Goal: Task Accomplishment & Management: Manage account settings

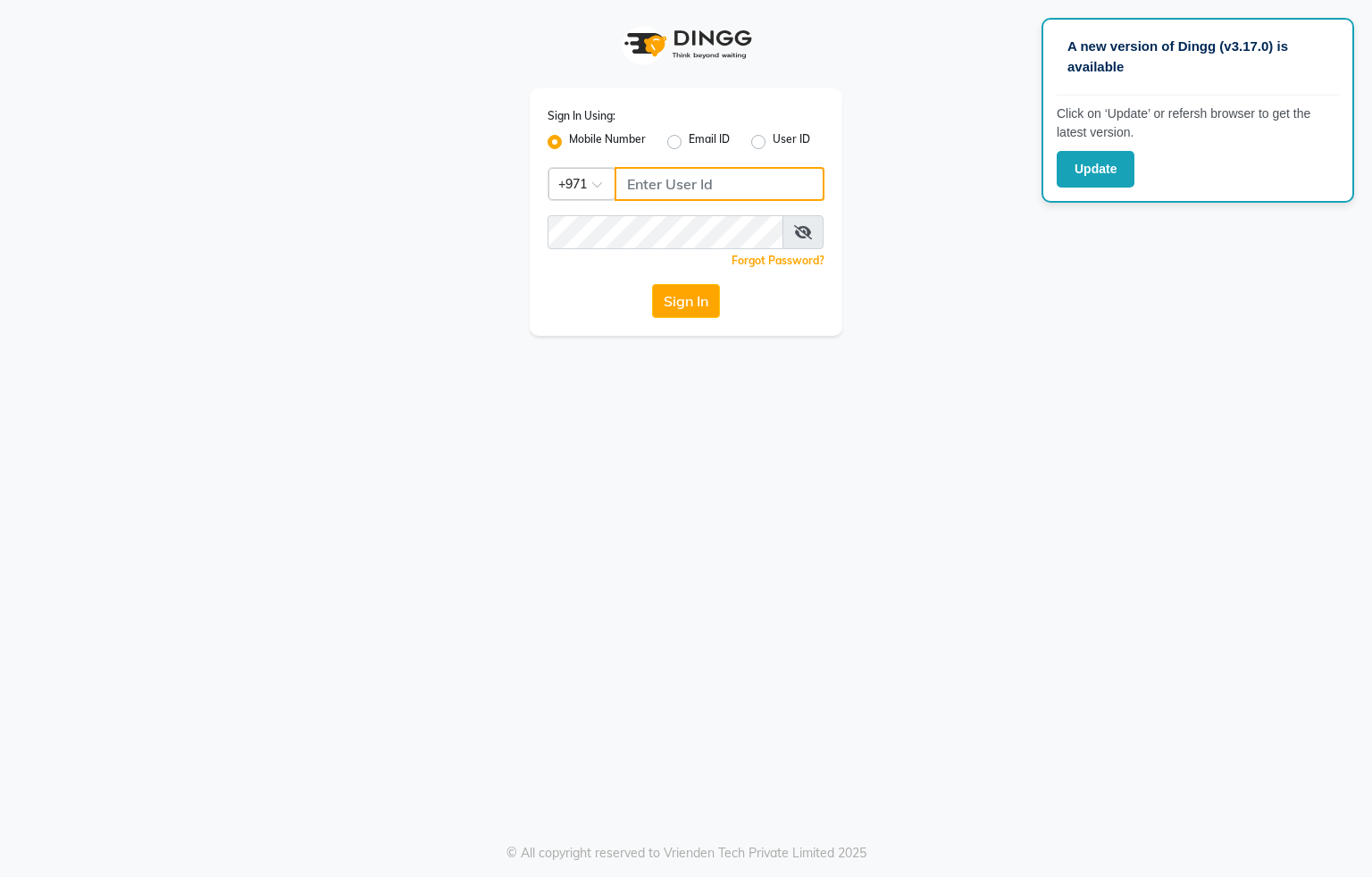
drag, startPoint x: 663, startPoint y: 184, endPoint x: 663, endPoint y: 175, distance: 9.0
click at [663, 184] on input "Username" at bounding box center [719, 184] width 210 height 34
type input "554622061"
click at [692, 306] on button "Sign In" at bounding box center [686, 300] width 68 height 34
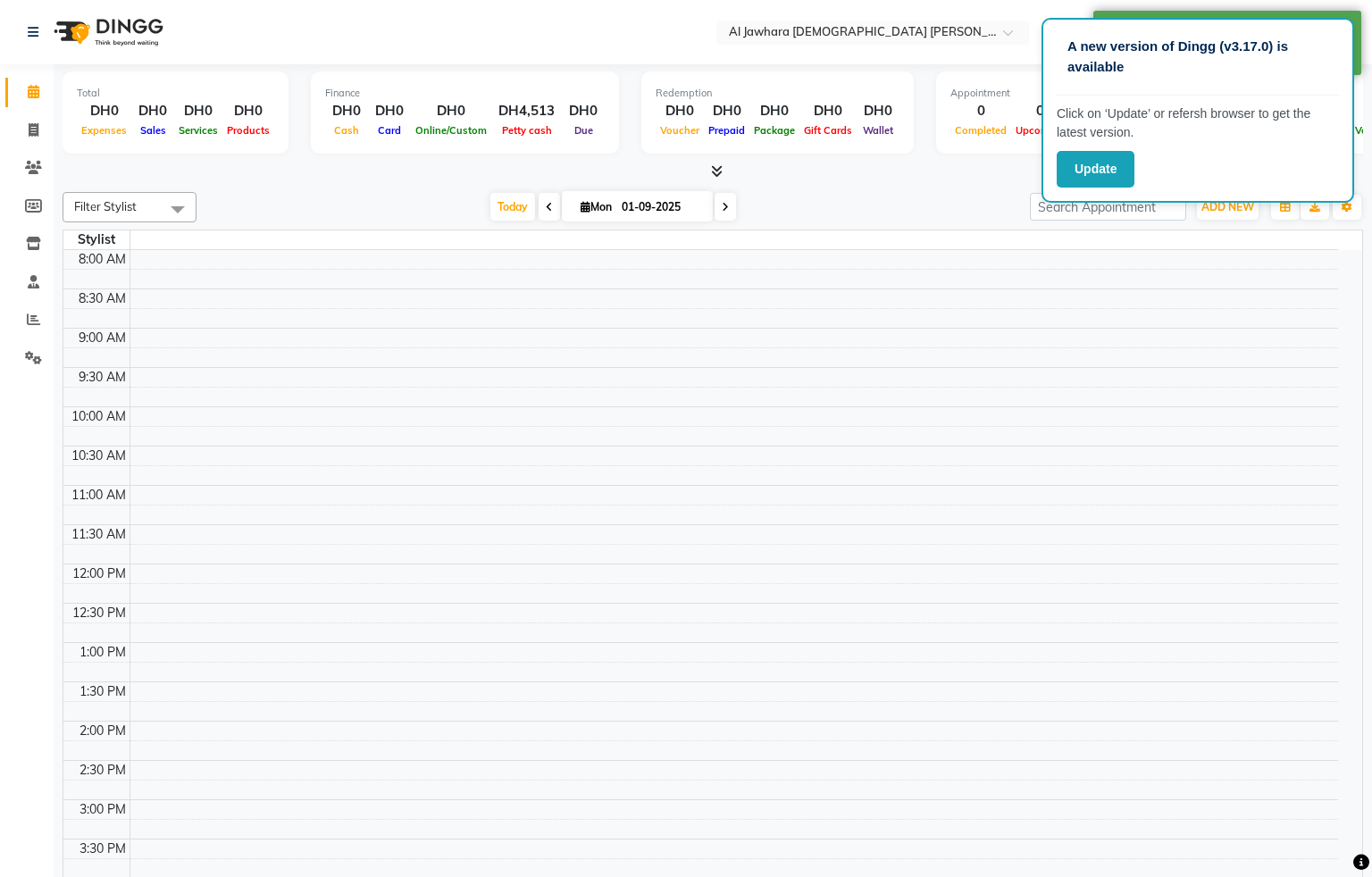
select select "en"
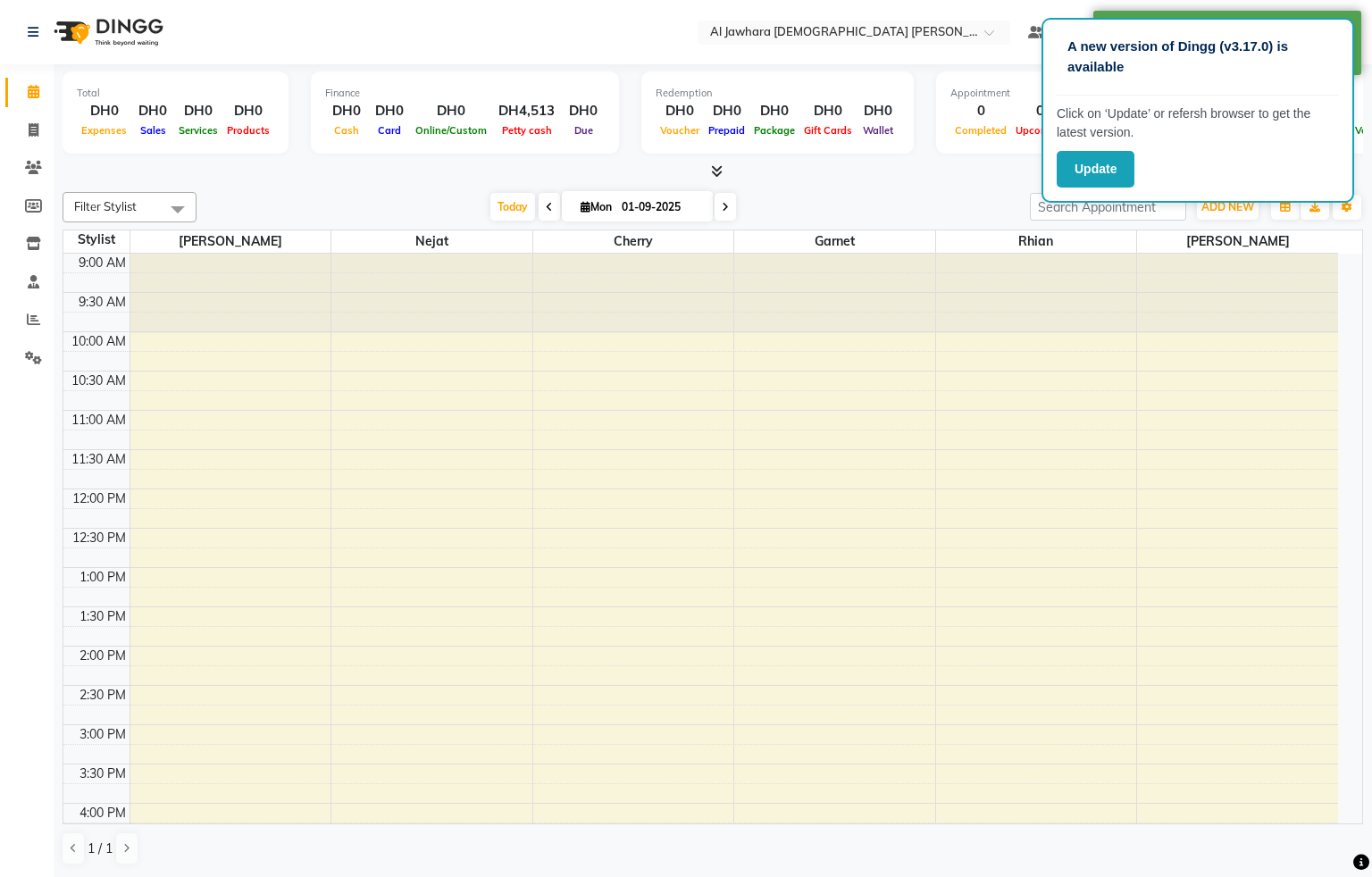
click at [261, 414] on div "9:00 AM 9:30 AM 10:00 AM 10:30 AM 11:00 AM 11:30 AM 12:00 PM 12:30 PM 1:00 PM 1…" at bounding box center [701, 763] width 1275 height 1021
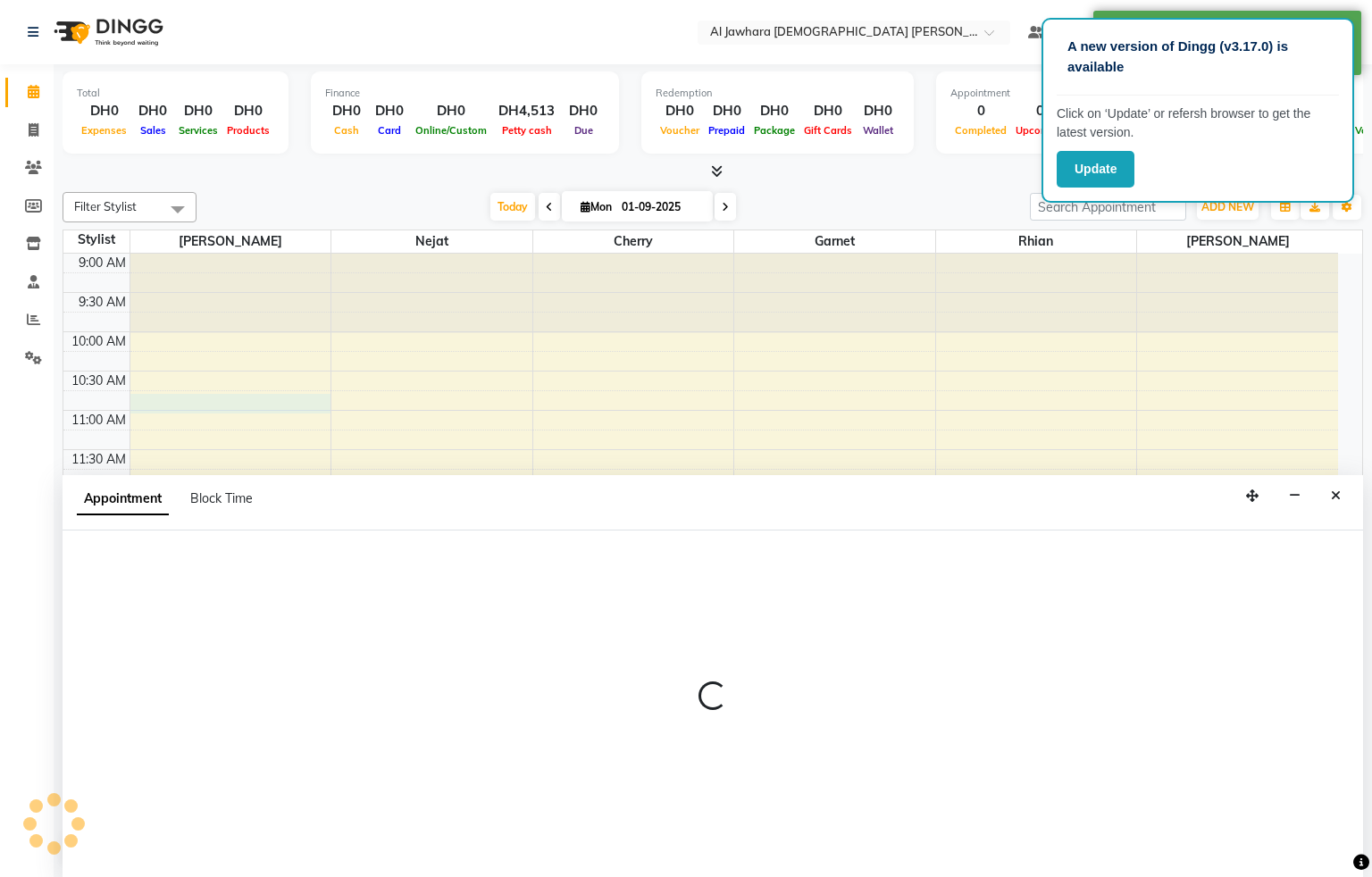
select select "13408"
select select "tentative"
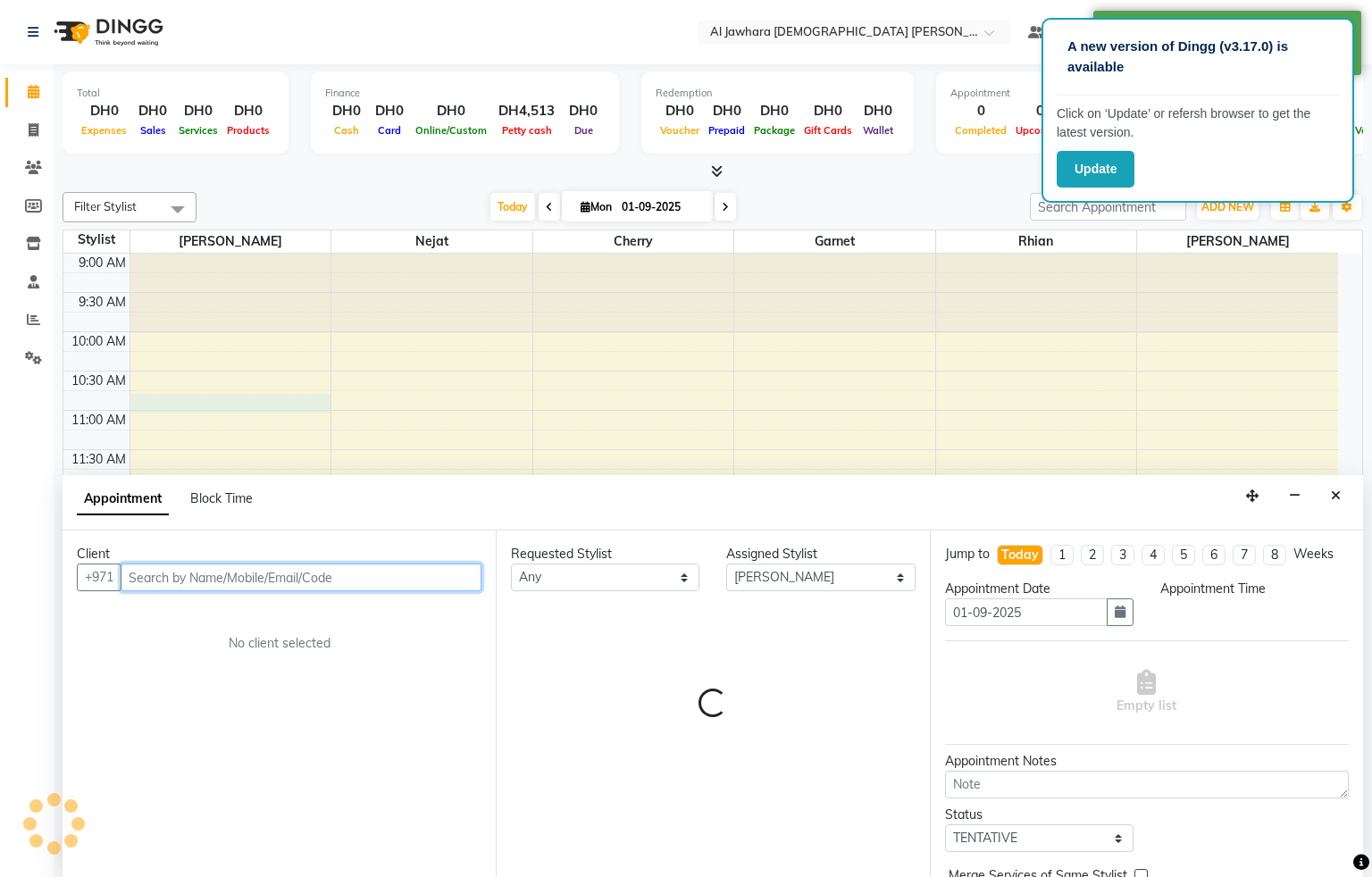
select select "645"
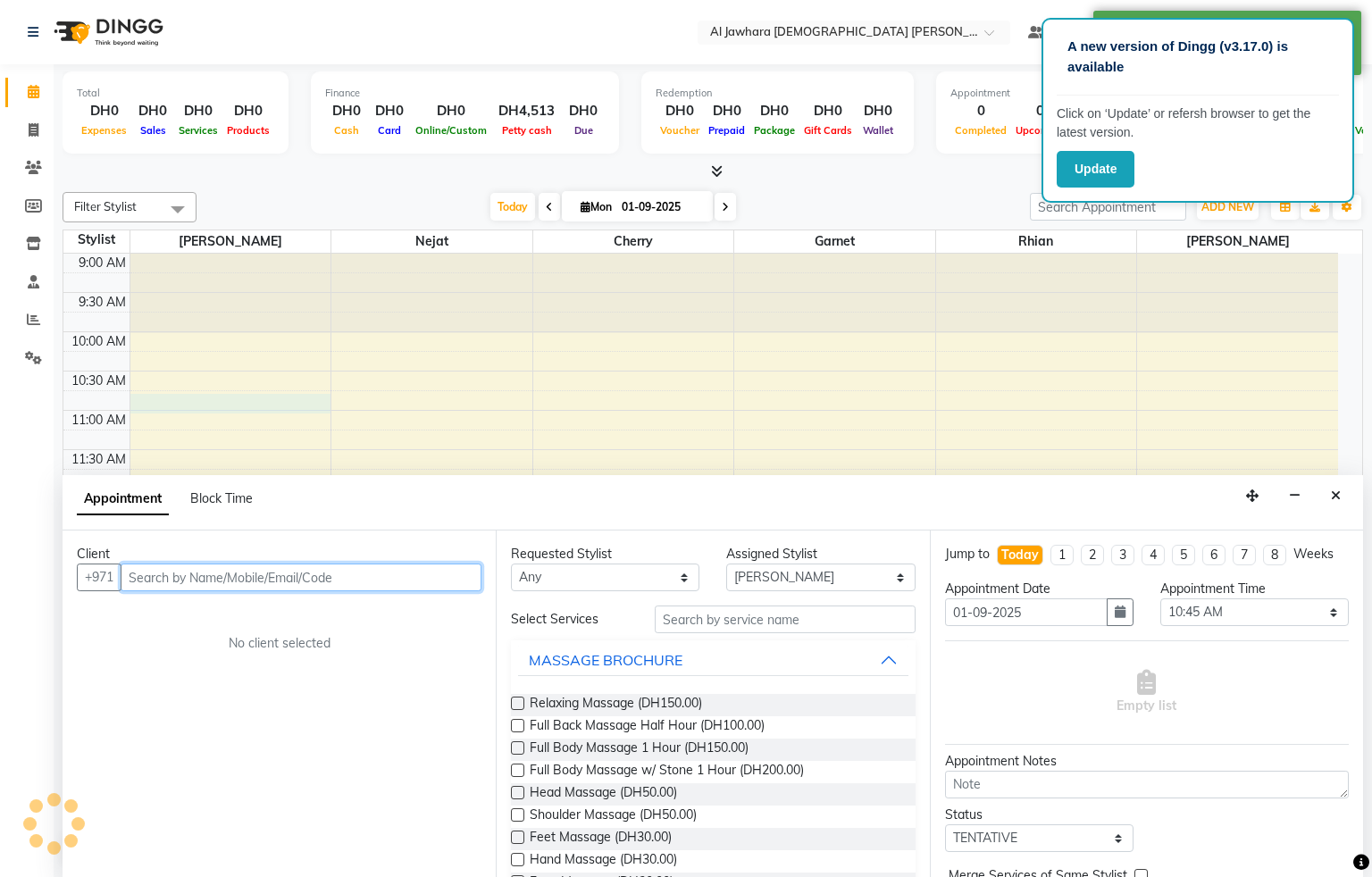
click at [167, 576] on input "text" at bounding box center [301, 577] width 361 height 27
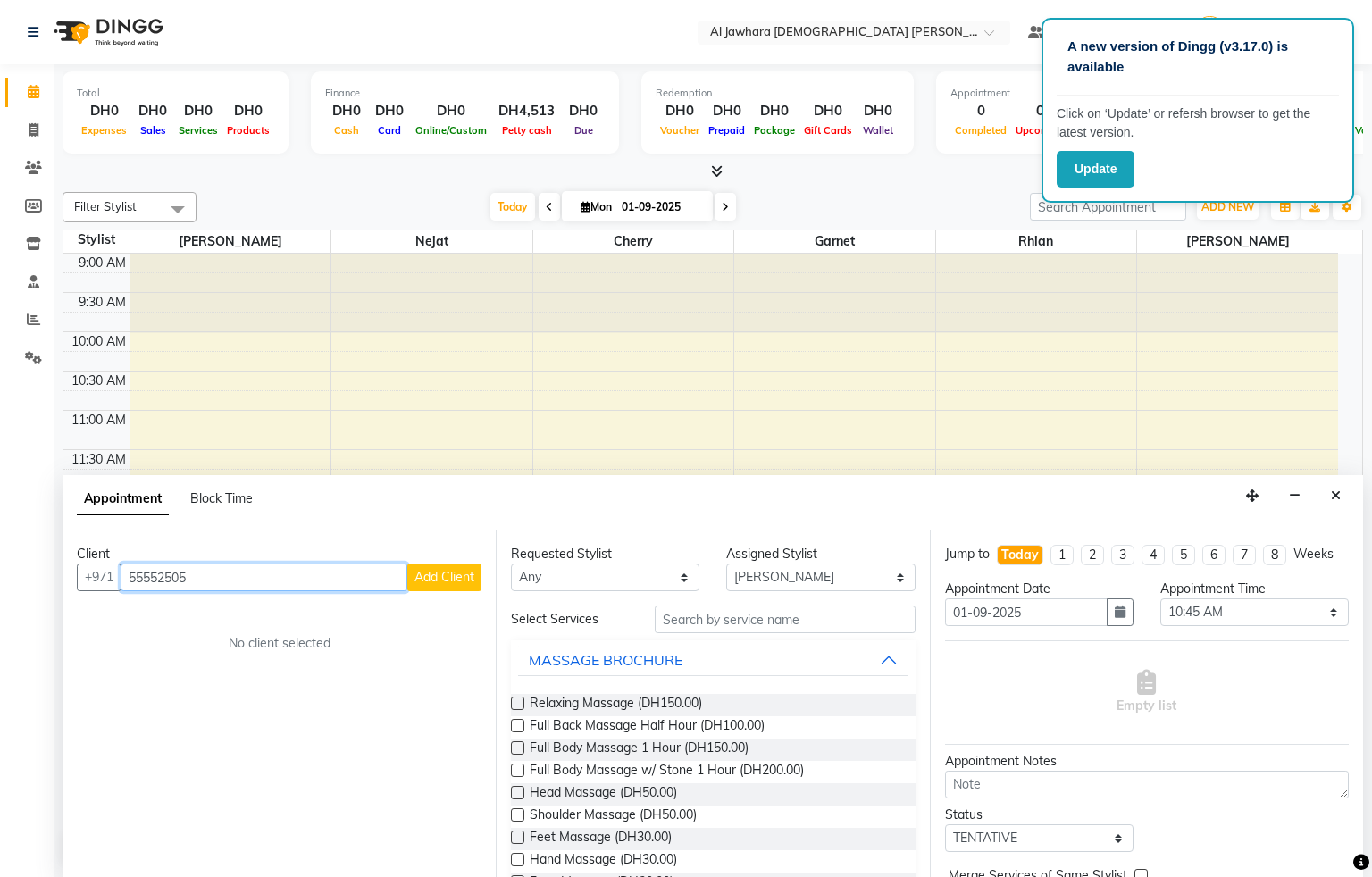
click at [209, 580] on input "55552505" at bounding box center [264, 577] width 286 height 27
click at [233, 583] on input "55552505" at bounding box center [264, 577] width 286 height 27
type input "5"
type input "55552505"
click at [436, 576] on span "Add Client" at bounding box center [445, 577] width 60 height 16
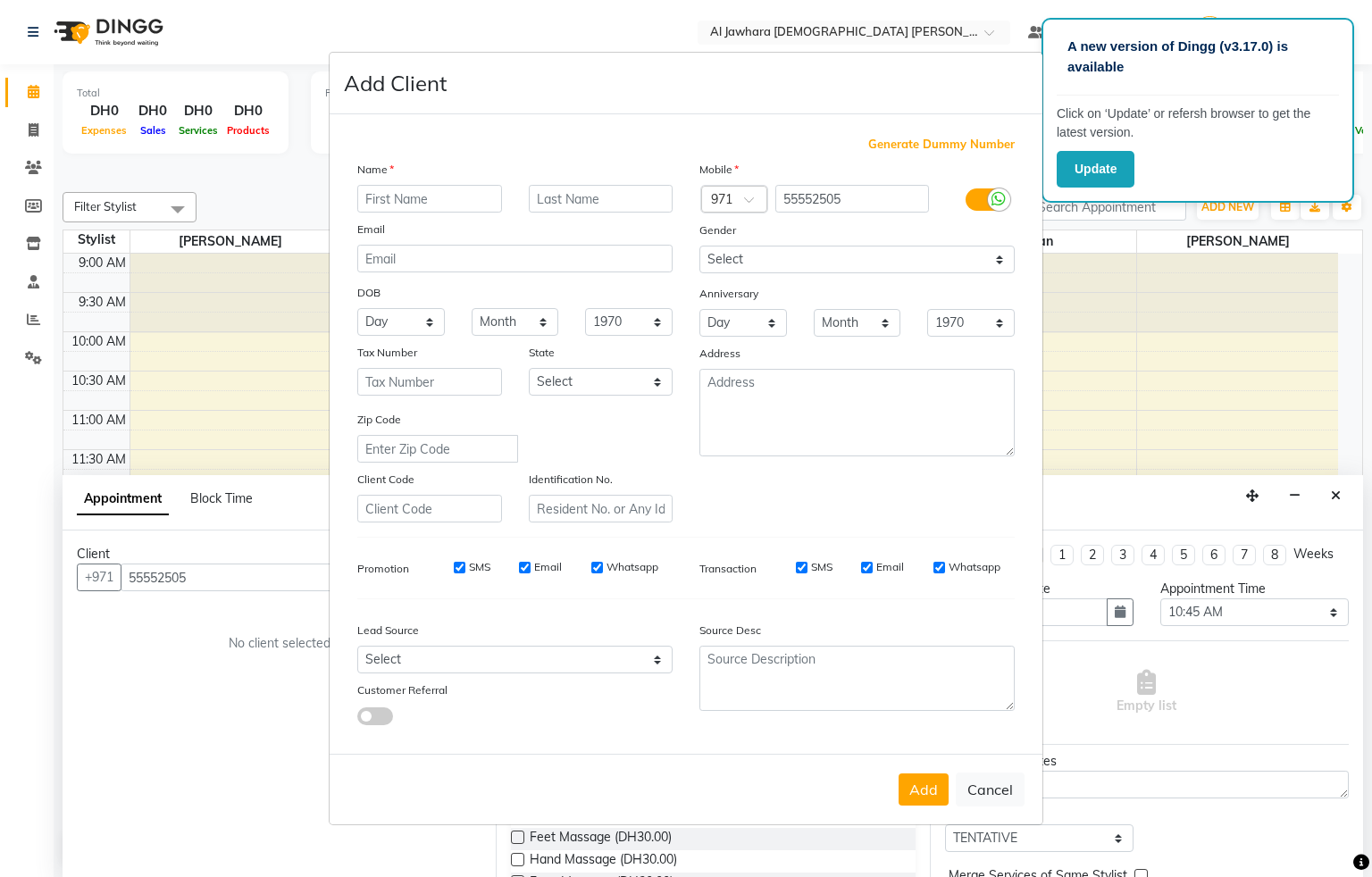
click at [407, 201] on input "text" at bounding box center [429, 198] width 145 height 27
click at [459, 191] on input "eye" at bounding box center [429, 198] width 145 height 27
type input "e"
type input "[PERSON_NAME]"
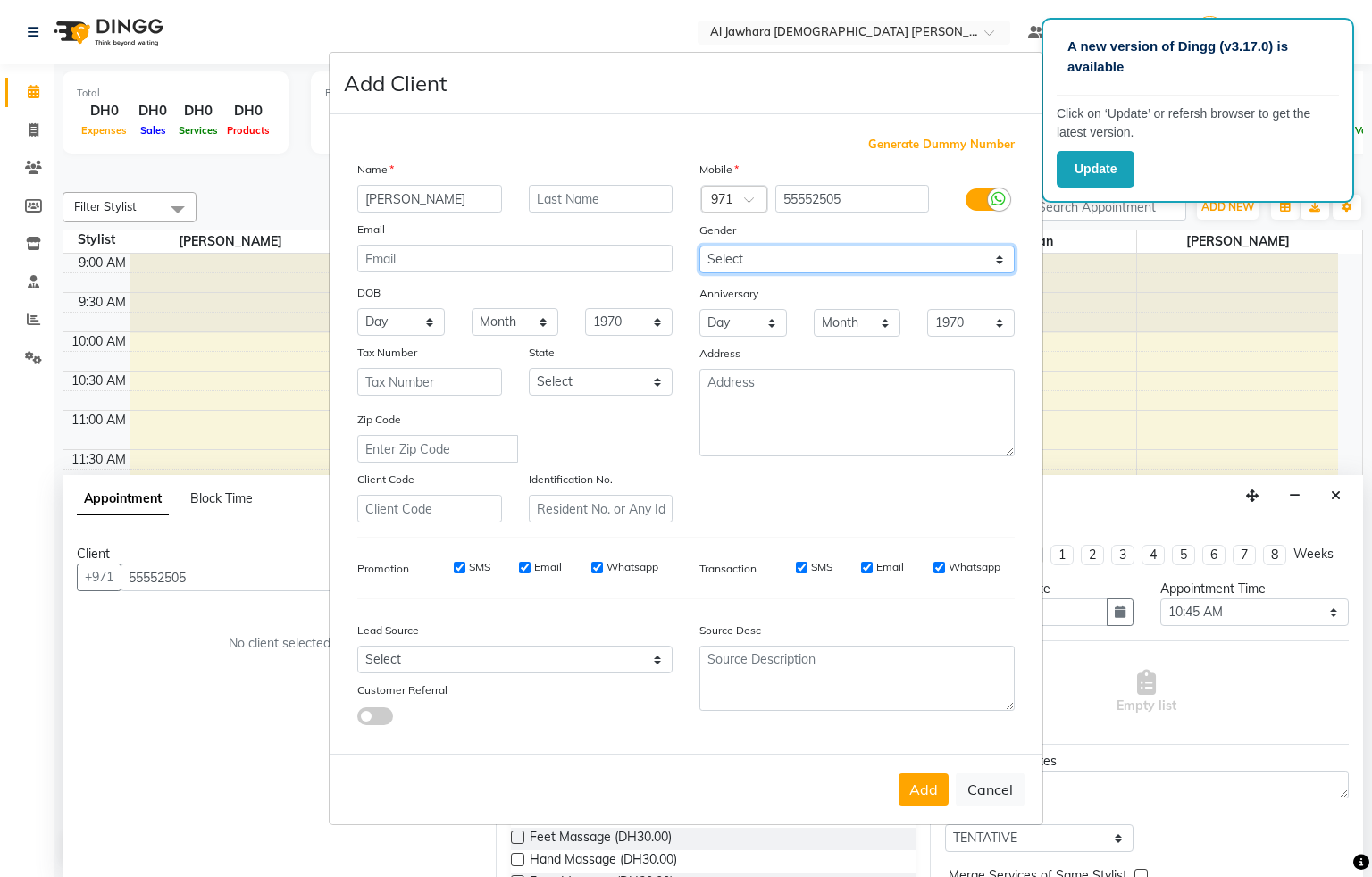
drag, startPoint x: 781, startPoint y: 260, endPoint x: 773, endPoint y: 274, distance: 16.1
click at [781, 260] on select "Select [DEMOGRAPHIC_DATA] [DEMOGRAPHIC_DATA] Other Prefer Not To Say" at bounding box center [856, 259] width 315 height 27
click at [791, 253] on select "Select [DEMOGRAPHIC_DATA] [DEMOGRAPHIC_DATA] Other Prefer Not To Say" at bounding box center [856, 259] width 315 height 27
select select "[DEMOGRAPHIC_DATA]"
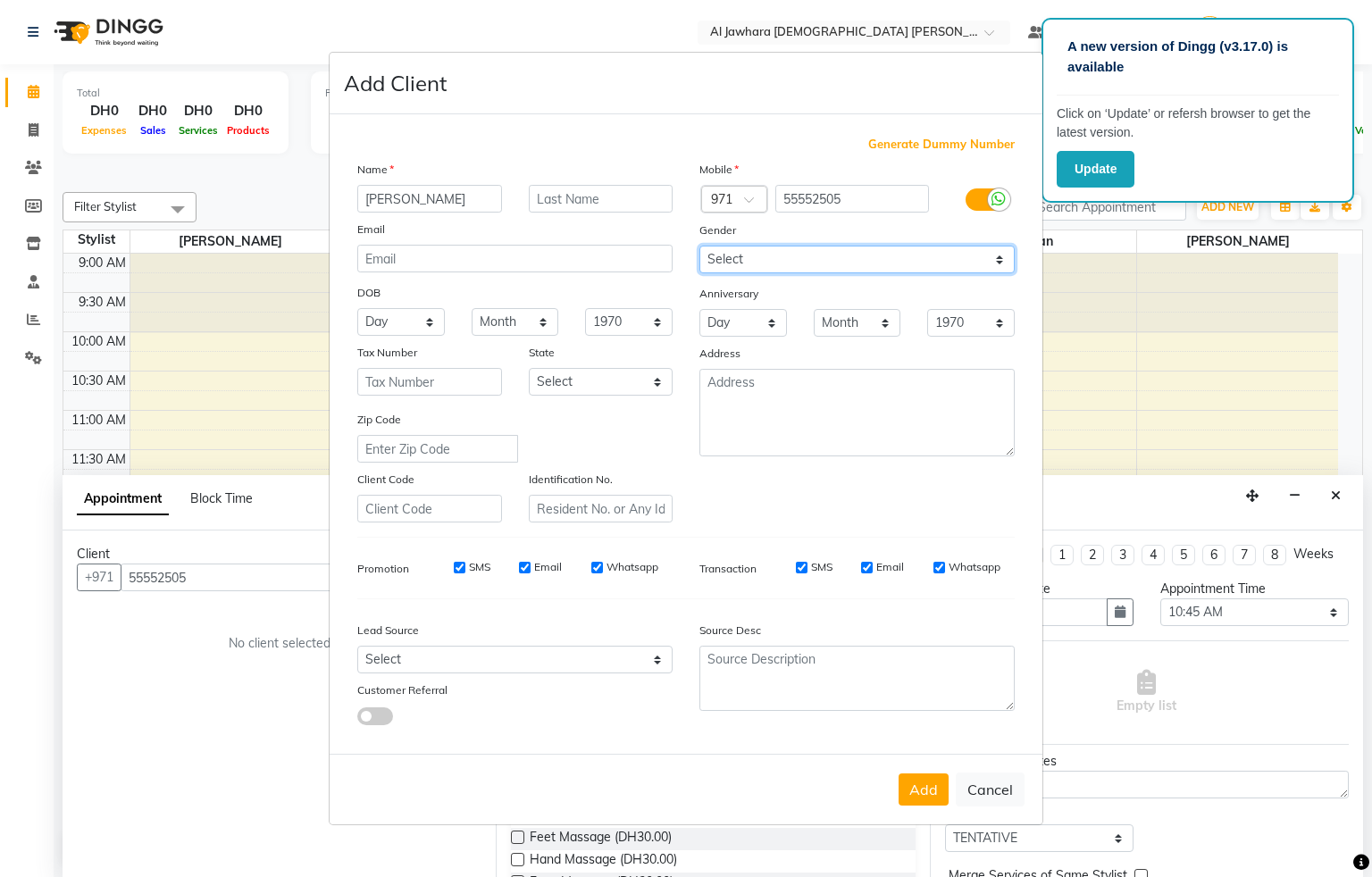
click at [699, 247] on select "Select [DEMOGRAPHIC_DATA] [DEMOGRAPHIC_DATA] Other Prefer Not To Say" at bounding box center [856, 259] width 315 height 27
click at [934, 791] on button "Add" at bounding box center [923, 789] width 50 height 32
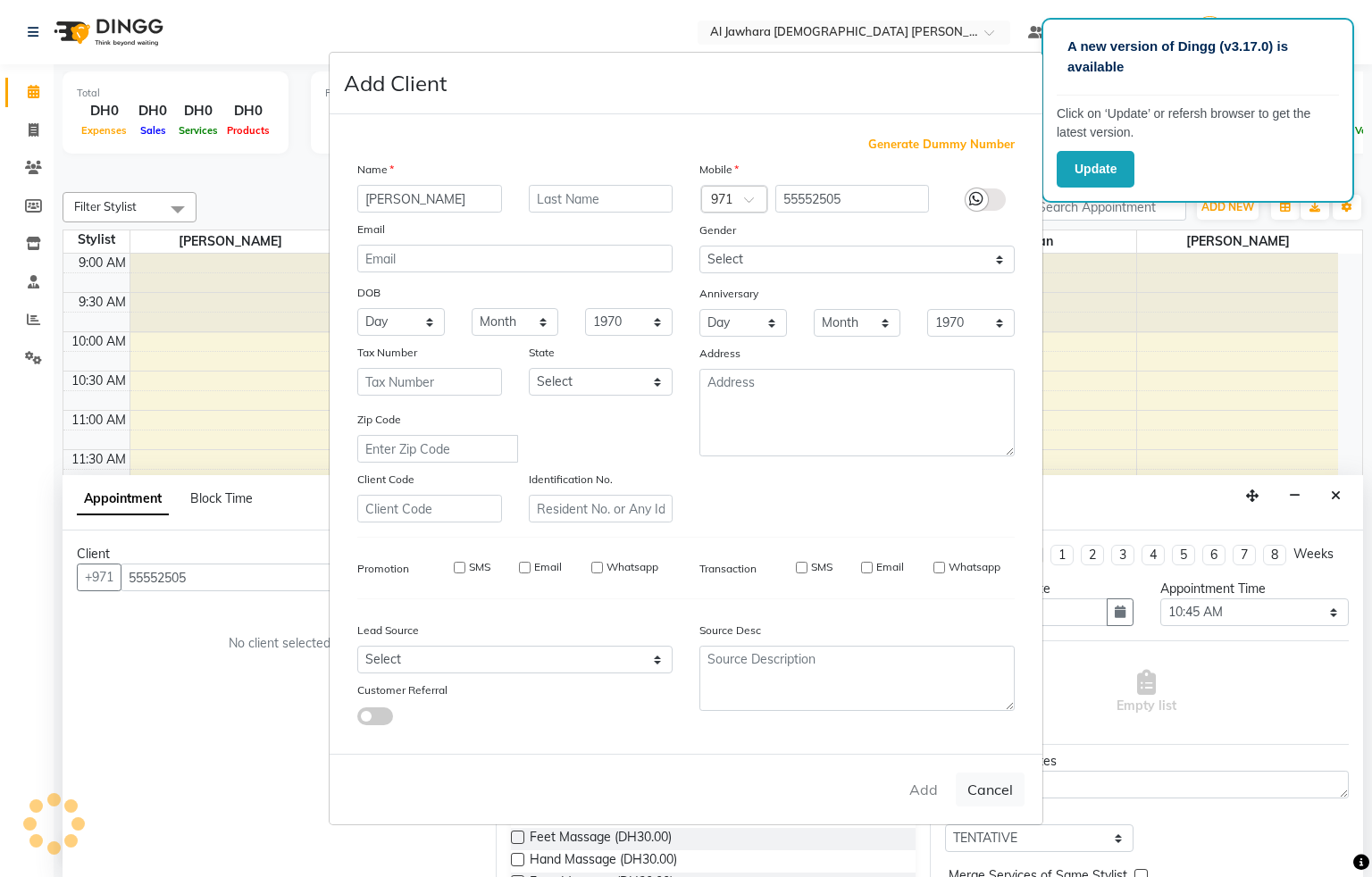
select select
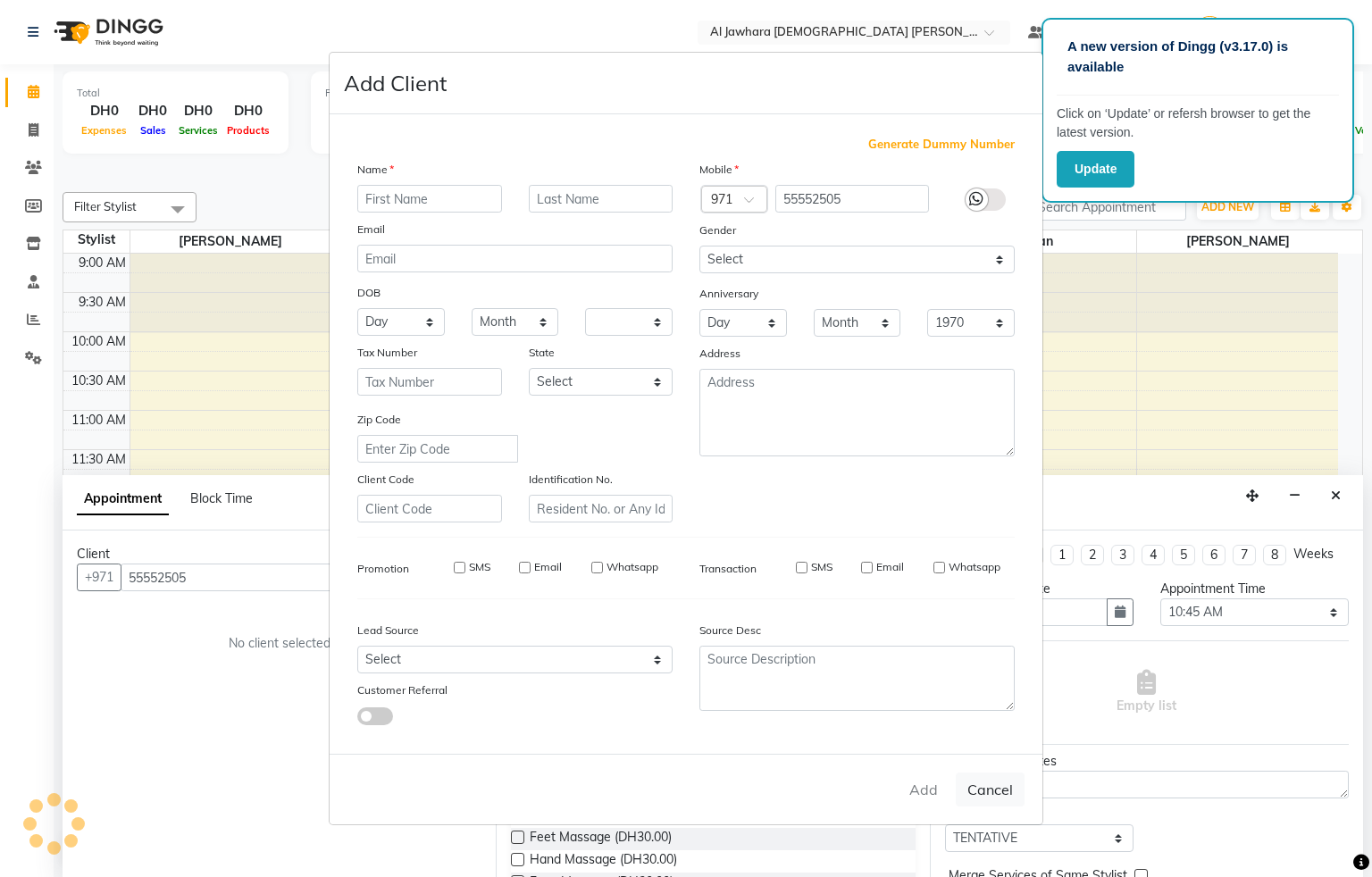
select select
checkbox input "false"
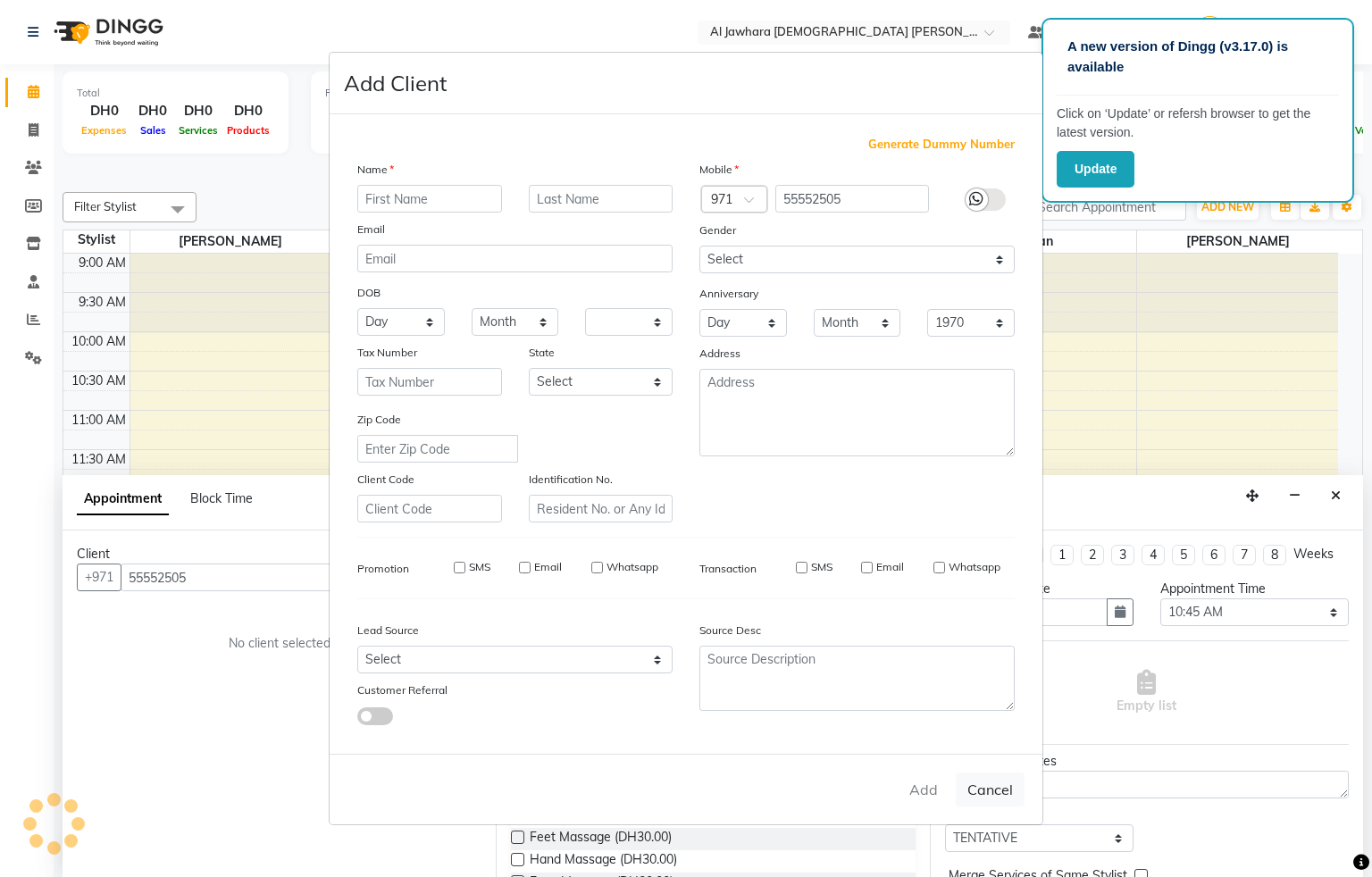
checkbox input "false"
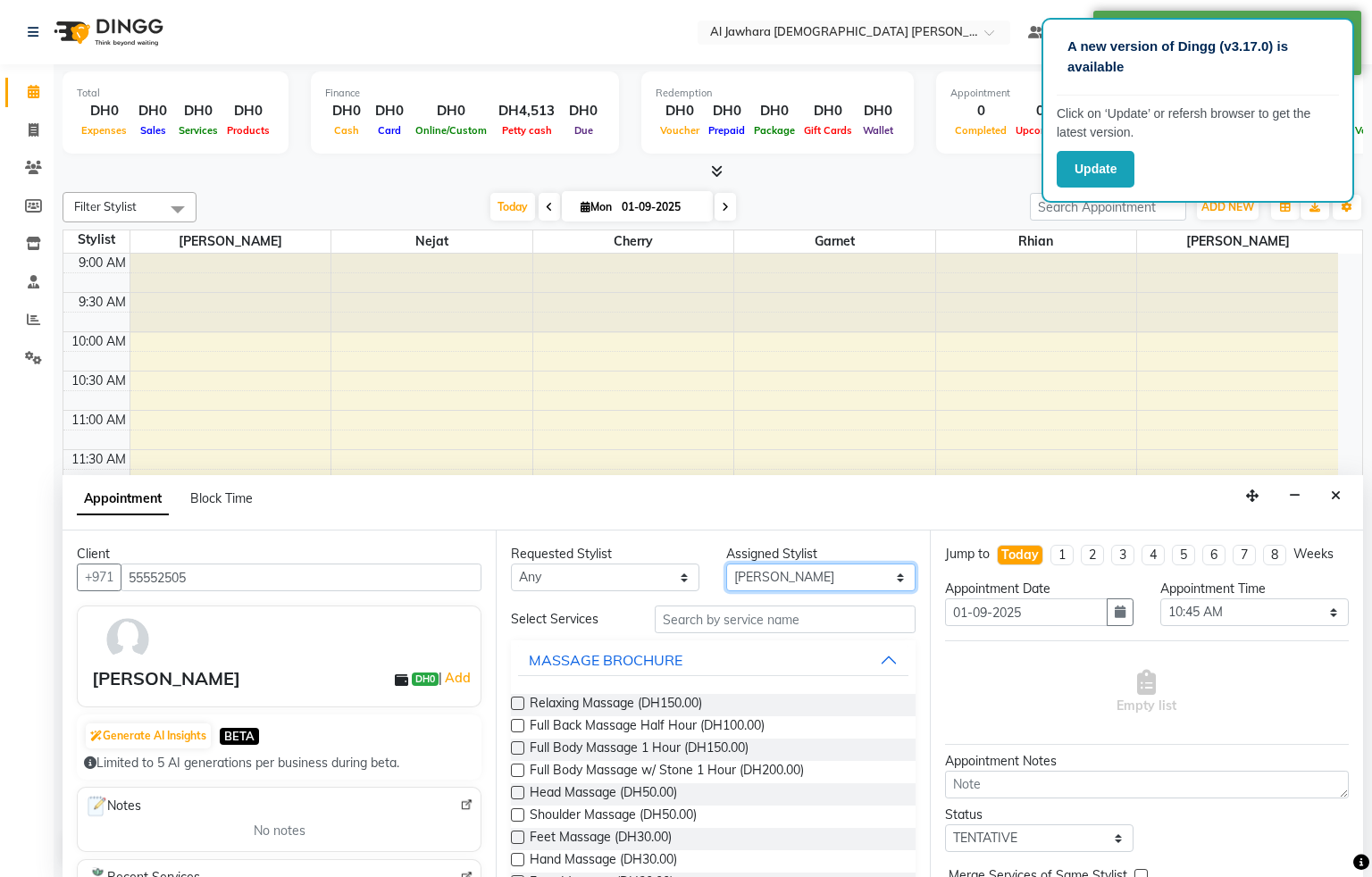
click at [813, 568] on select "Select Cherry Garnet [PERSON_NAME] rhian [PERSON_NAME]" at bounding box center [820, 577] width 188 height 27
select select "44223"
click at [726, 564] on select "Select Cherry Garnet [PERSON_NAME] rhian [PERSON_NAME]" at bounding box center [820, 577] width 188 height 27
click at [724, 620] on input "text" at bounding box center [785, 619] width 261 height 27
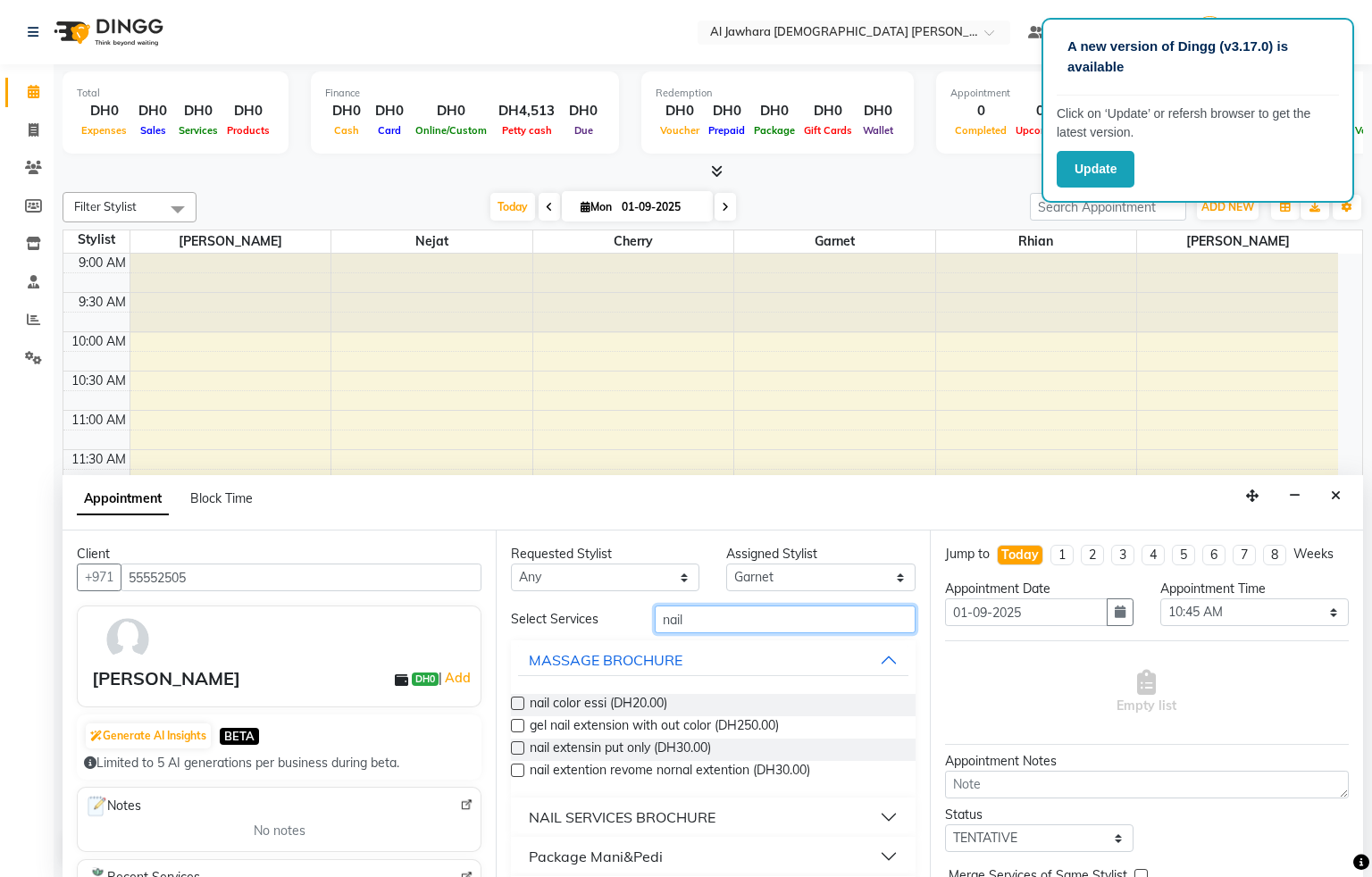
type input "nail"
click at [516, 704] on label at bounding box center [517, 703] width 14 height 14
click at [516, 704] on input "checkbox" at bounding box center [516, 704] width 12 height 12
click at [793, 577] on select "Select Cherry Garnet [PERSON_NAME] rhian [PERSON_NAME]" at bounding box center [820, 577] width 188 height 27
click at [790, 574] on select "Select Cherry Garnet [PERSON_NAME] rhian [PERSON_NAME]" at bounding box center [820, 577] width 188 height 27
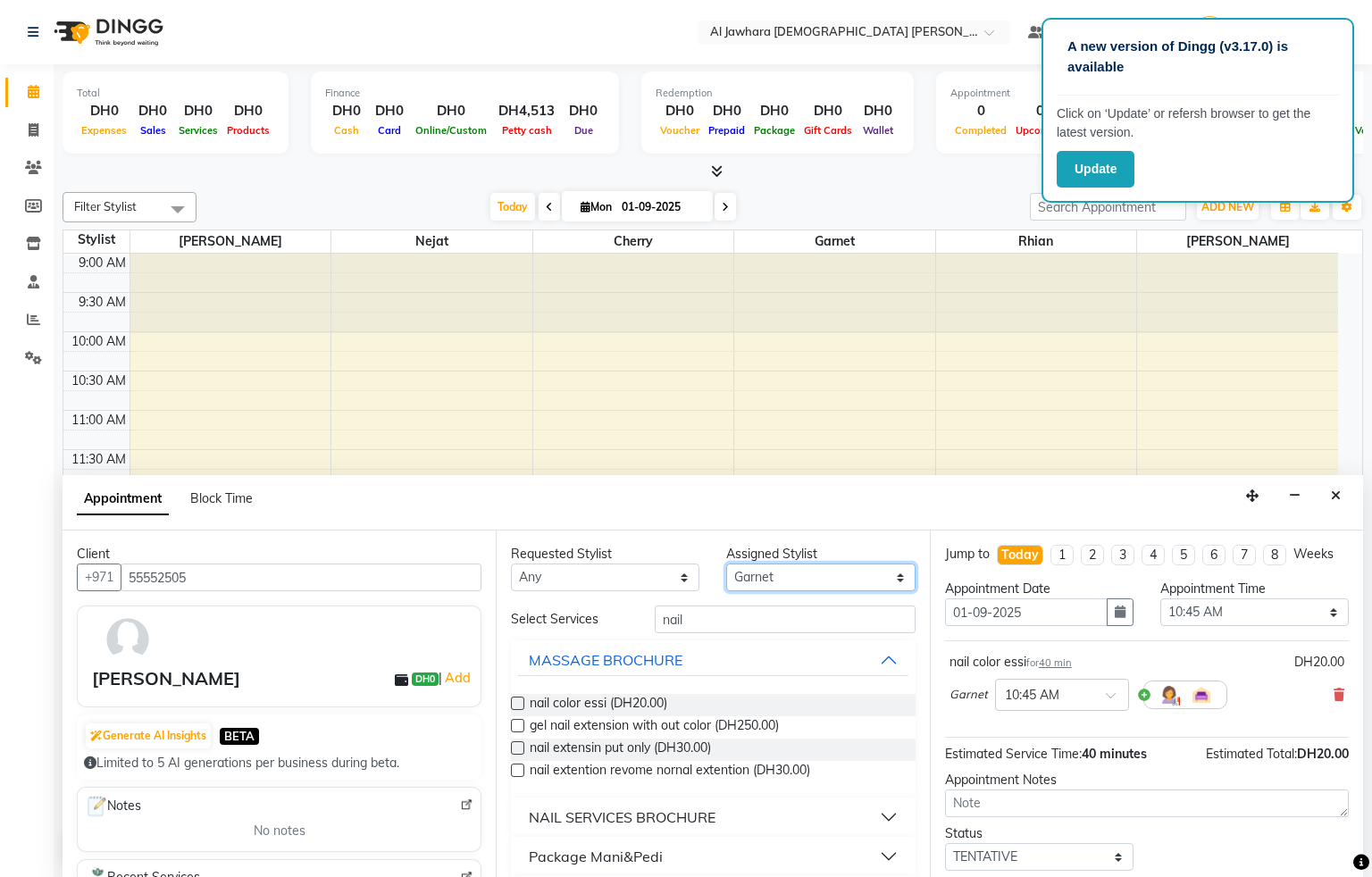
checkbox input "false"
click at [831, 574] on select "Select Cherry Garnet [PERSON_NAME] rhian [PERSON_NAME]" at bounding box center [820, 577] width 188 height 27
click at [726, 564] on select "Select Cherry Garnet [PERSON_NAME] rhian [PERSON_NAME]" at bounding box center [820, 577] width 188 height 27
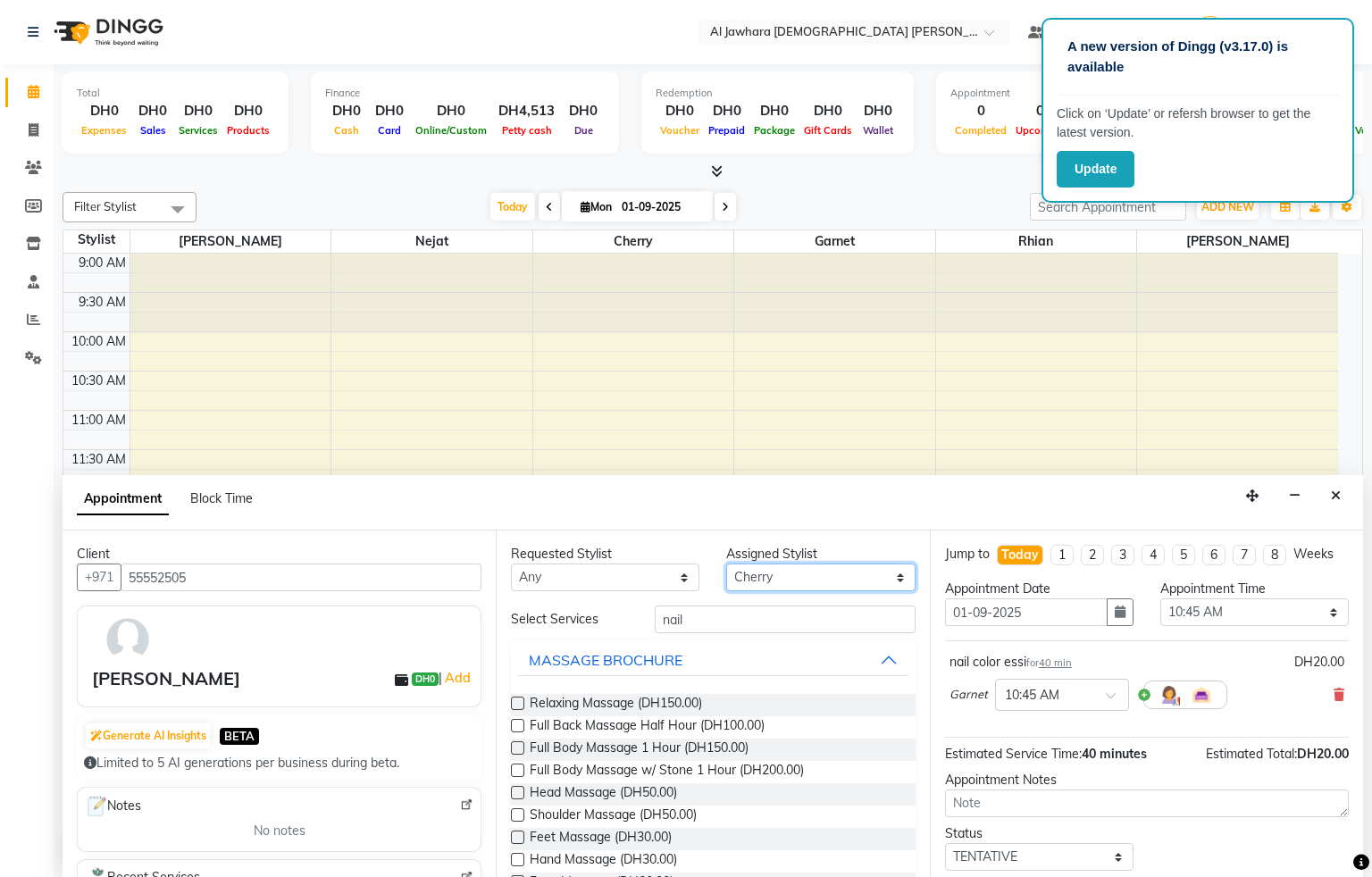
click at [801, 576] on select "Select Cherry Garnet [PERSON_NAME] rhian [PERSON_NAME]" at bounding box center [820, 577] width 188 height 27
click at [796, 580] on select "Select Cherry Garnet [PERSON_NAME] rhian [PERSON_NAME]" at bounding box center [820, 577] width 188 height 27
drag, startPoint x: 794, startPoint y: 572, endPoint x: 799, endPoint y: 582, distance: 11.2
click at [794, 572] on select "Select Cherry Garnet [PERSON_NAME] rhian [PERSON_NAME]" at bounding box center [820, 577] width 188 height 27
select select "57409"
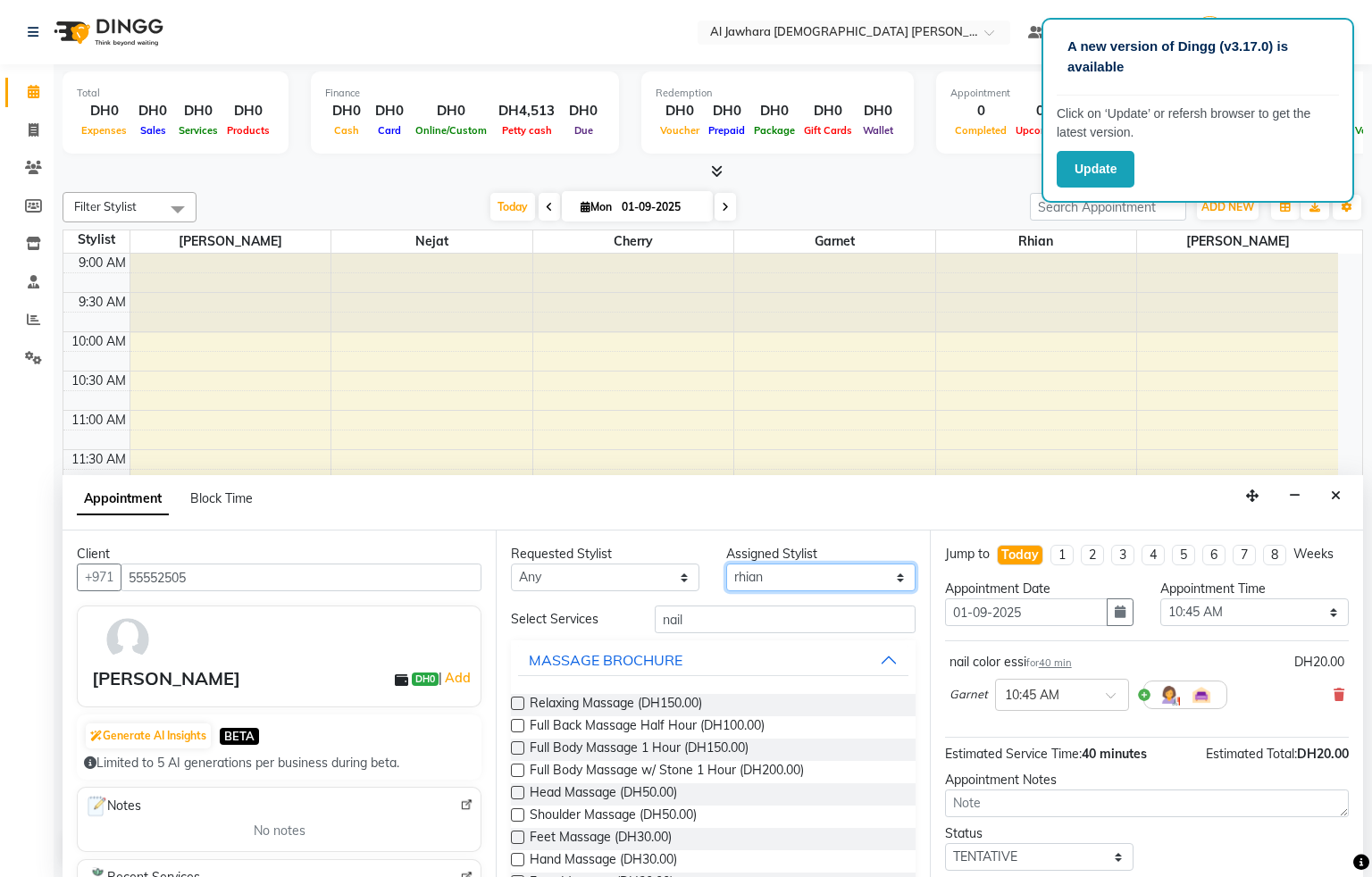
click at [726, 564] on select "Select Cherry Garnet [PERSON_NAME] rhian [PERSON_NAME]" at bounding box center [820, 577] width 188 height 27
click at [721, 631] on input "nail" at bounding box center [785, 619] width 261 height 27
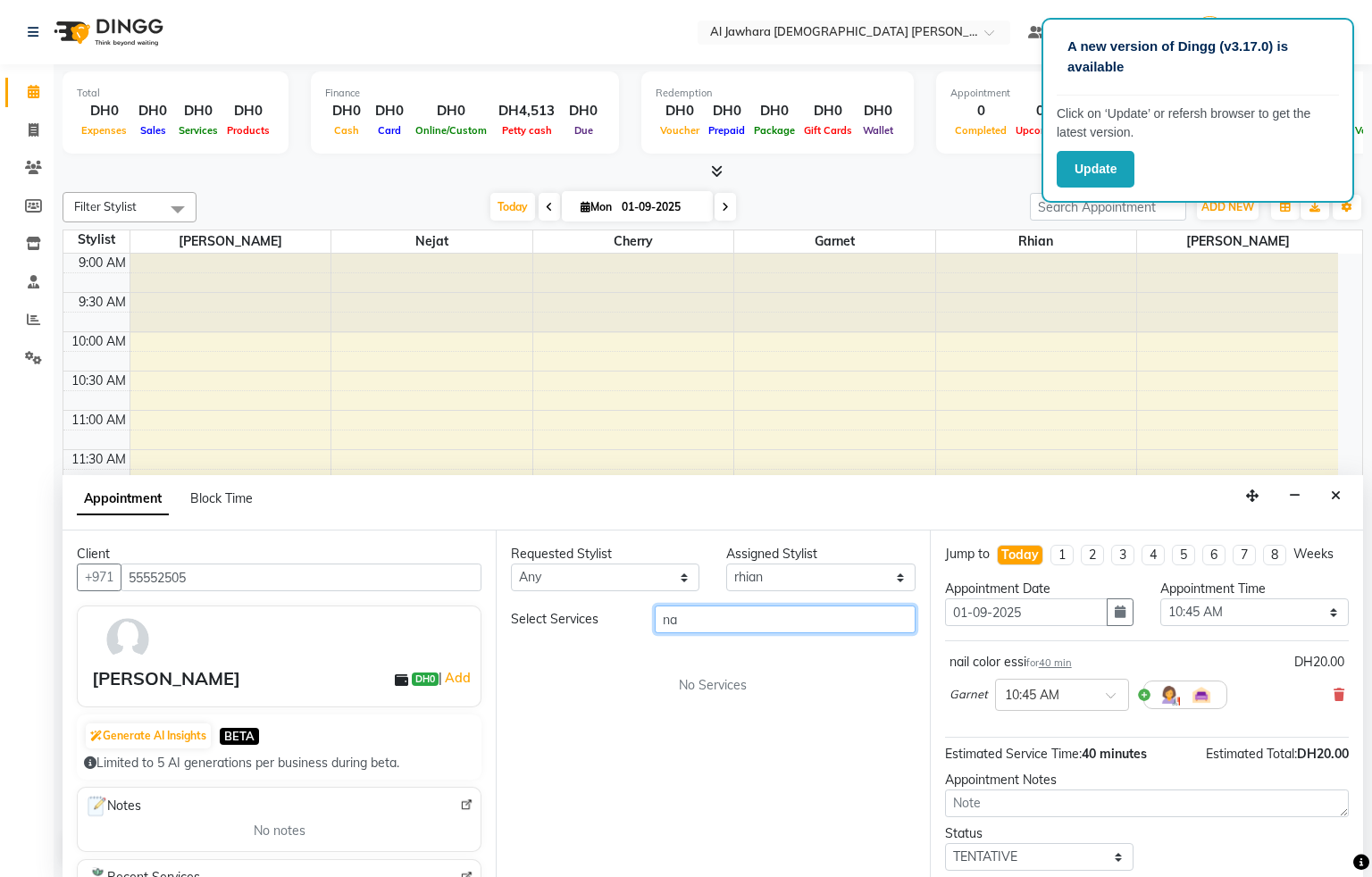
type input "n"
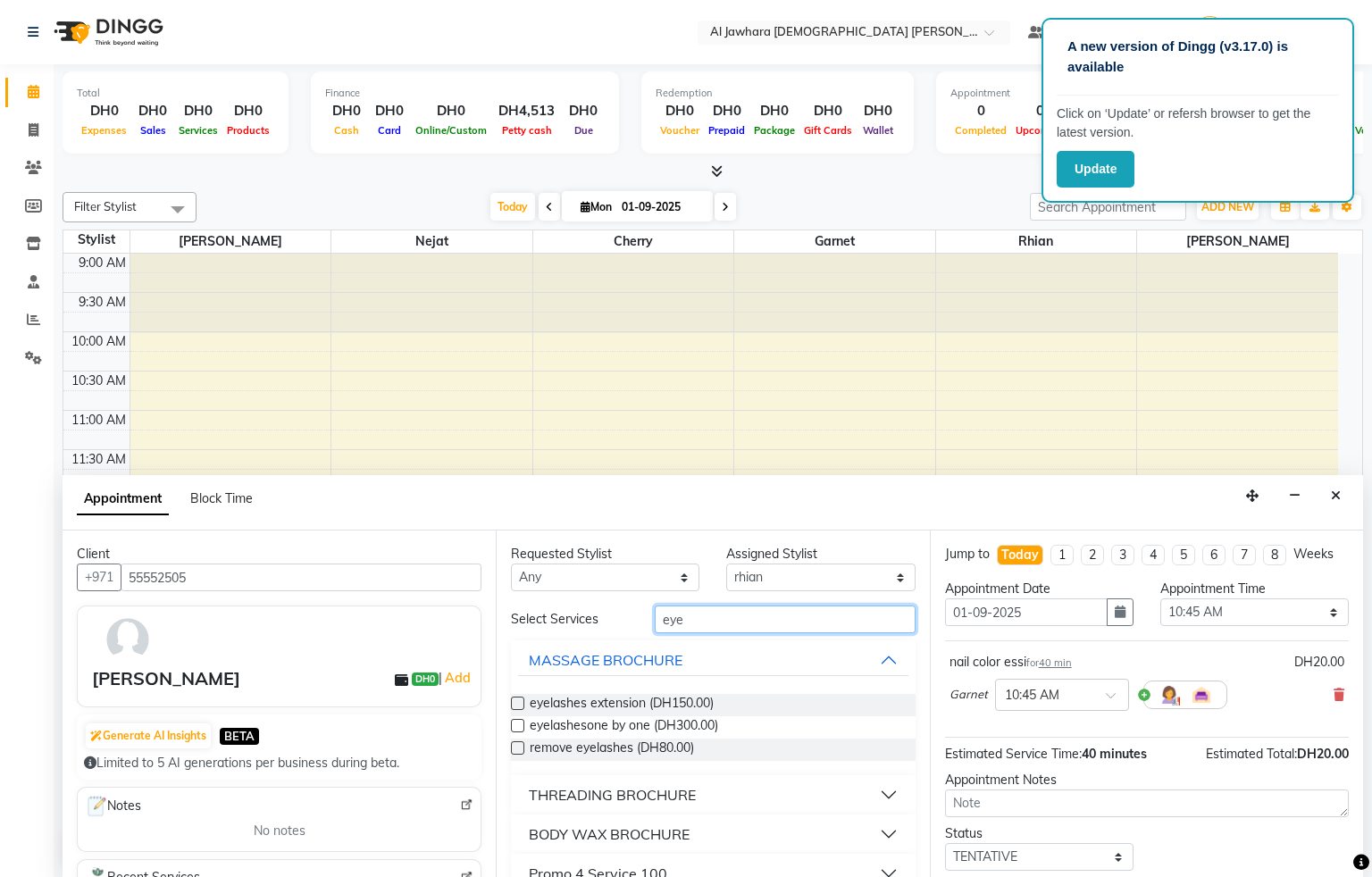
type input "eye"
click at [577, 790] on div "THREADING BROCHURE" at bounding box center [613, 795] width 167 height 22
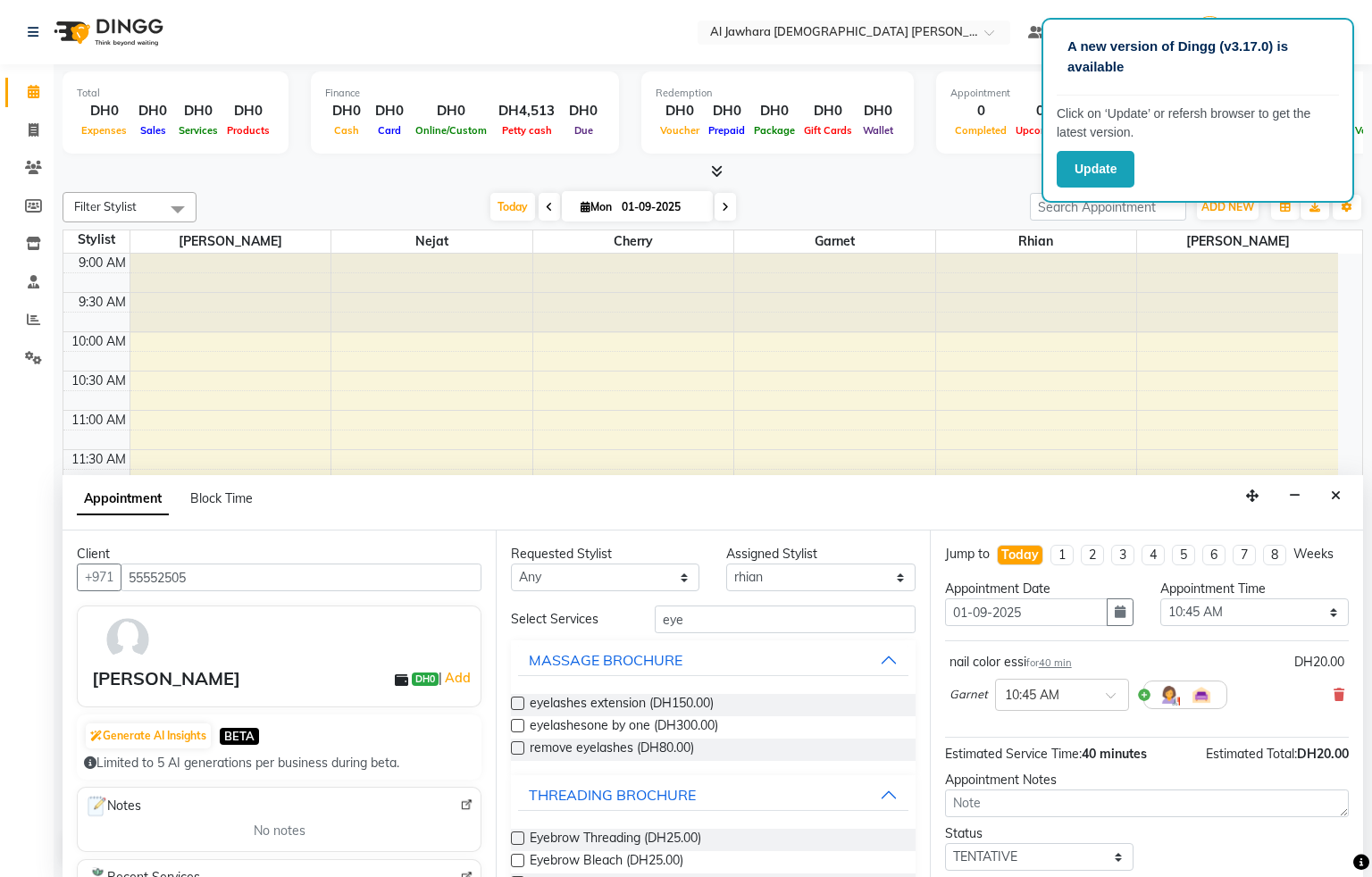
click at [517, 839] on label at bounding box center [517, 838] width 14 height 14
click at [517, 839] on input "checkbox" at bounding box center [516, 840] width 12 height 12
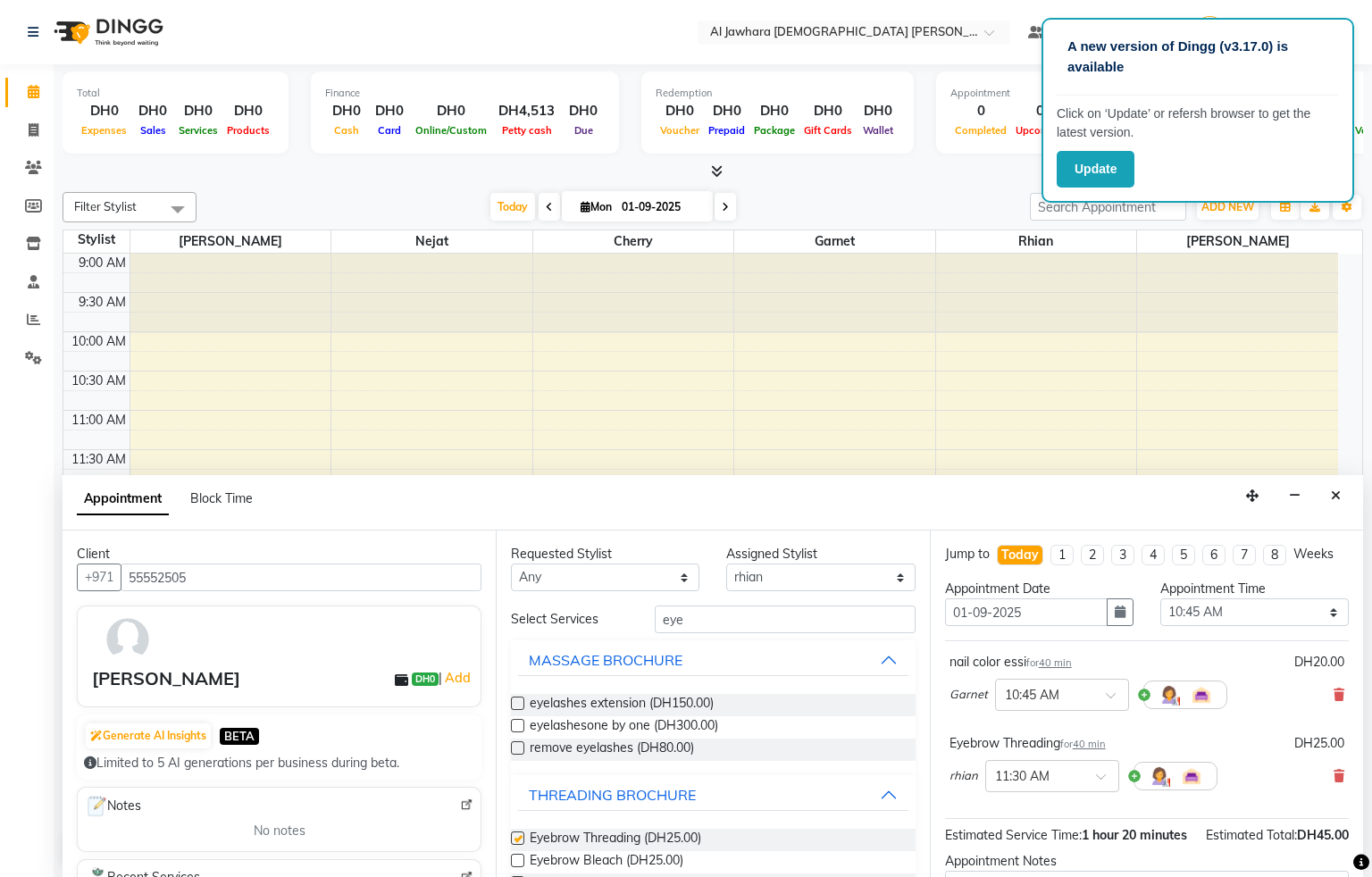
checkbox input "false"
click at [756, 617] on input "eye" at bounding box center [785, 619] width 261 height 27
type input "e"
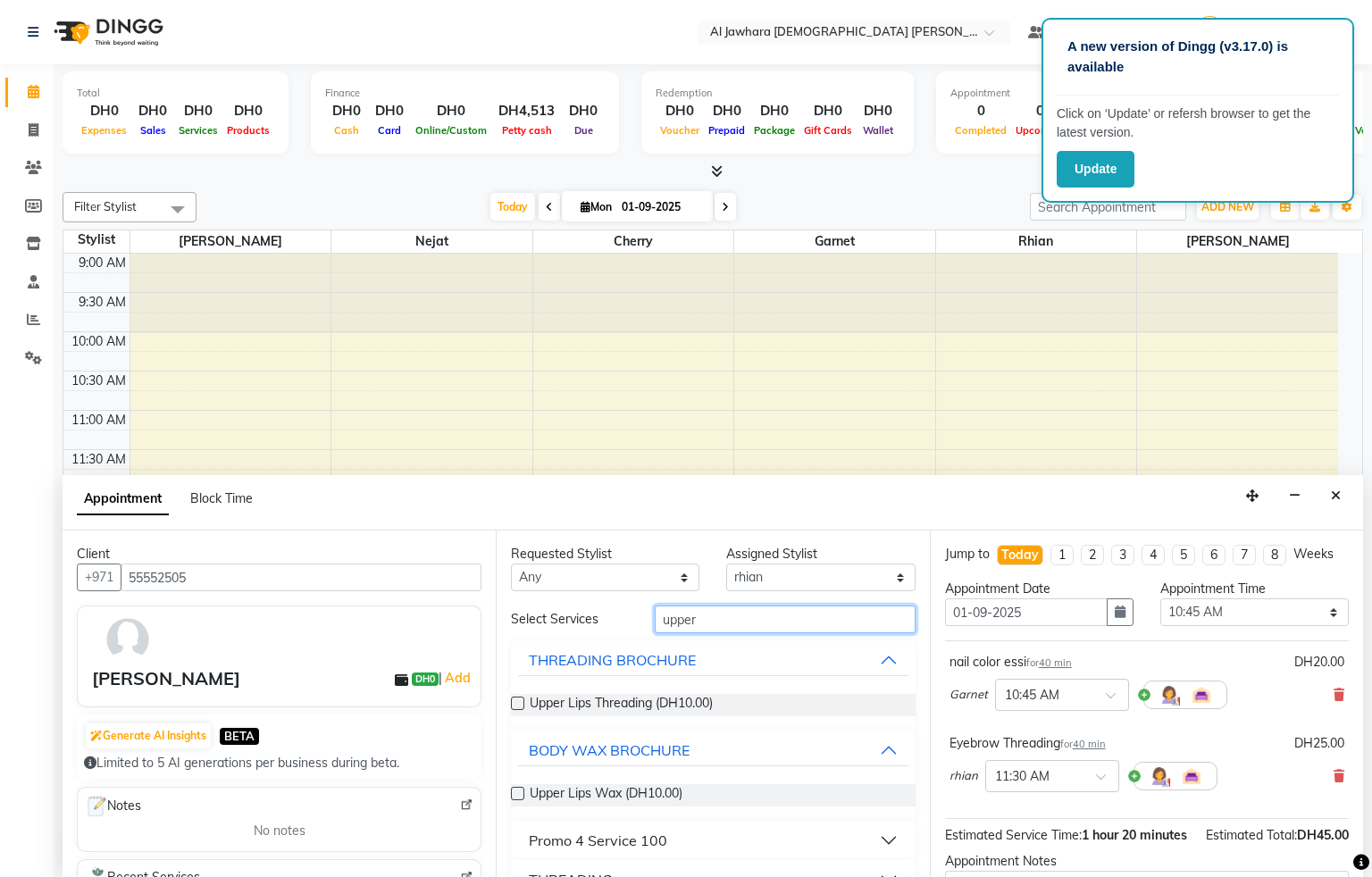
type input "upper"
click at [516, 707] on label at bounding box center [517, 703] width 14 height 14
click at [516, 707] on input "checkbox" at bounding box center [516, 704] width 12 height 12
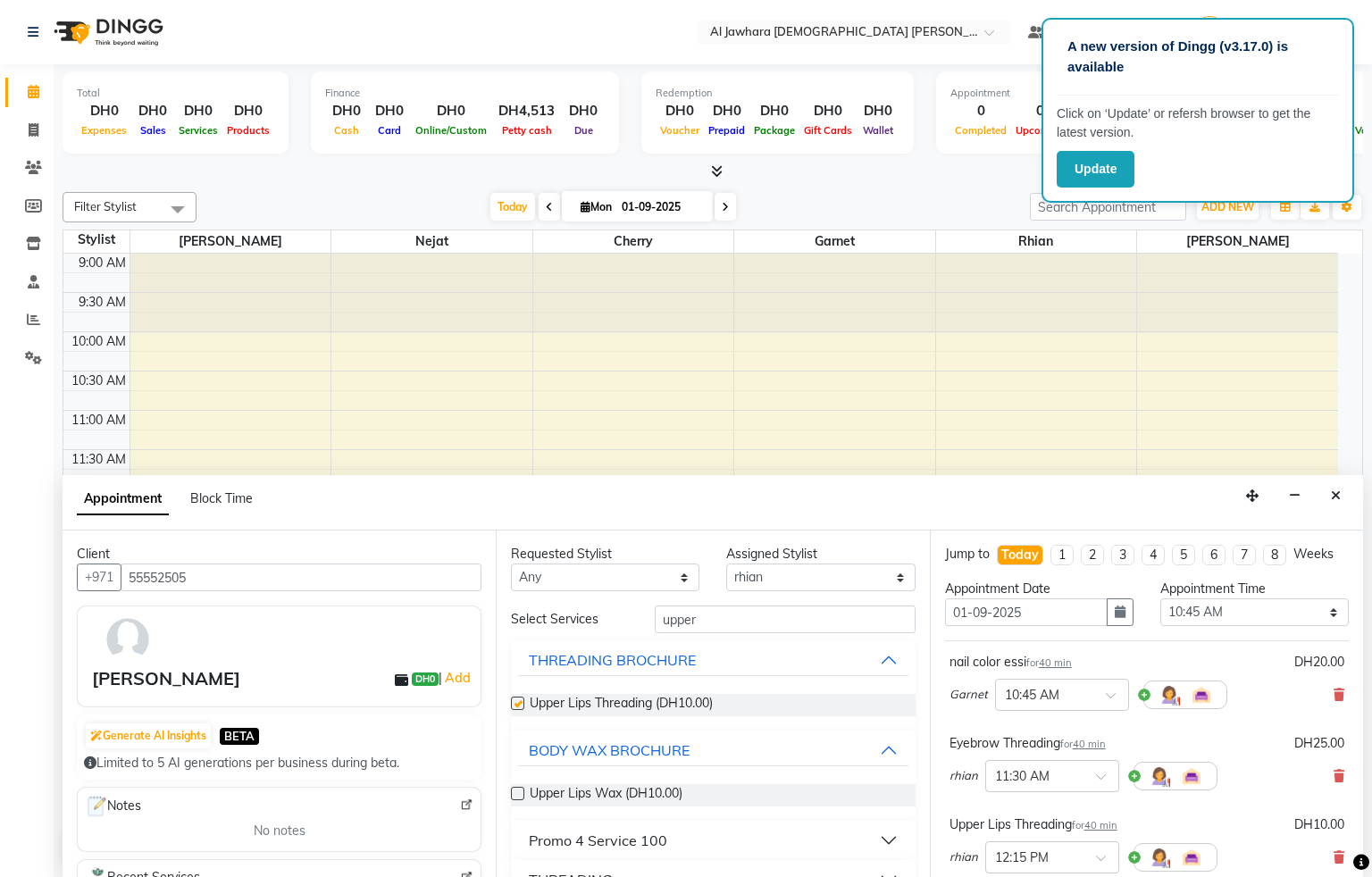
checkbox input "false"
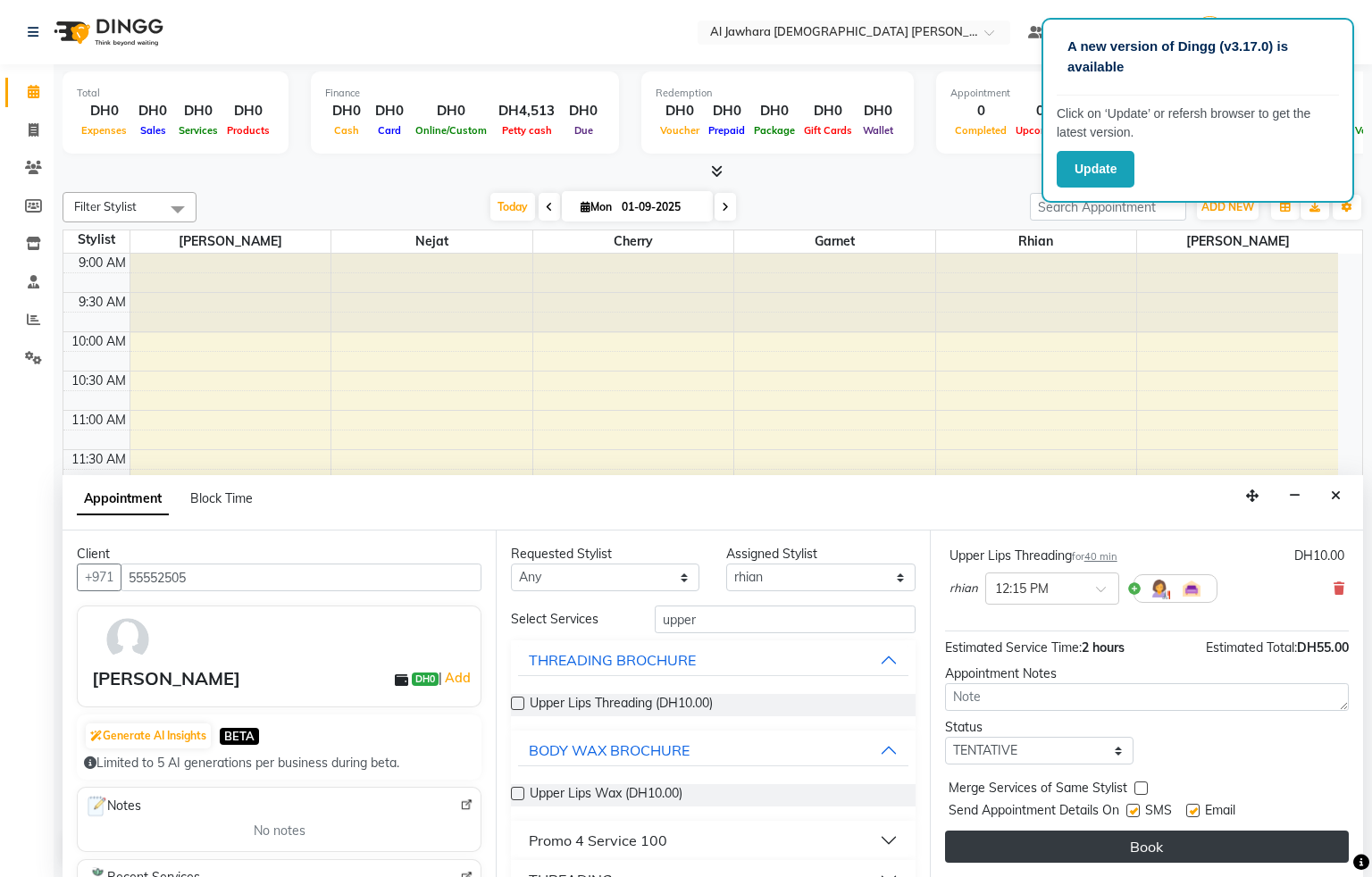
click at [1171, 847] on button "Book" at bounding box center [1147, 846] width 404 height 32
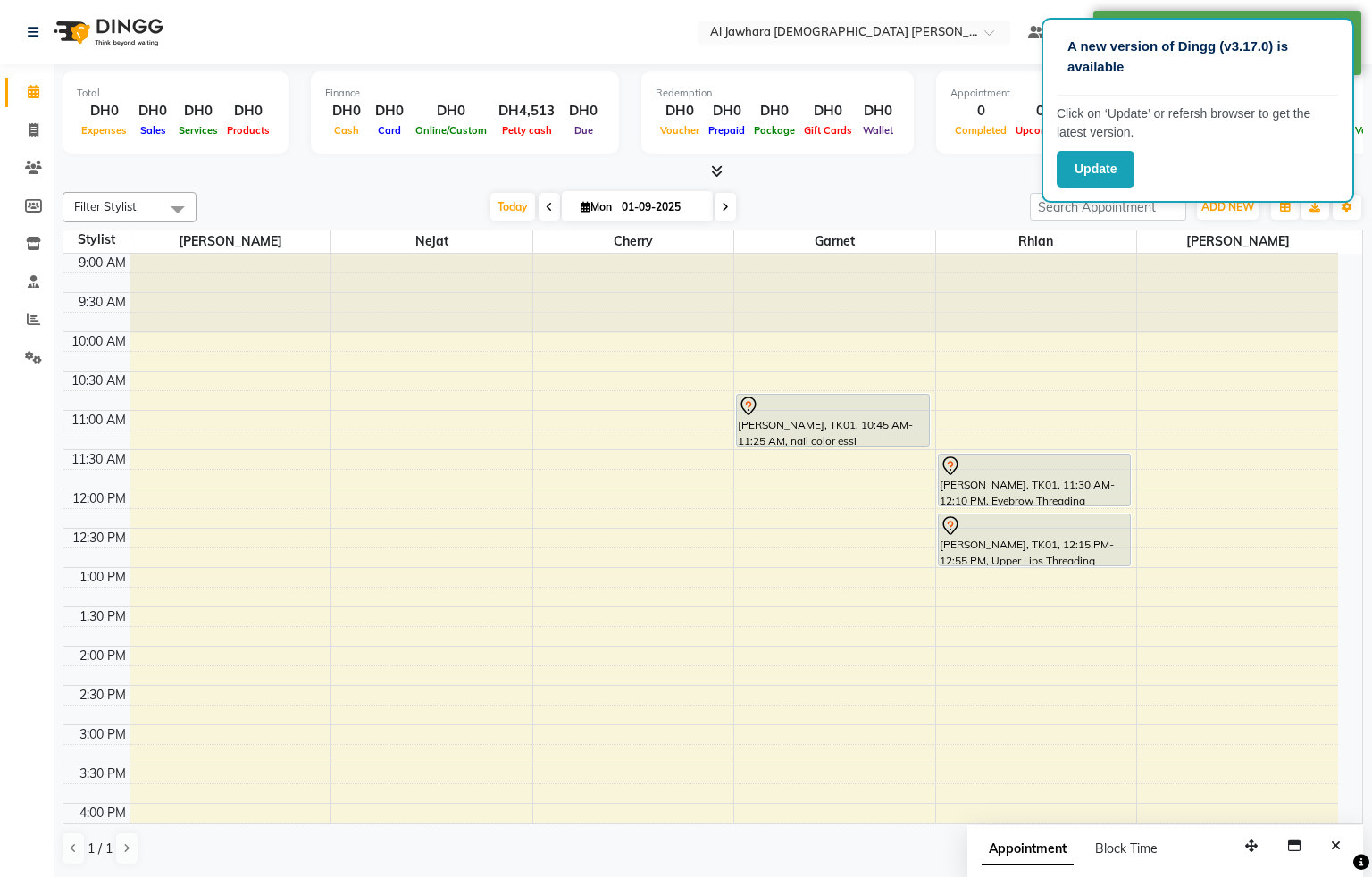
click at [863, 437] on div "[PERSON_NAME], TK01, 10:45 AM-11:25 AM, nail color essi" at bounding box center [832, 420] width 192 height 51
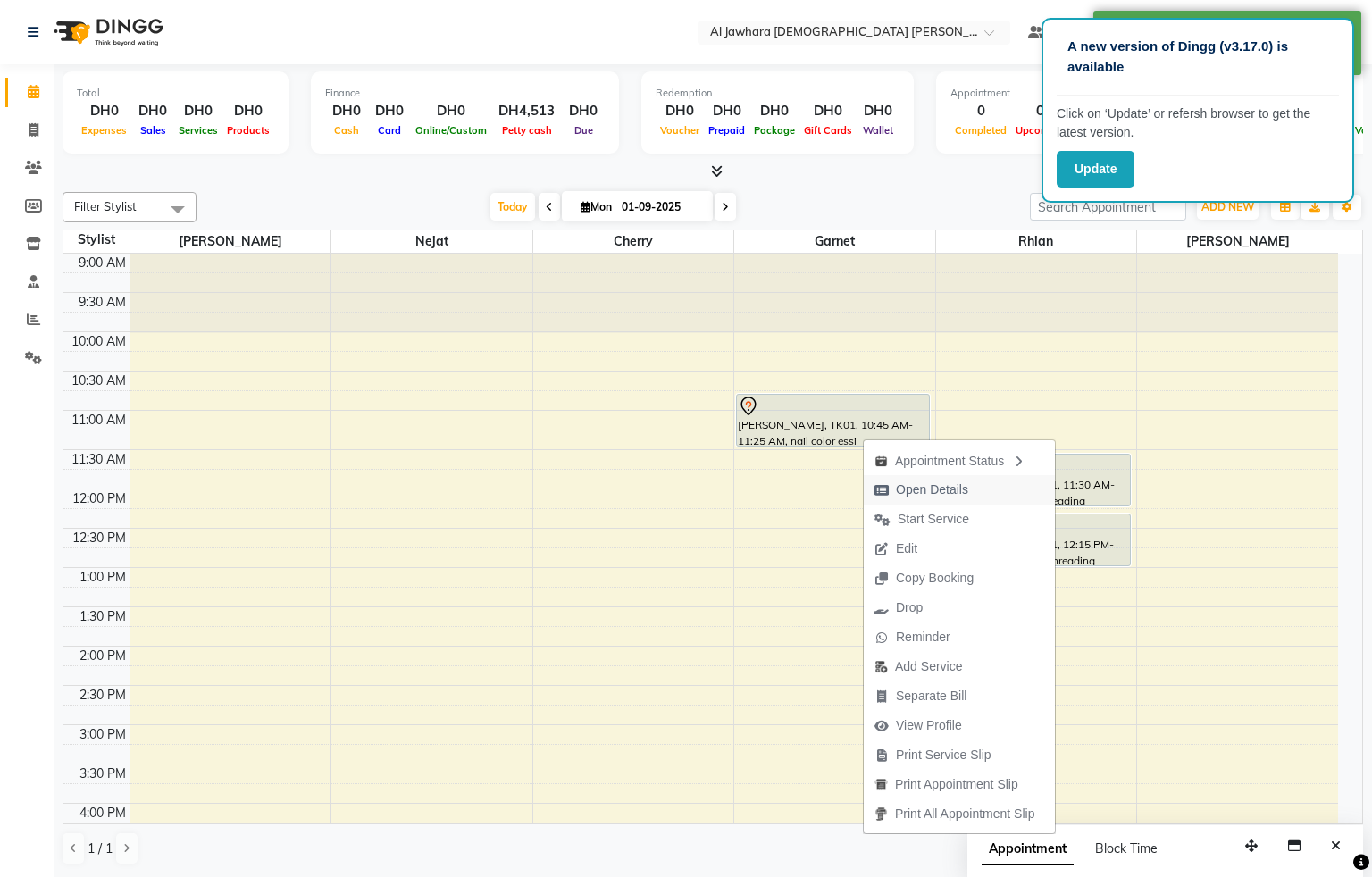
click at [926, 487] on span "Open Details" at bounding box center [932, 490] width 73 height 19
select select "7"
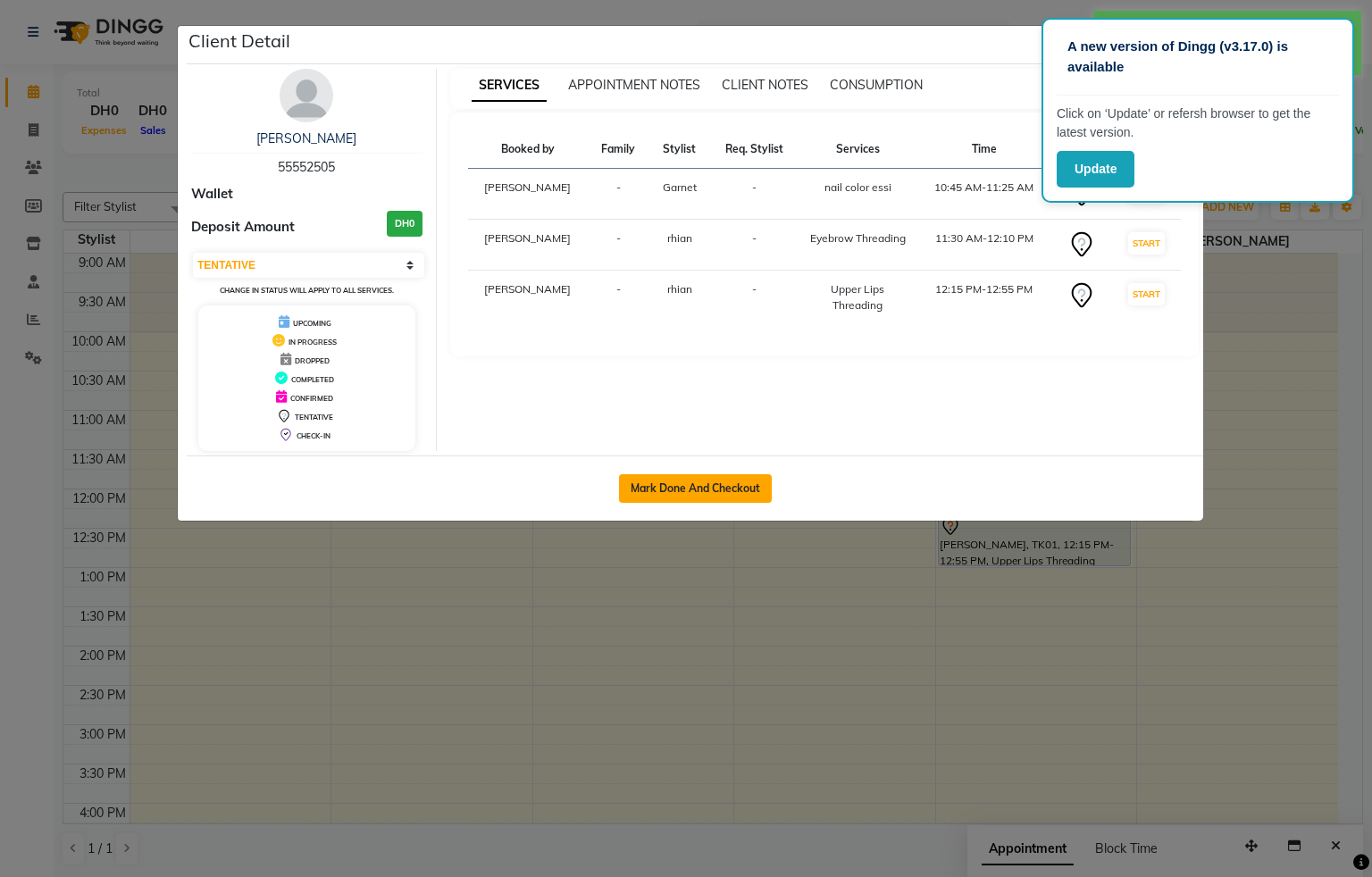
click at [736, 493] on button "Mark Done And Checkout" at bounding box center [696, 488] width 153 height 28
select select "service"
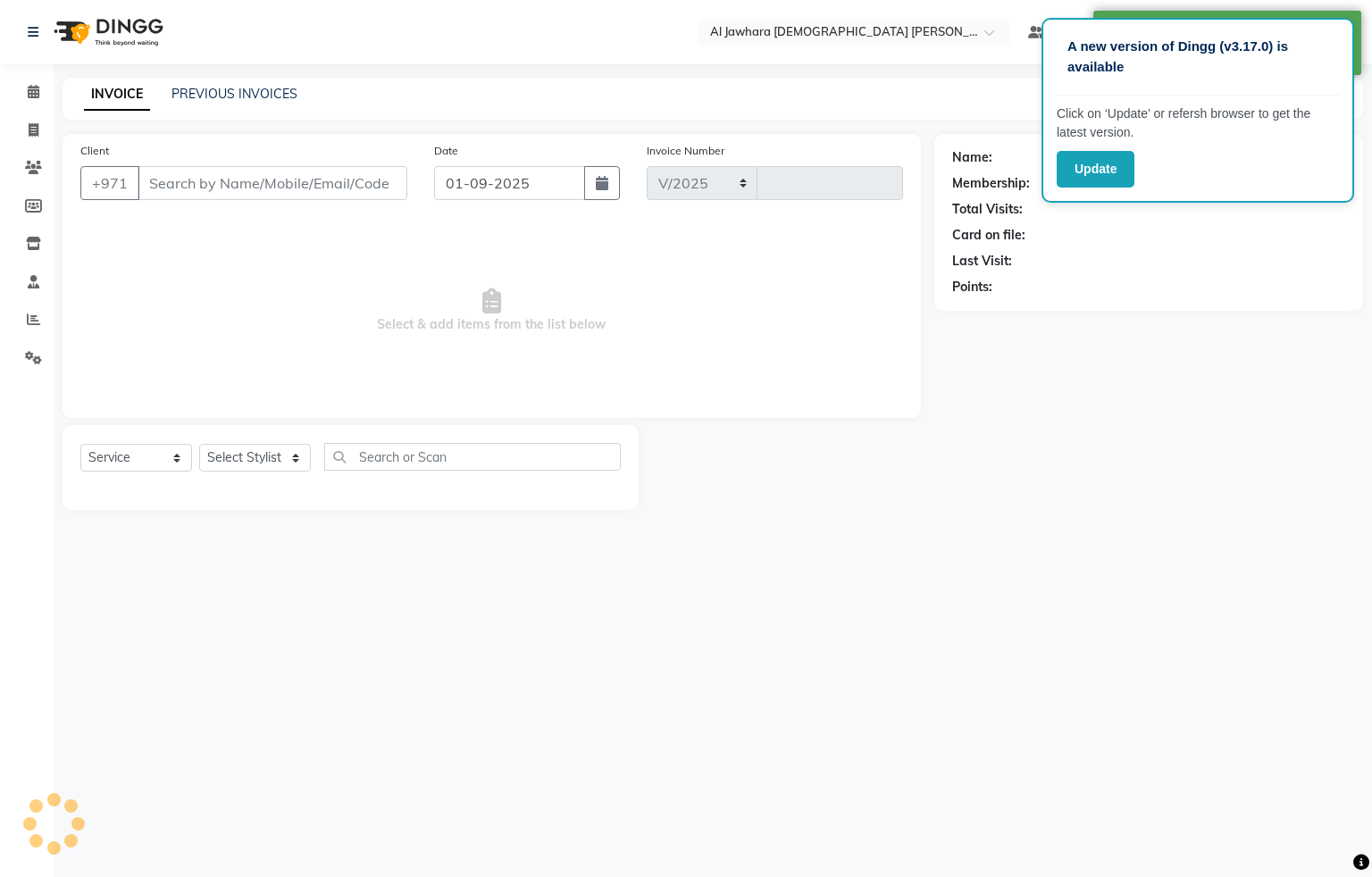
select select "808"
type input "0765"
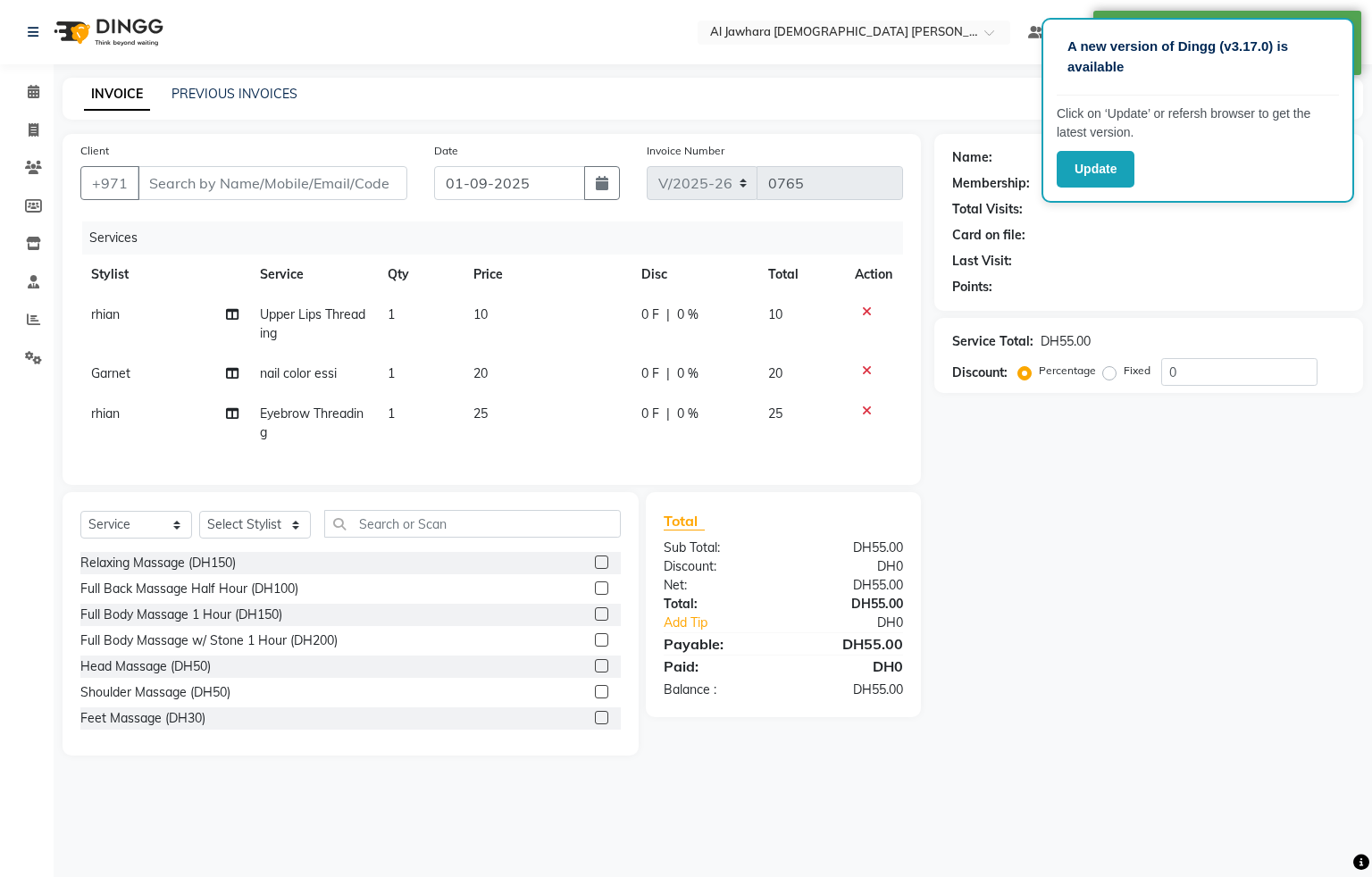
type input "55552505"
select select "57409"
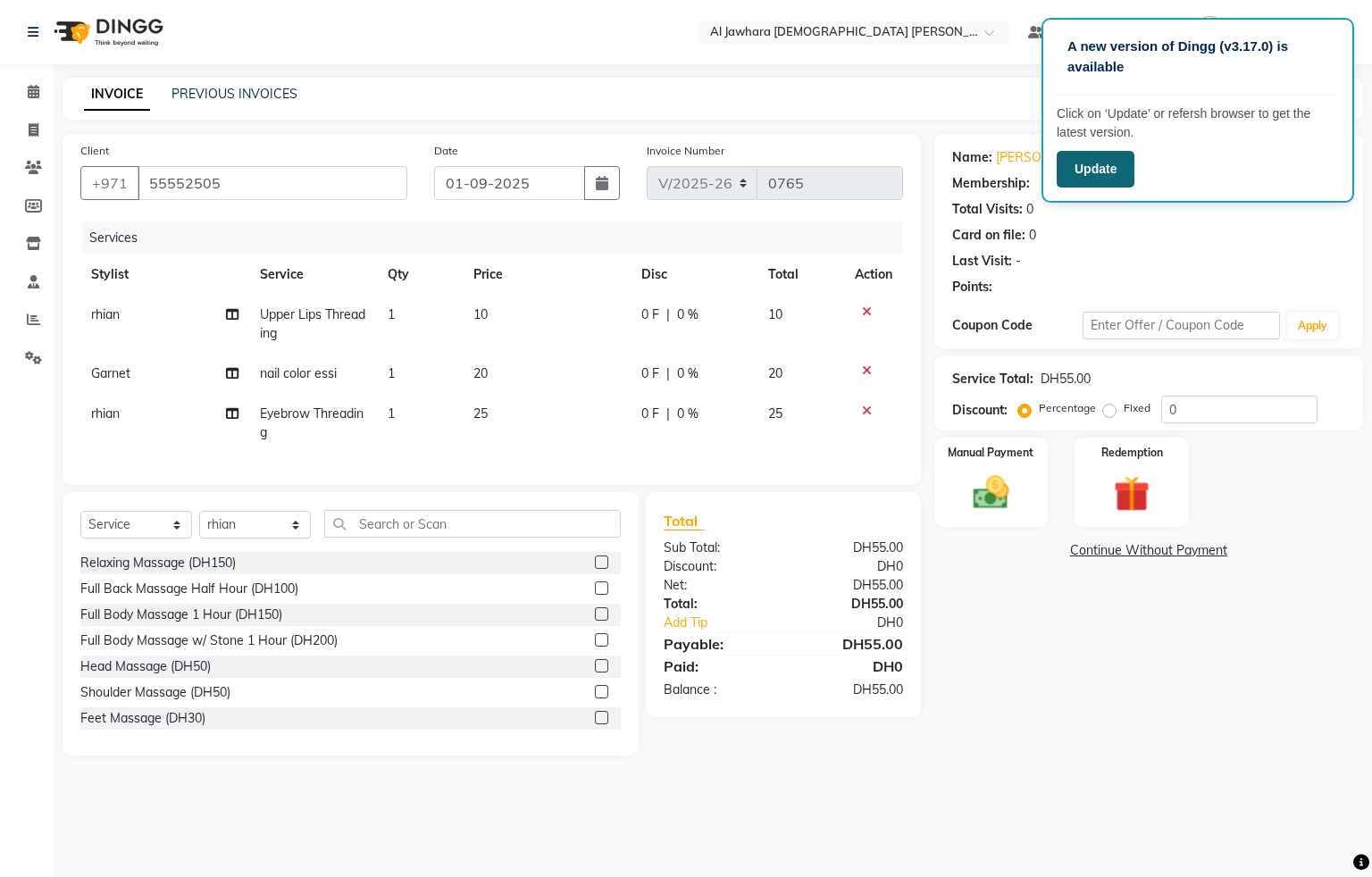
click at [1105, 161] on button "Update" at bounding box center [1095, 169] width 77 height 36
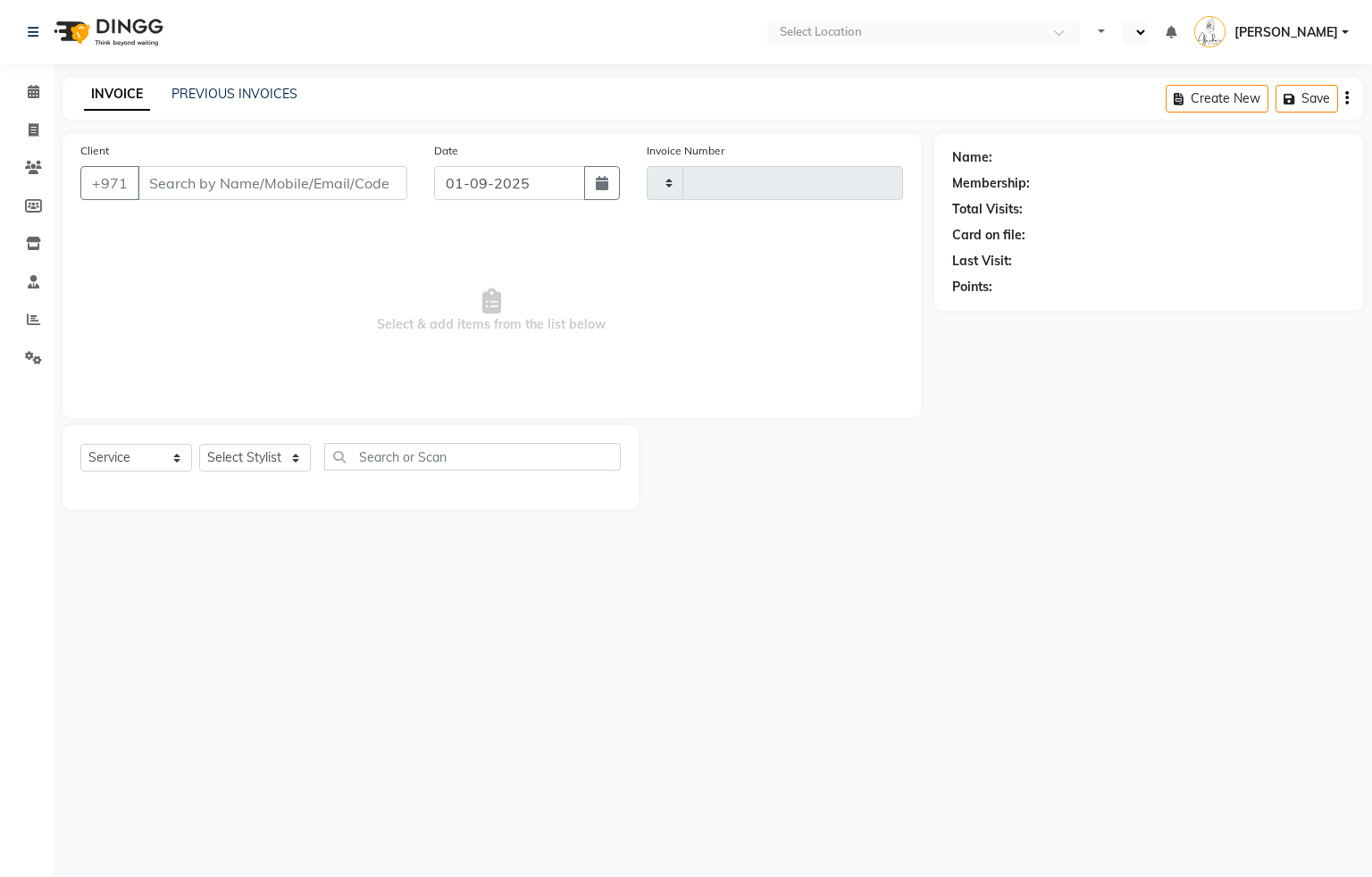
select select "service"
type input "0765"
select select "en"
select select "808"
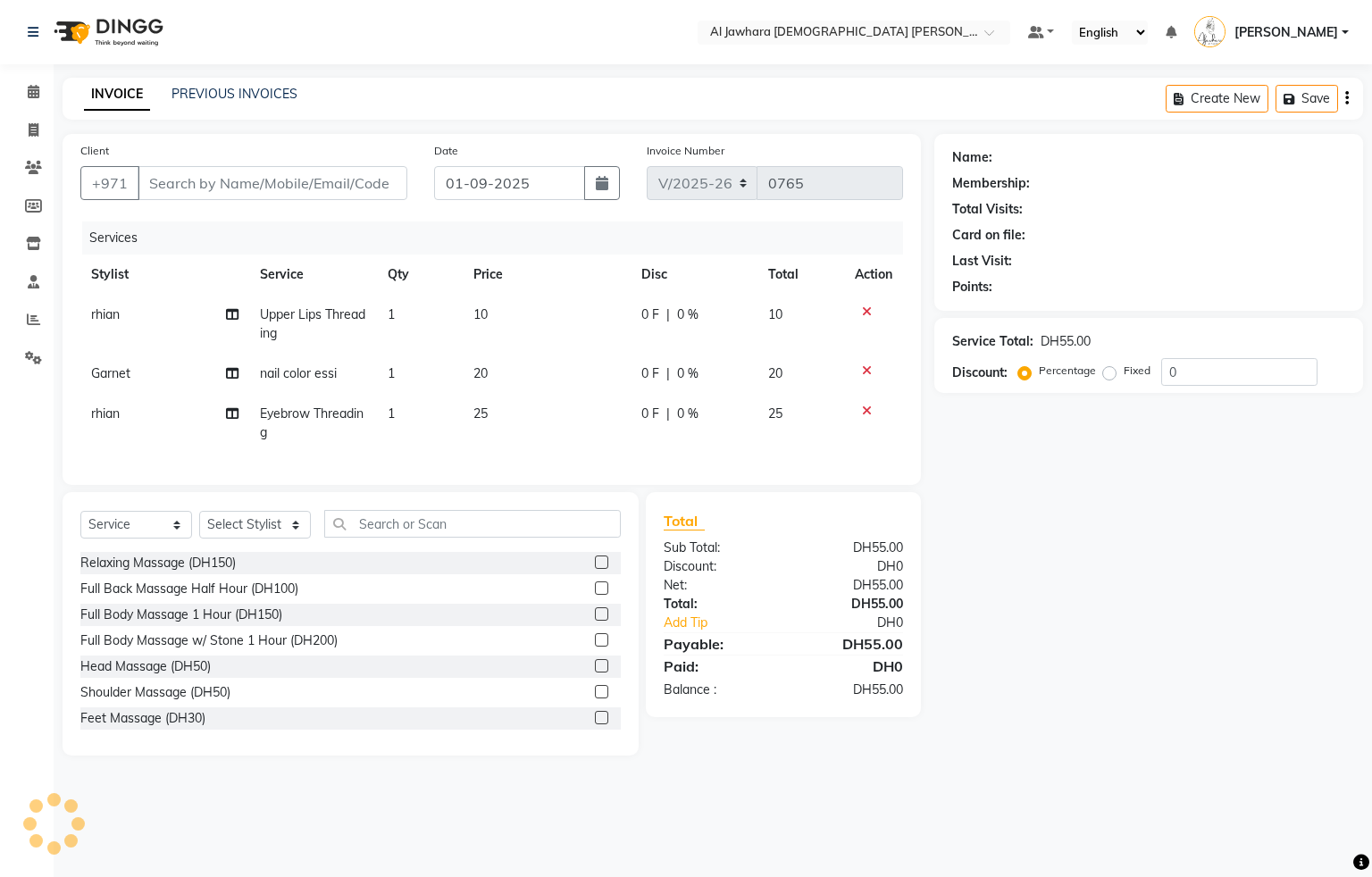
type input "55552505"
select select "57409"
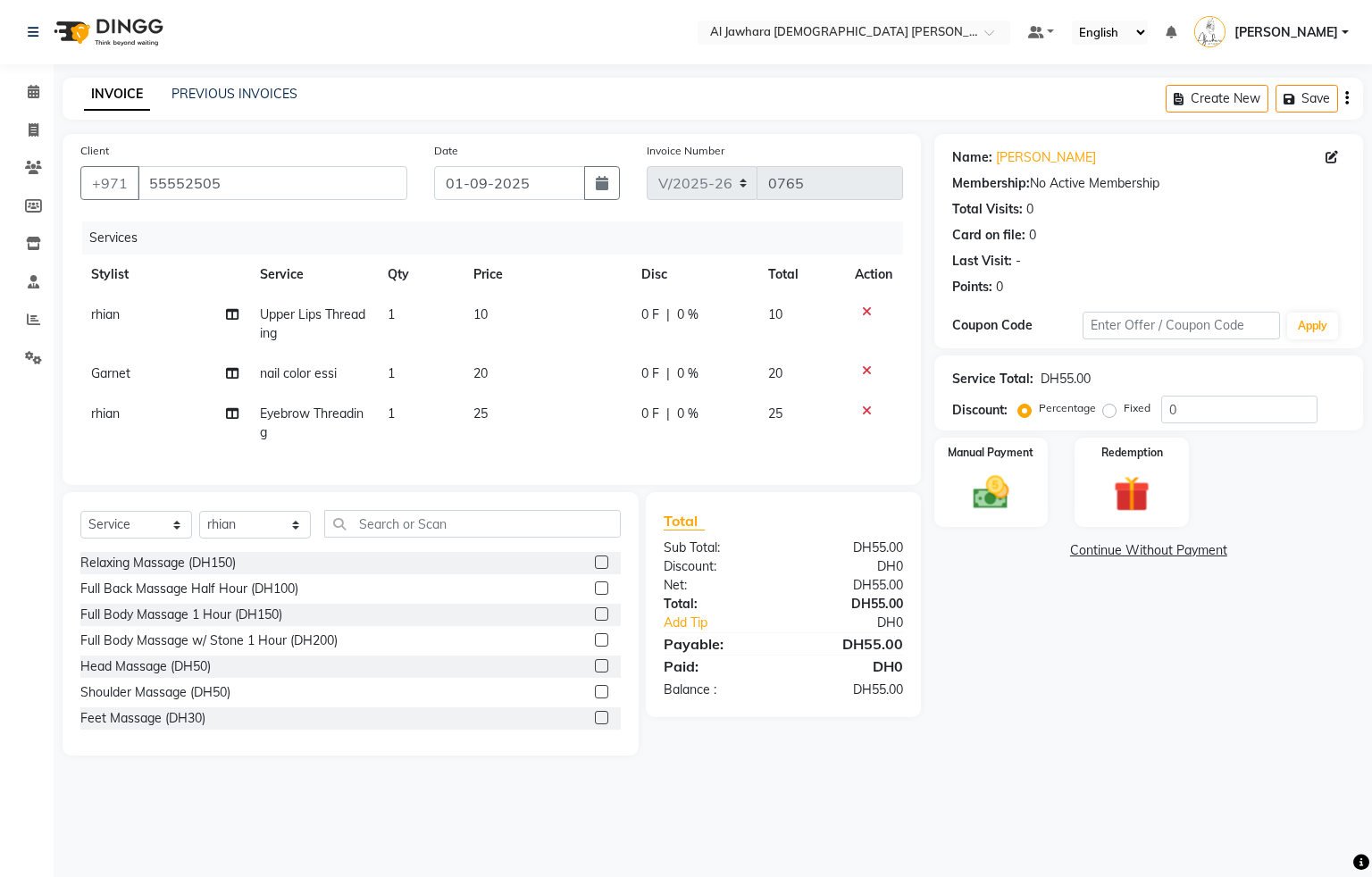
click at [512, 380] on td "20" at bounding box center [546, 374] width 168 height 40
select select "44223"
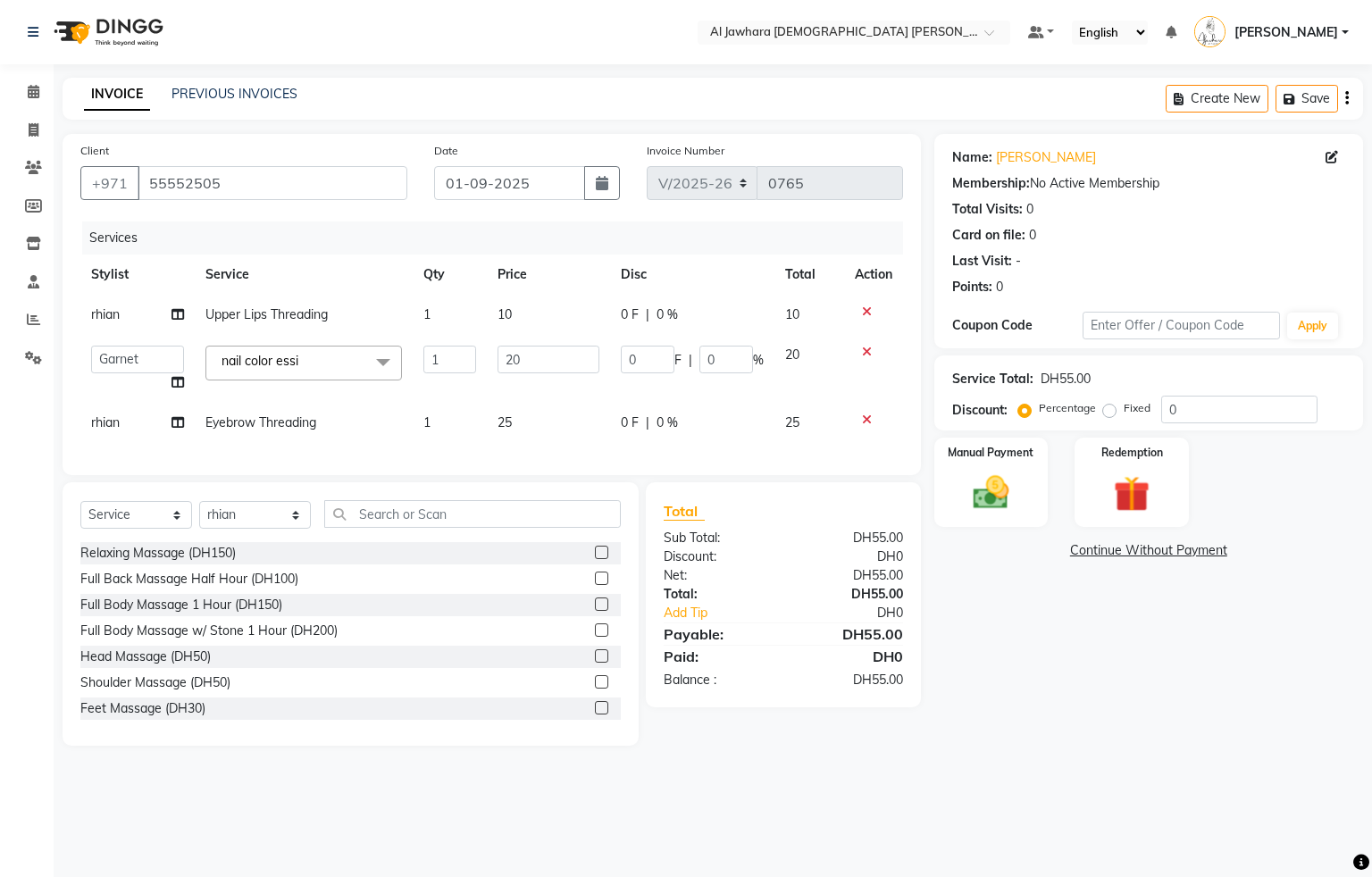
click at [536, 345] on input "20" at bounding box center [548, 359] width 102 height 27
type input "2"
type input "25"
click at [549, 396] on tbody "rhian Upper Lips Threading 1 10 0 F | 0 % 10 Cherry Fatima Garnet Jenny nejat r…" at bounding box center [491, 368] width 823 height 148
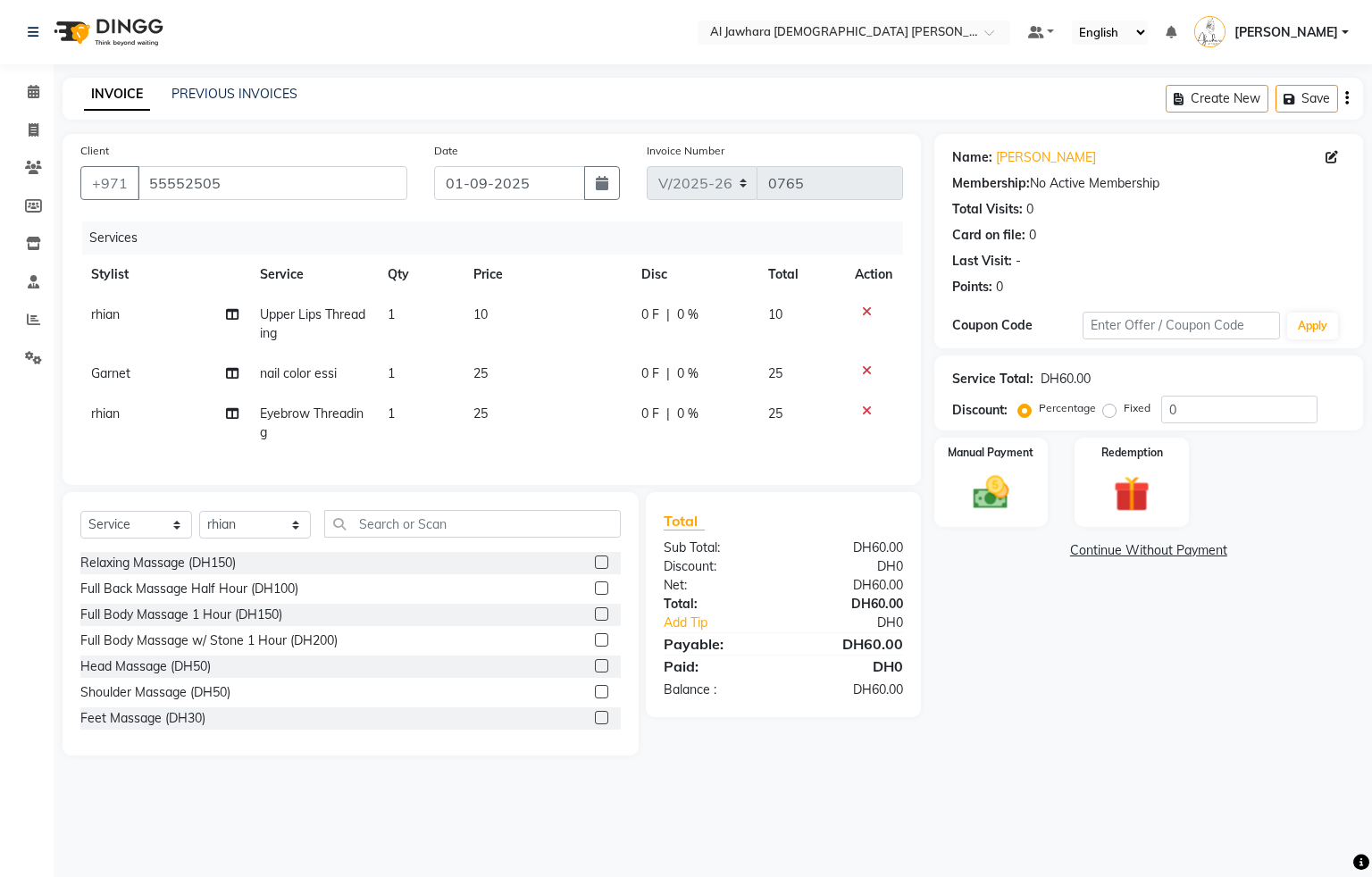
click at [536, 316] on td "10" at bounding box center [546, 324] width 168 height 59
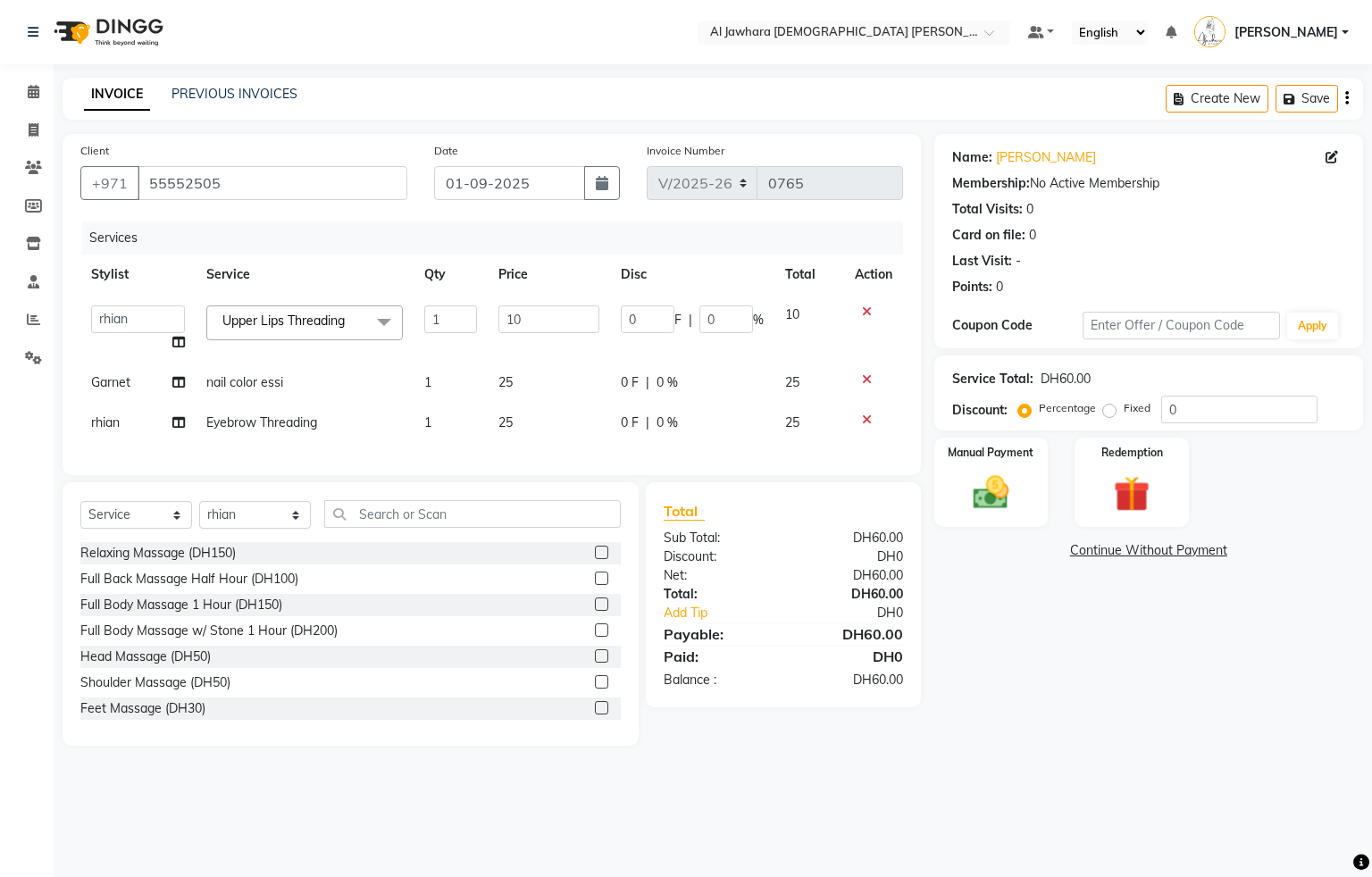
click at [542, 301] on td "10" at bounding box center [548, 328] width 123 height 68
click at [534, 298] on td "10" at bounding box center [548, 328] width 123 height 68
select select "57409"
click at [538, 323] on input "number" at bounding box center [548, 319] width 101 height 27
type input "20"
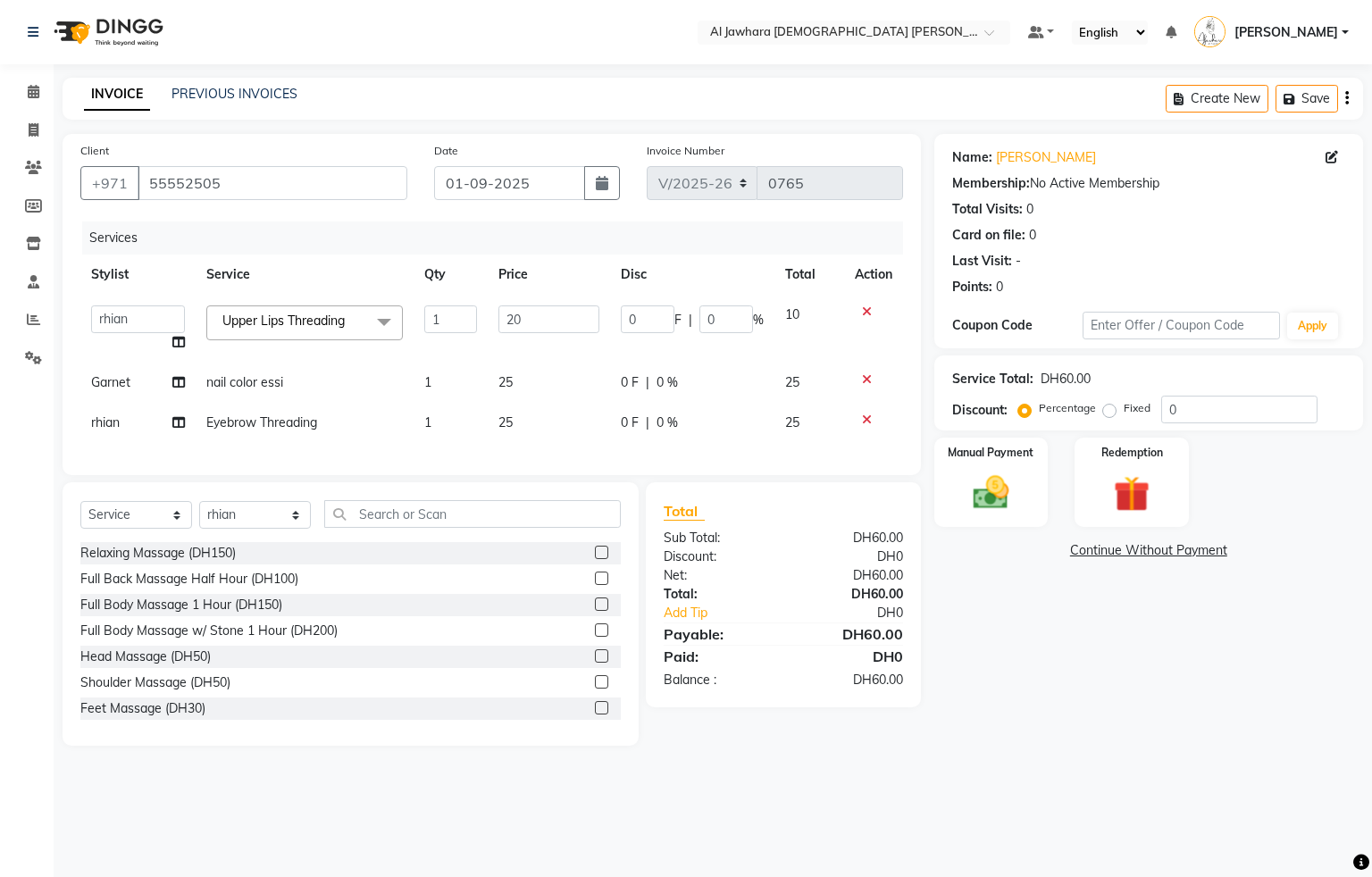
click at [536, 338] on td "20" at bounding box center [548, 328] width 123 height 68
select select "57409"
click at [973, 490] on img at bounding box center [990, 493] width 61 height 43
click at [1025, 499] on div "Manual Payment" at bounding box center [991, 482] width 119 height 93
click at [1263, 561] on span "Visa Card" at bounding box center [1266, 551] width 57 height 21
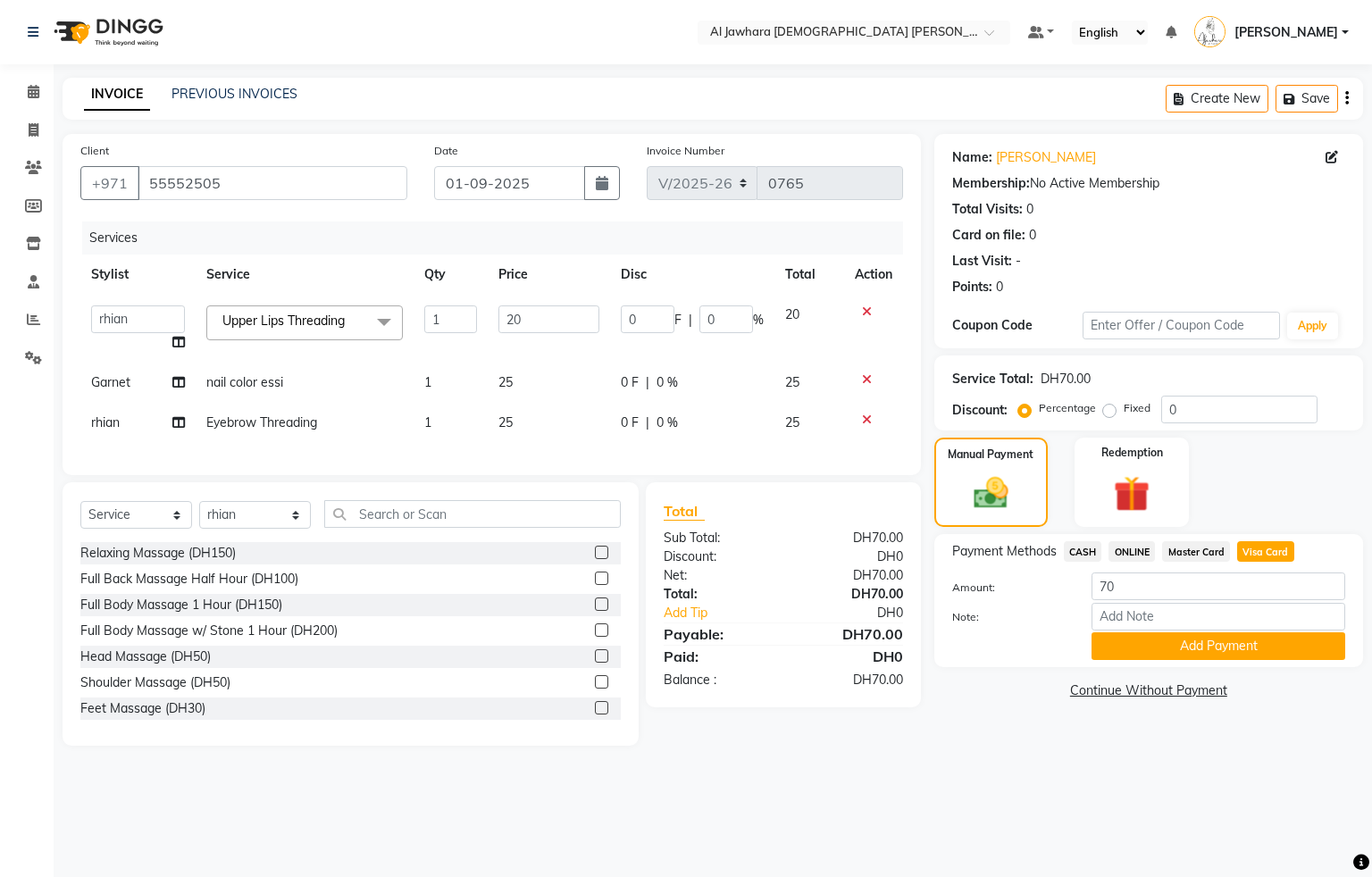
click at [1263, 550] on span "Visa Card" at bounding box center [1266, 551] width 57 height 21
click at [1150, 580] on input "70" at bounding box center [1217, 586] width 254 height 27
type input "7"
click at [1144, 586] on input "number" at bounding box center [1217, 586] width 254 height 27
click at [1134, 594] on input "number" at bounding box center [1217, 586] width 254 height 27
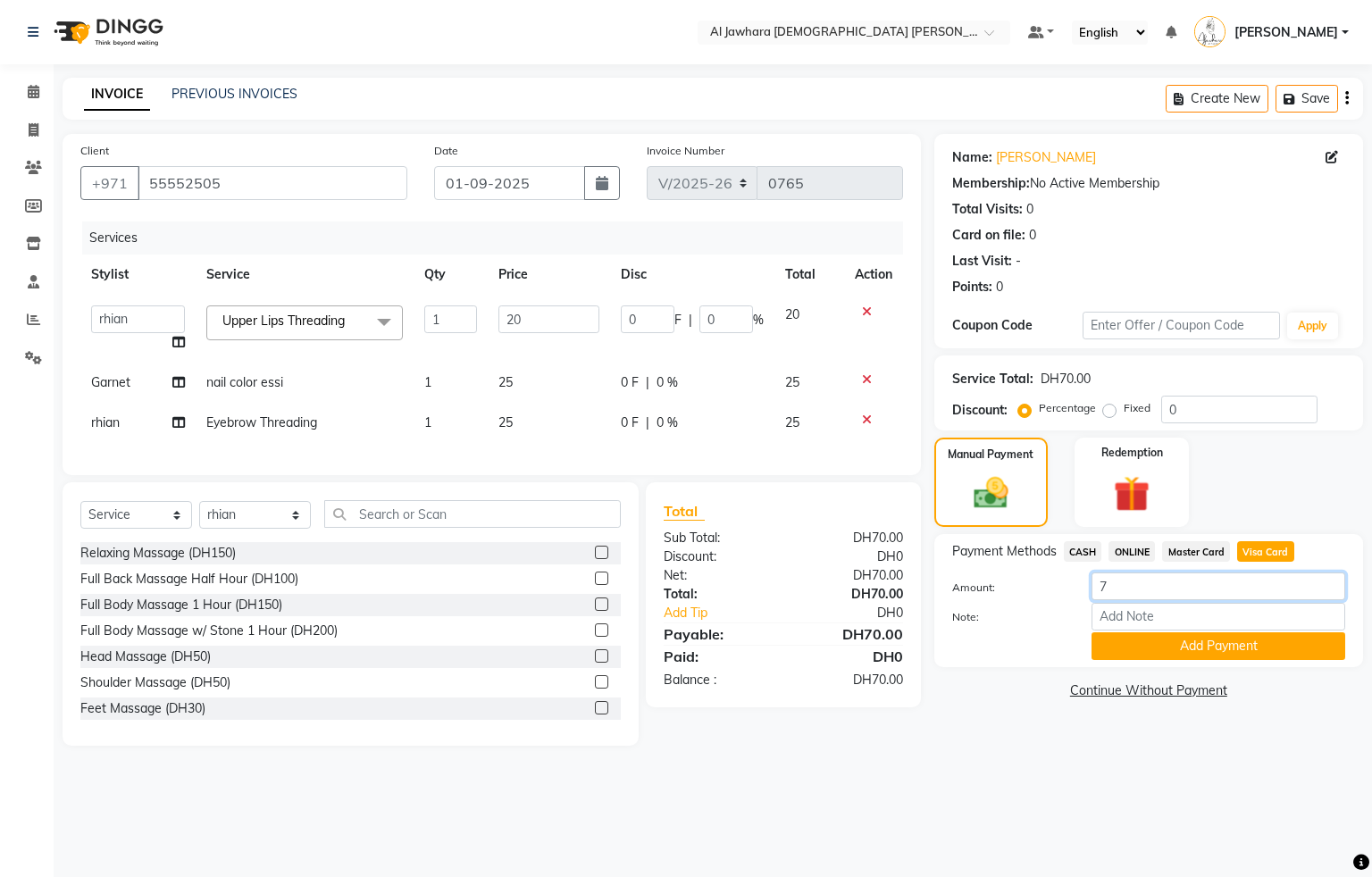
type input "74"
click at [1187, 643] on button "Add Payment" at bounding box center [1217, 646] width 254 height 27
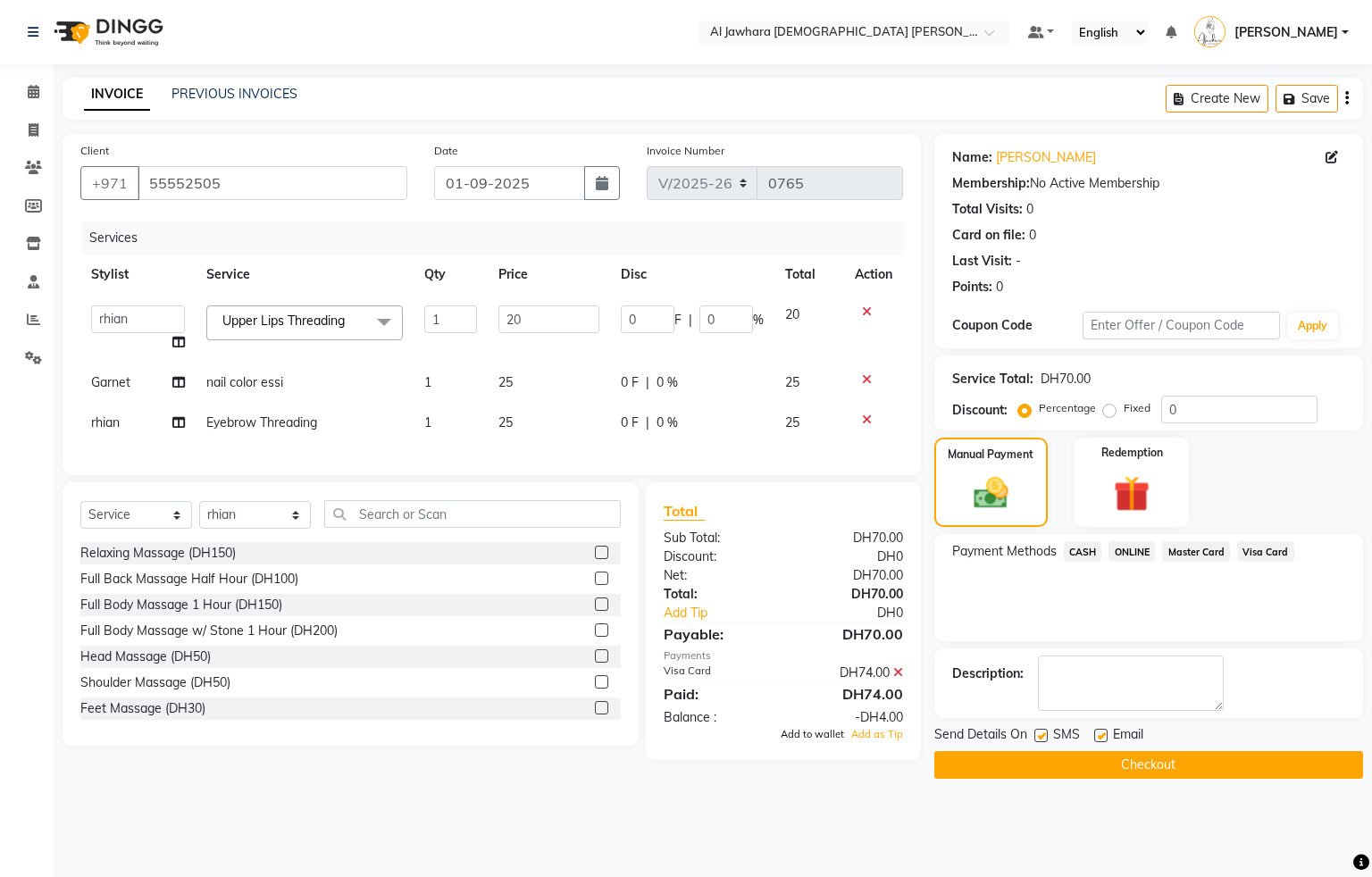
click at [818, 740] on span "Add to wallet" at bounding box center [813, 734] width 64 height 13
click at [1141, 767] on button "Checkout" at bounding box center [1149, 764] width 429 height 27
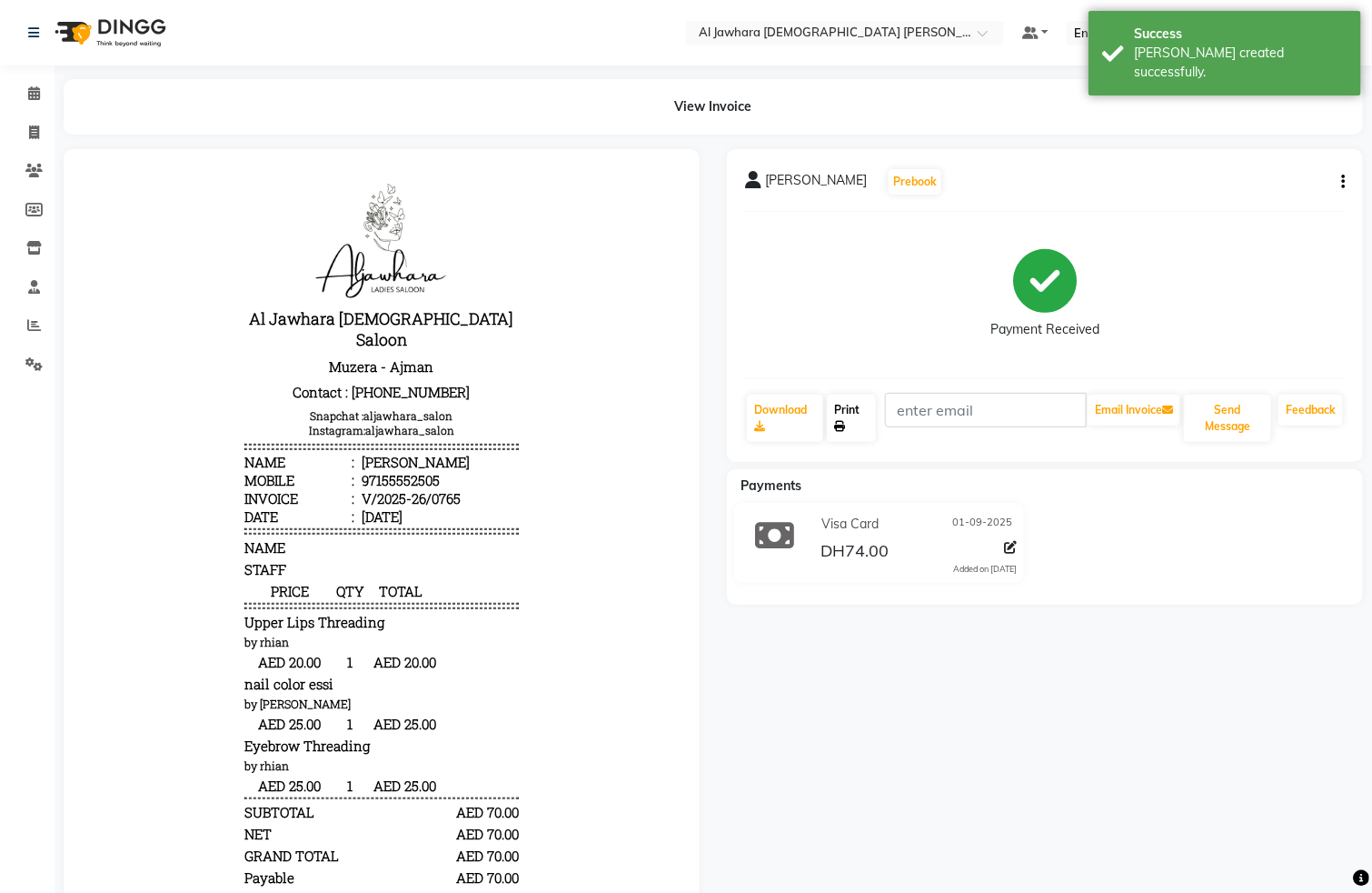
click at [849, 426] on link "Print" at bounding box center [852, 417] width 50 height 47
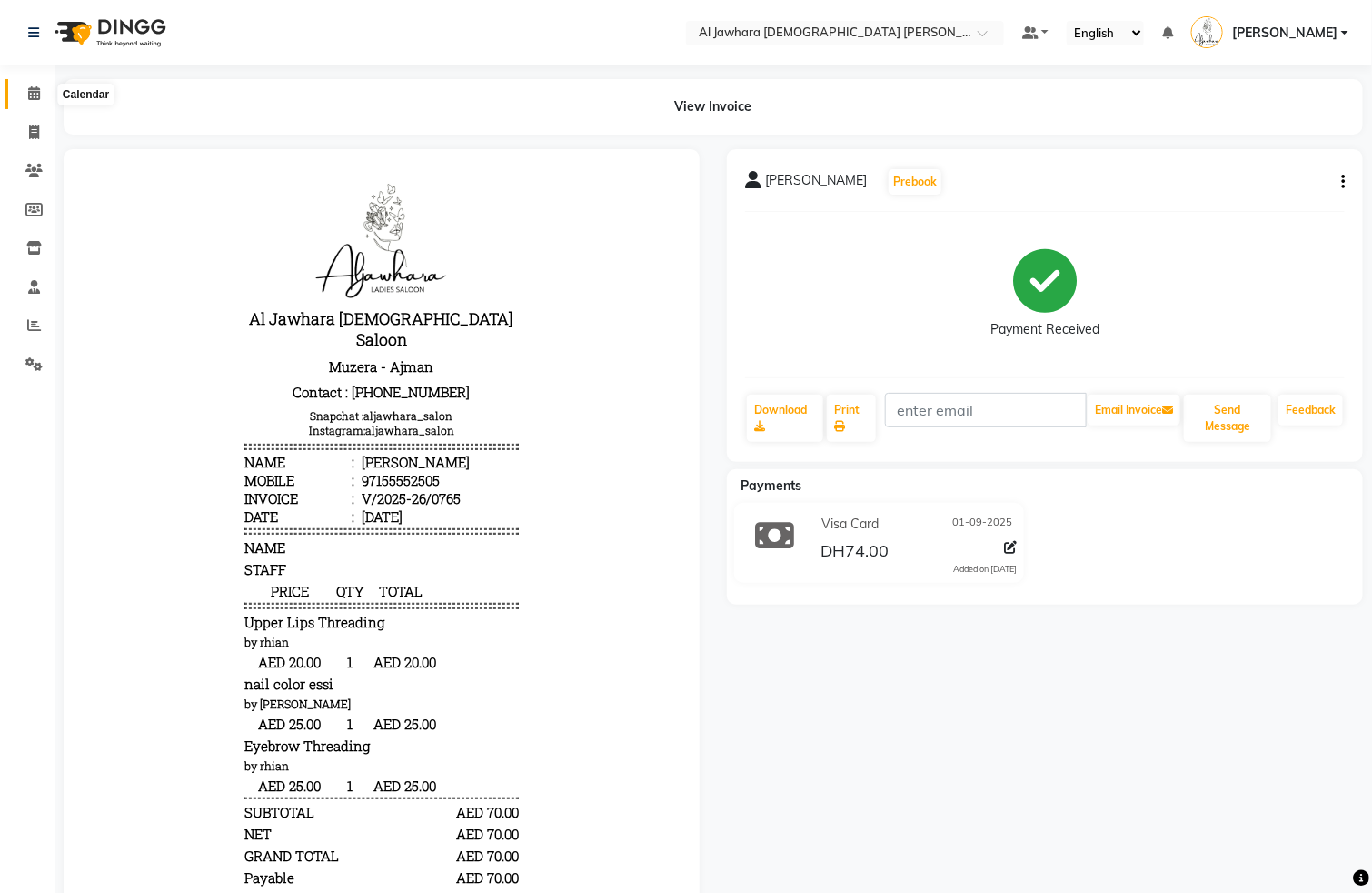
drag, startPoint x: 38, startPoint y: 93, endPoint x: 72, endPoint y: 87, distance: 34.5
click at [38, 93] on icon at bounding box center [33, 93] width 12 height 14
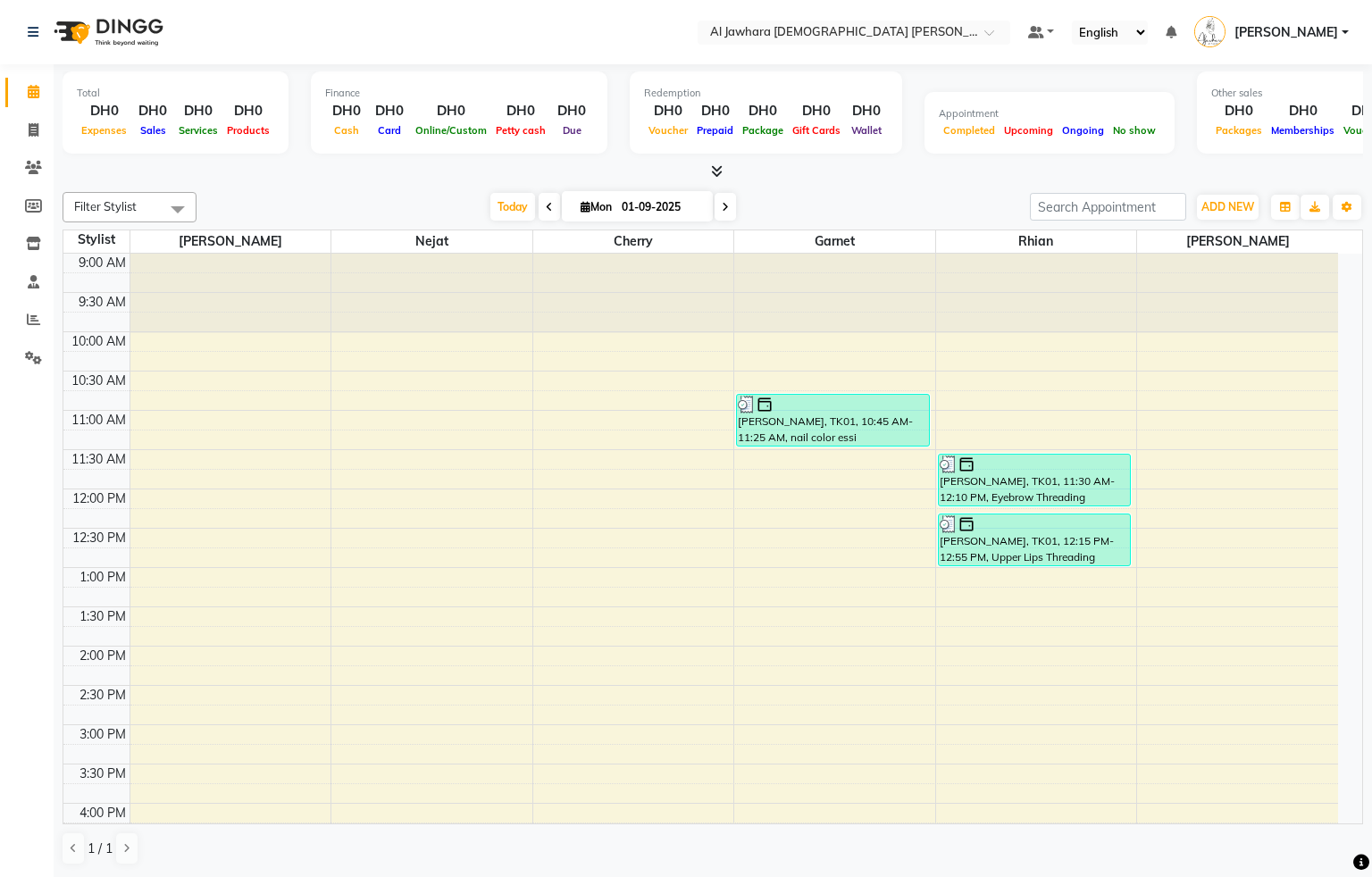
click at [258, 450] on div "9:00 AM 9:30 AM 10:00 AM 10:30 AM 11:00 AM 11:30 AM 12:00 PM 12:30 PM 1:00 PM 1…" at bounding box center [701, 763] width 1275 height 1021
click at [154, 337] on td at bounding box center [733, 341] width 1208 height 20
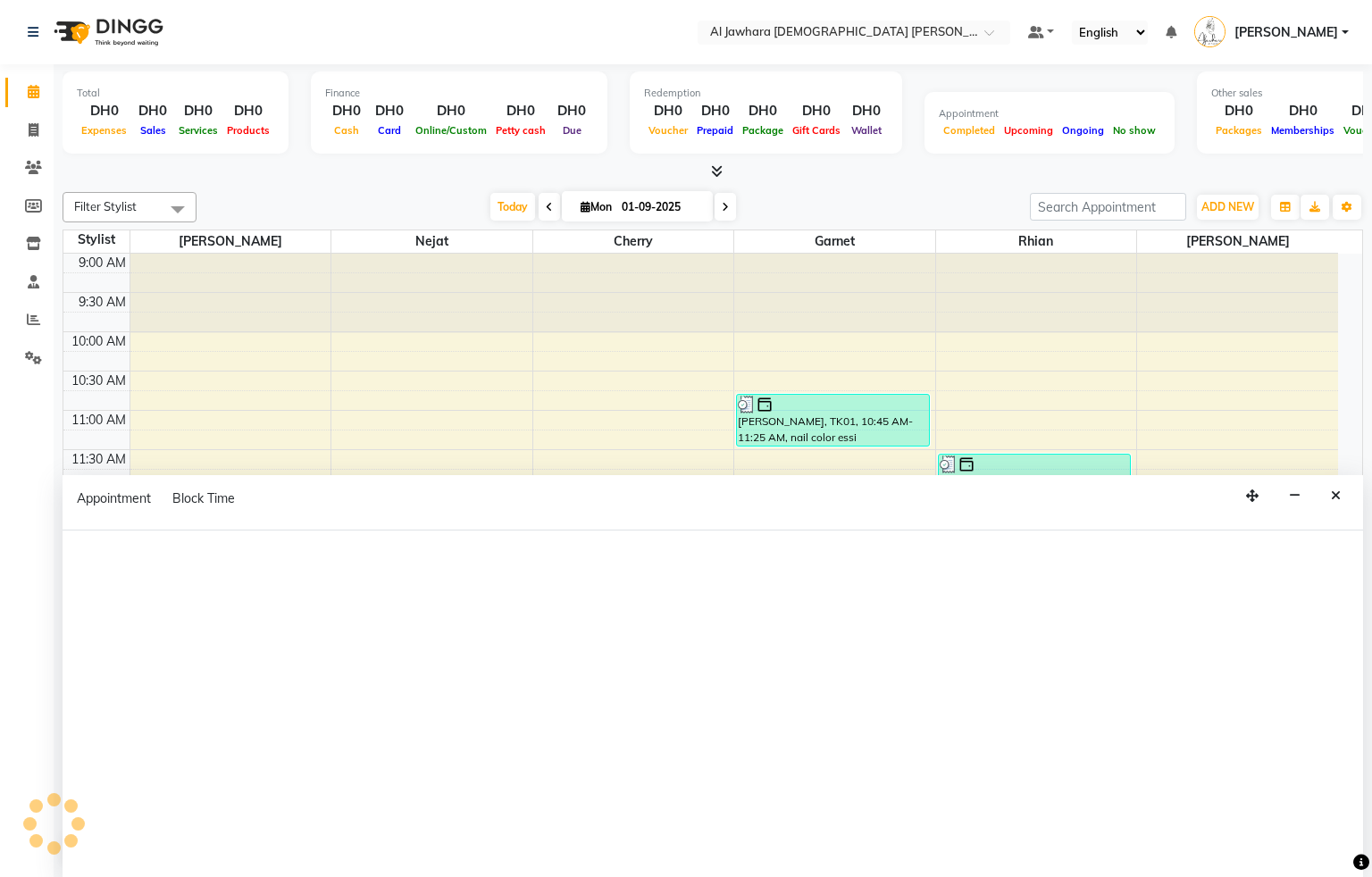
click at [215, 529] on div "Appointment Block Time" at bounding box center [713, 503] width 1300 height 55
select select "13408"
select select "tentative"
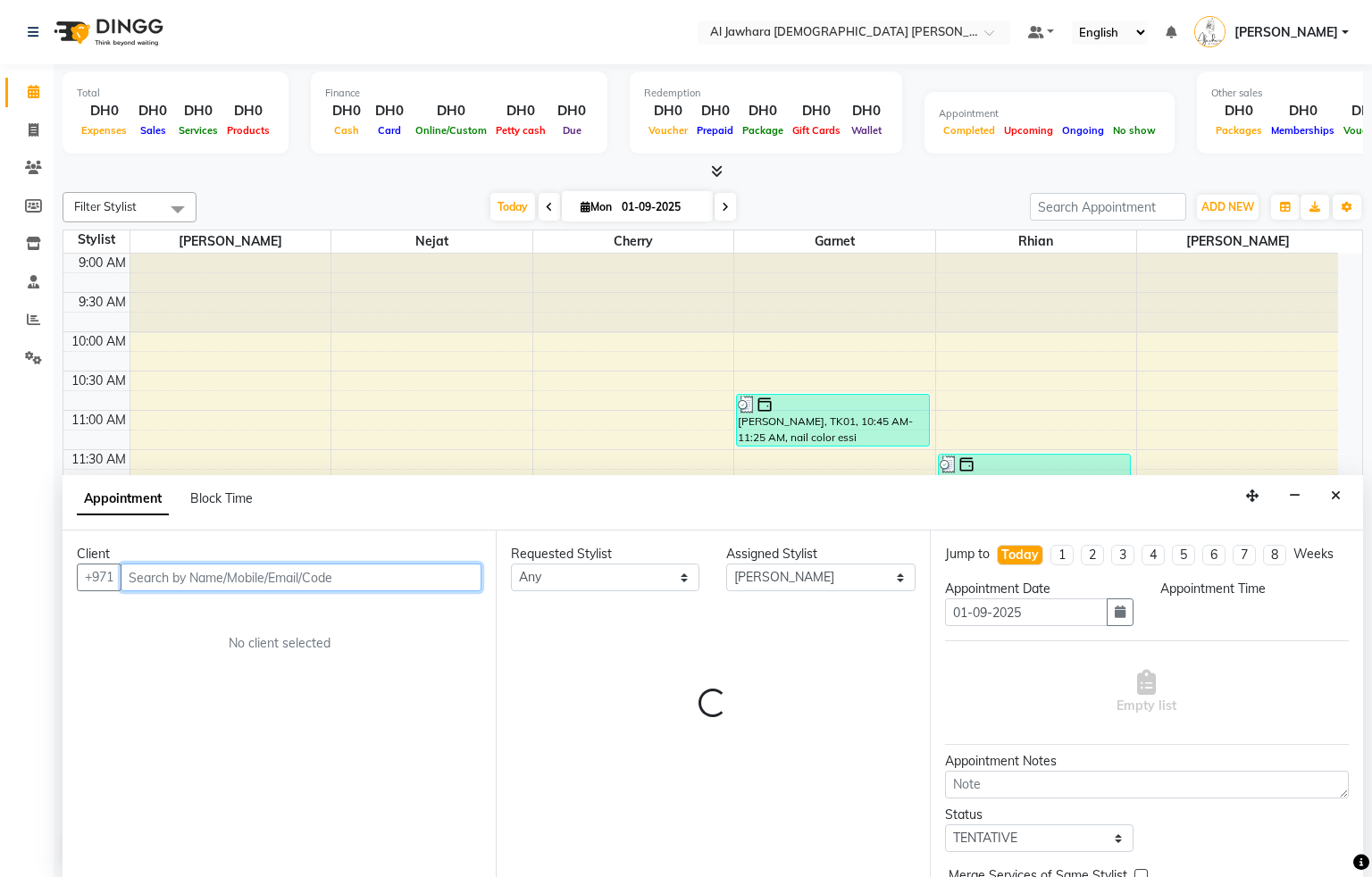
select select "675"
click at [173, 576] on input "text" at bounding box center [301, 577] width 361 height 27
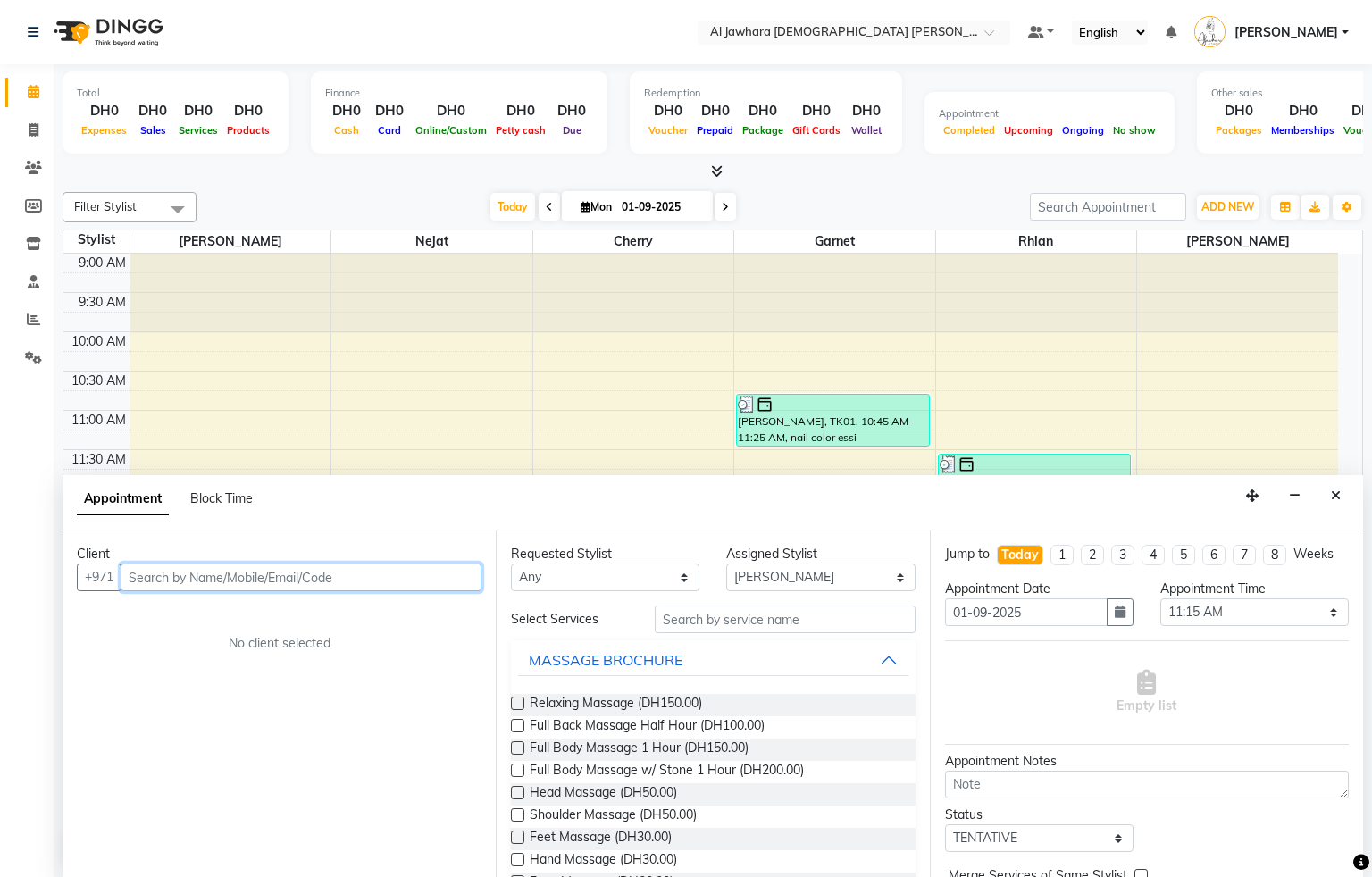
click at [158, 579] on input "text" at bounding box center [301, 577] width 361 height 27
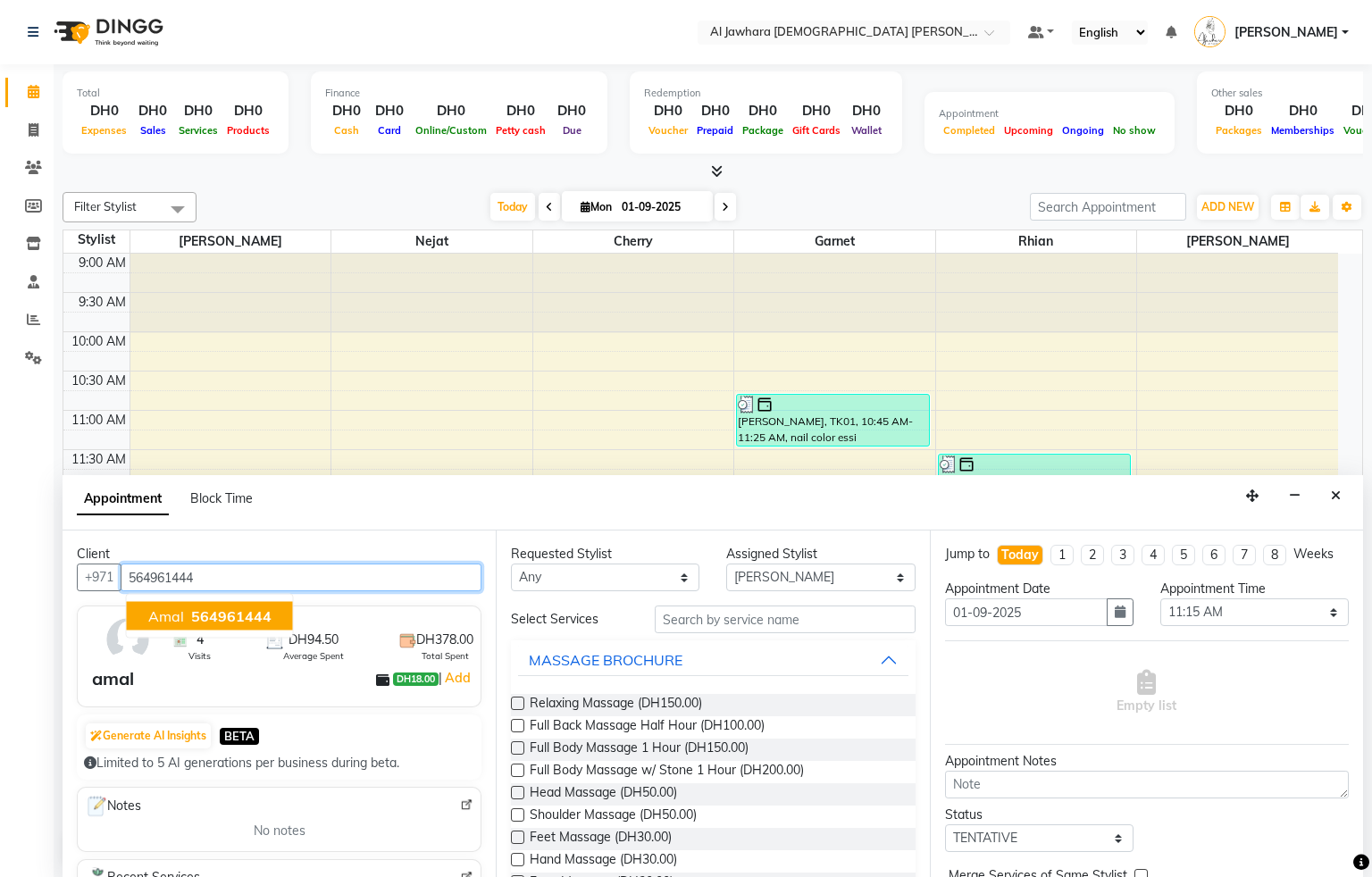
click at [210, 617] on span "564961444" at bounding box center [231, 616] width 80 height 18
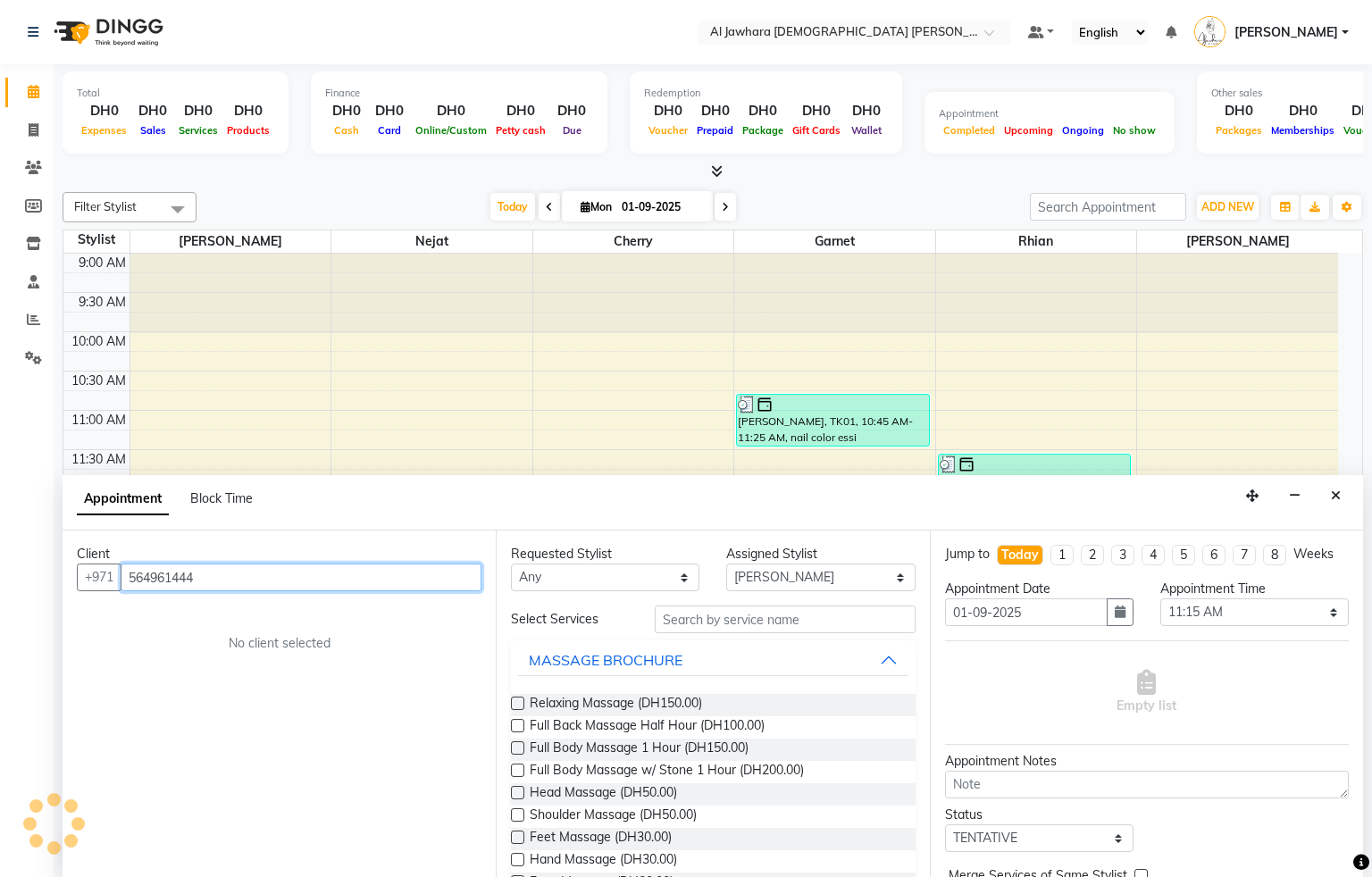
type input "564961444"
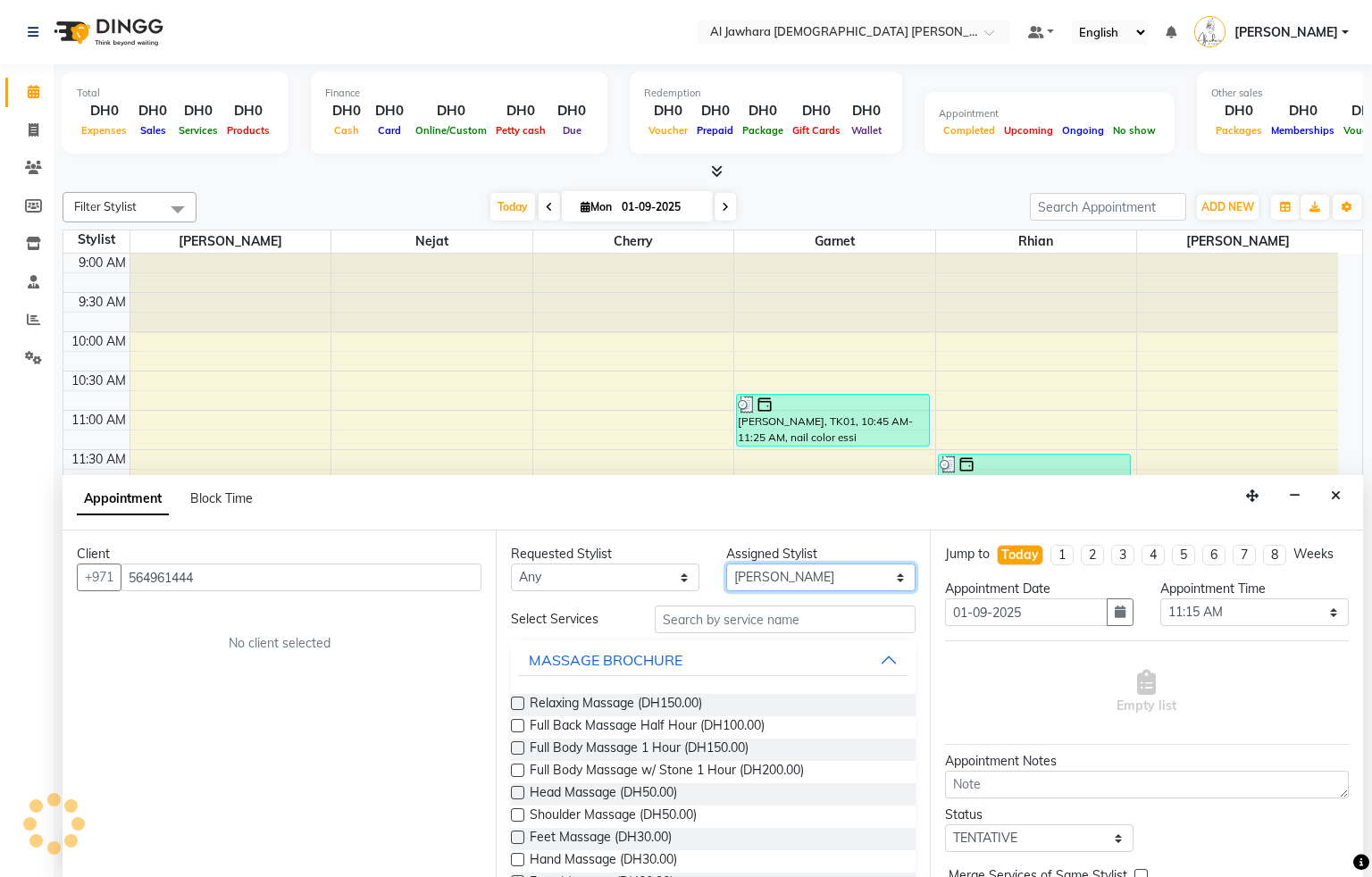
click at [790, 583] on select "Select Cherry Garnet [PERSON_NAME] rhian [PERSON_NAME]" at bounding box center [820, 577] width 188 height 27
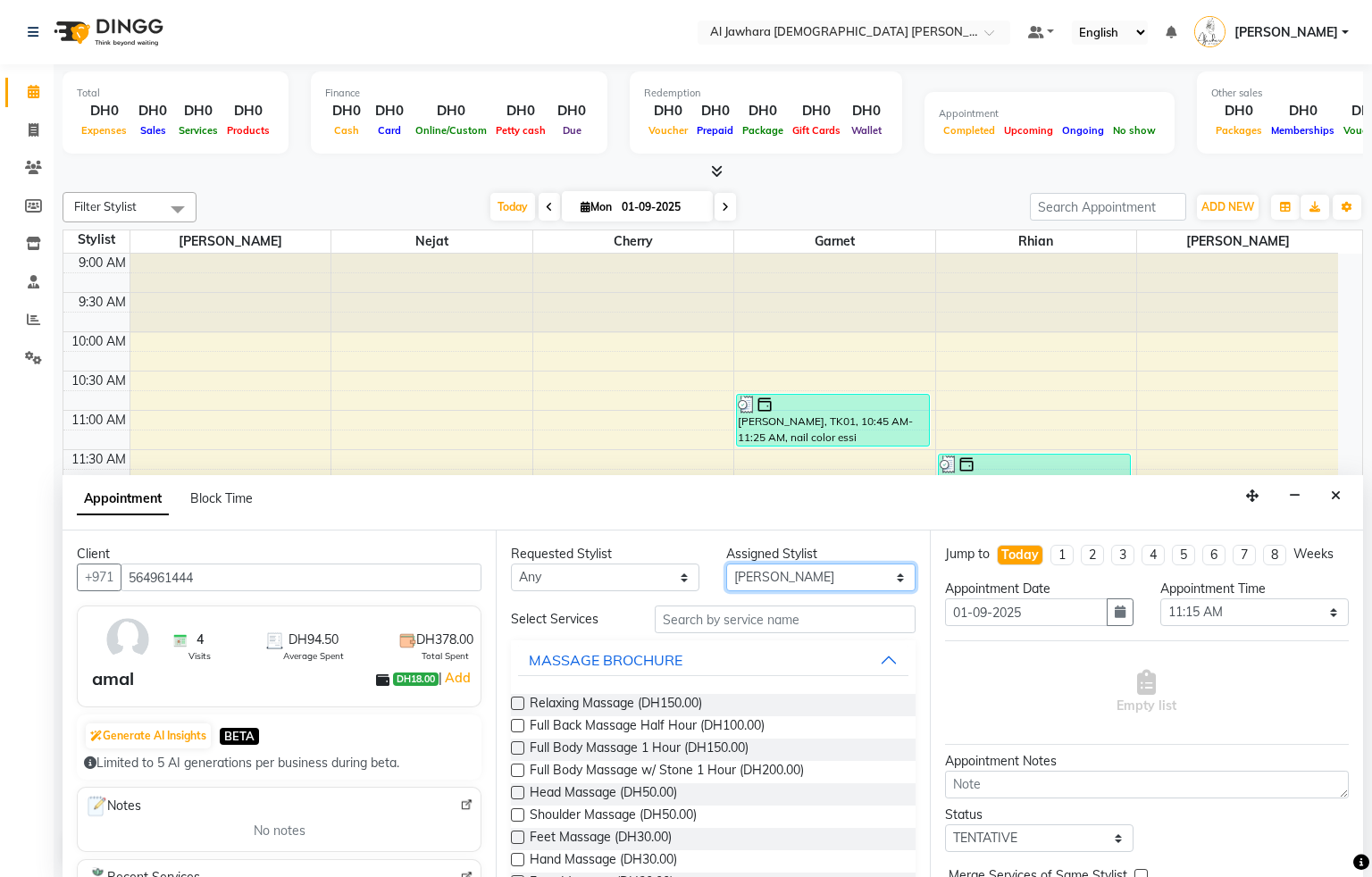
select select "26823"
click at [726, 564] on select "Select Cherry Garnet [PERSON_NAME] rhian [PERSON_NAME]" at bounding box center [820, 577] width 188 height 27
click at [759, 620] on input "text" at bounding box center [785, 619] width 261 height 27
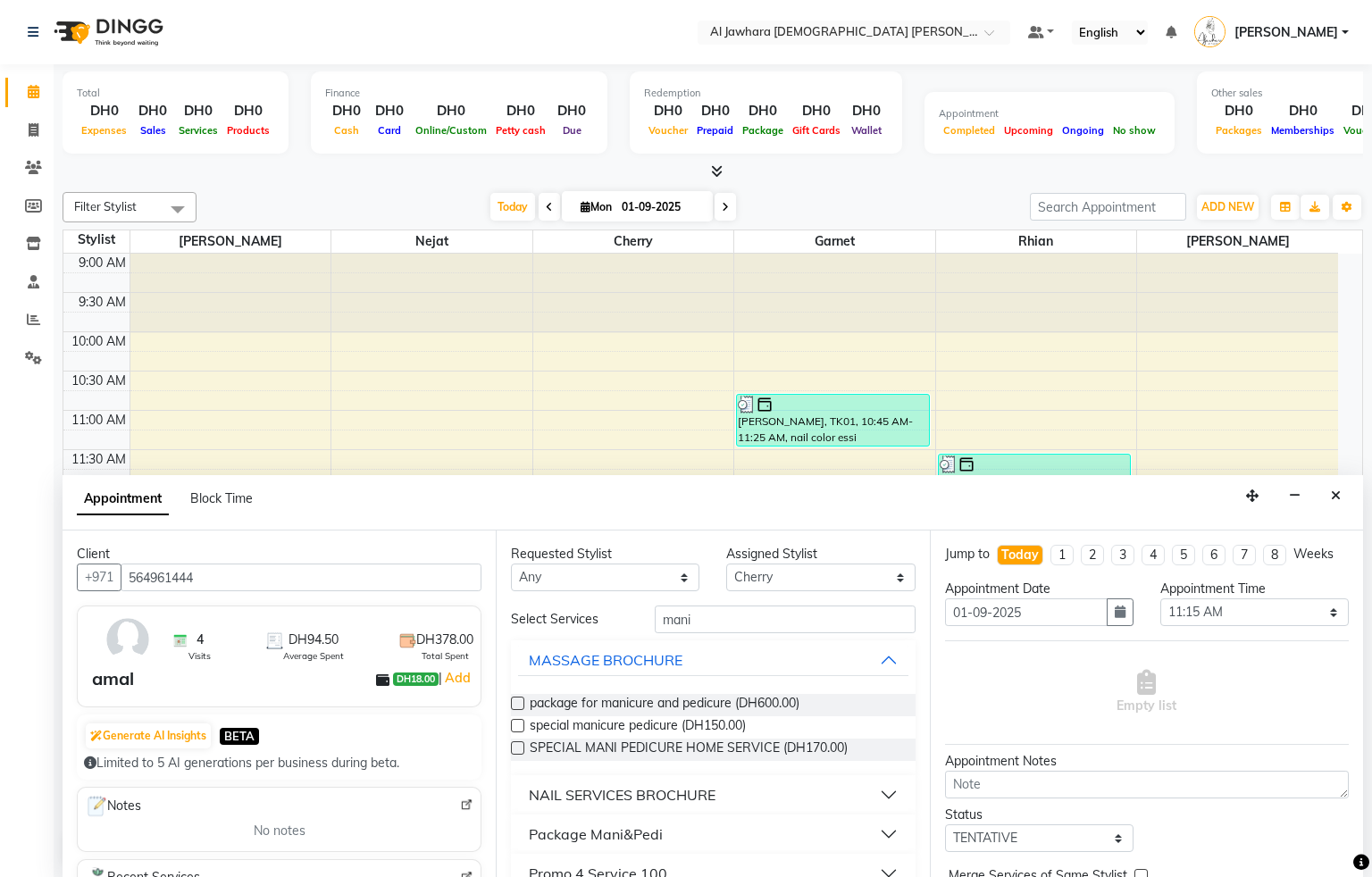
click at [692, 792] on div "NAIL SERVICES BROCHURE" at bounding box center [622, 795] width 186 height 22
click at [538, 832] on div "Manicure (DH40.00)" at bounding box center [713, 840] width 404 height 23
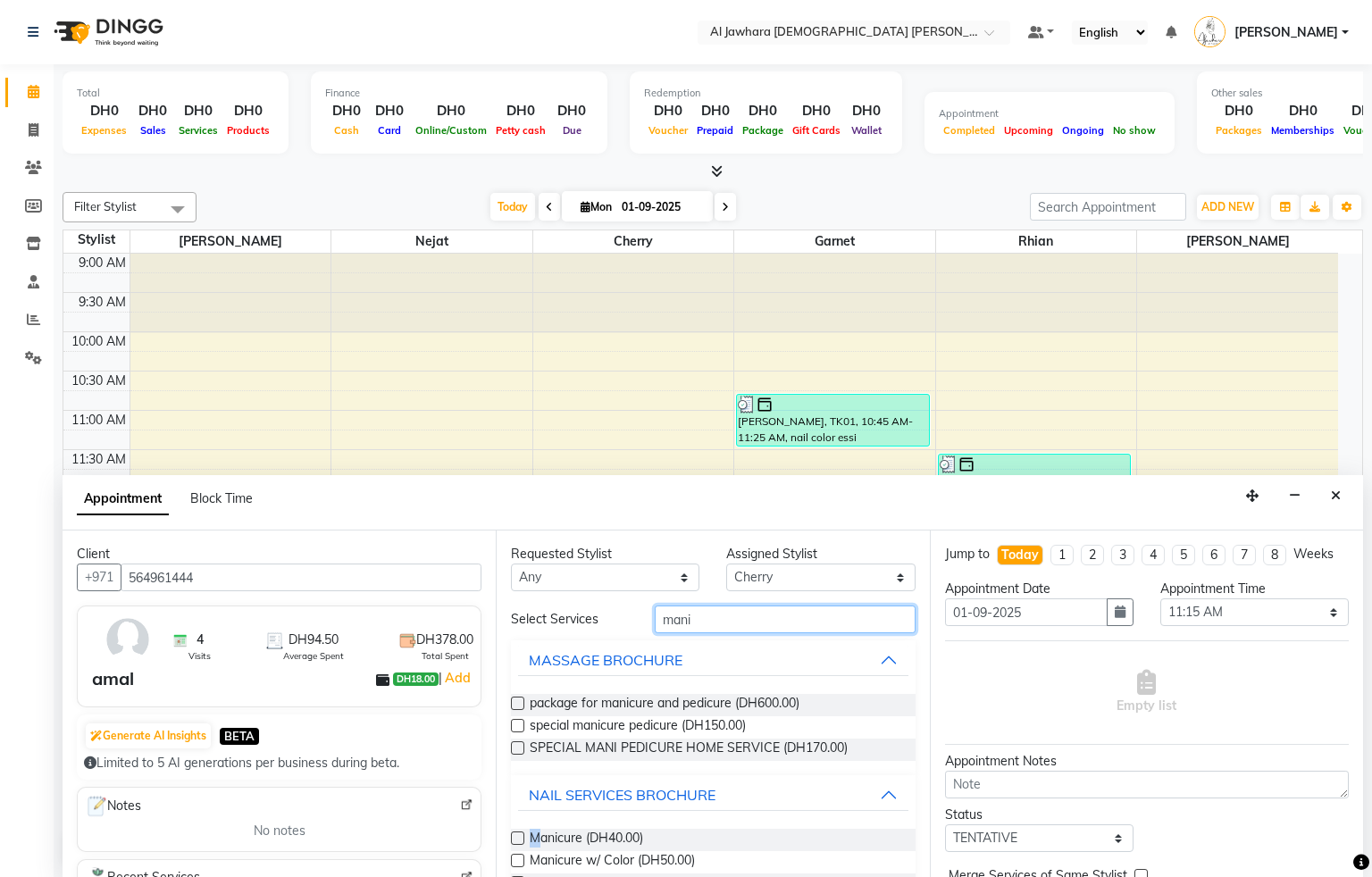
click at [707, 611] on input "mani" at bounding box center [785, 619] width 261 height 27
type input "m"
type input "p"
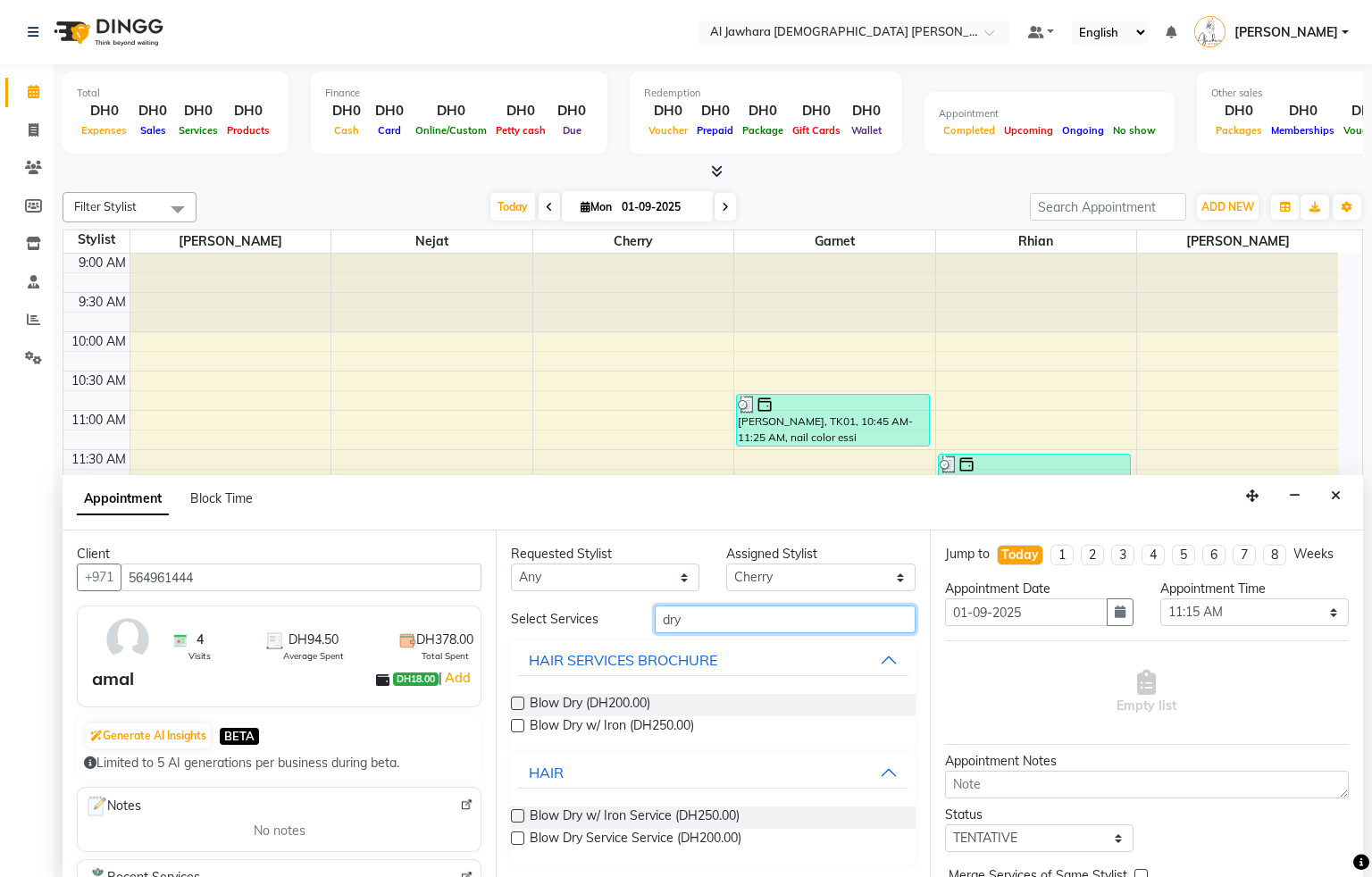
type input "dry"
click at [515, 704] on label at bounding box center [517, 703] width 14 height 14
click at [515, 704] on input "checkbox" at bounding box center [516, 704] width 12 height 12
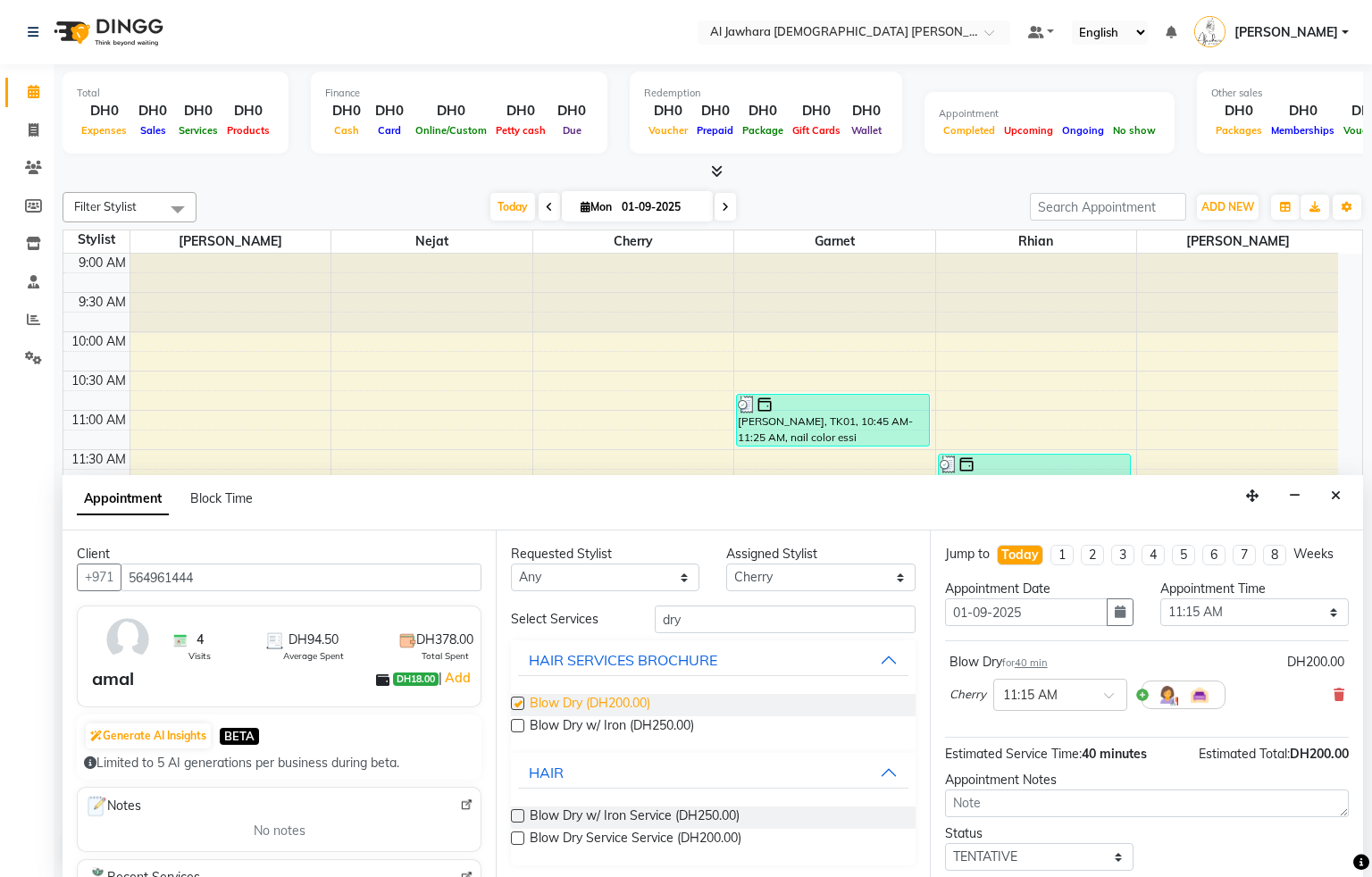
checkbox input "false"
click at [791, 569] on select "Select Cherry Garnet [PERSON_NAME] rhian [PERSON_NAME]" at bounding box center [820, 577] width 188 height 27
select select "57409"
click at [726, 564] on select "Select Cherry Garnet [PERSON_NAME] rhian [PERSON_NAME]" at bounding box center [820, 577] width 188 height 27
click at [691, 614] on input "dry" at bounding box center [785, 619] width 261 height 27
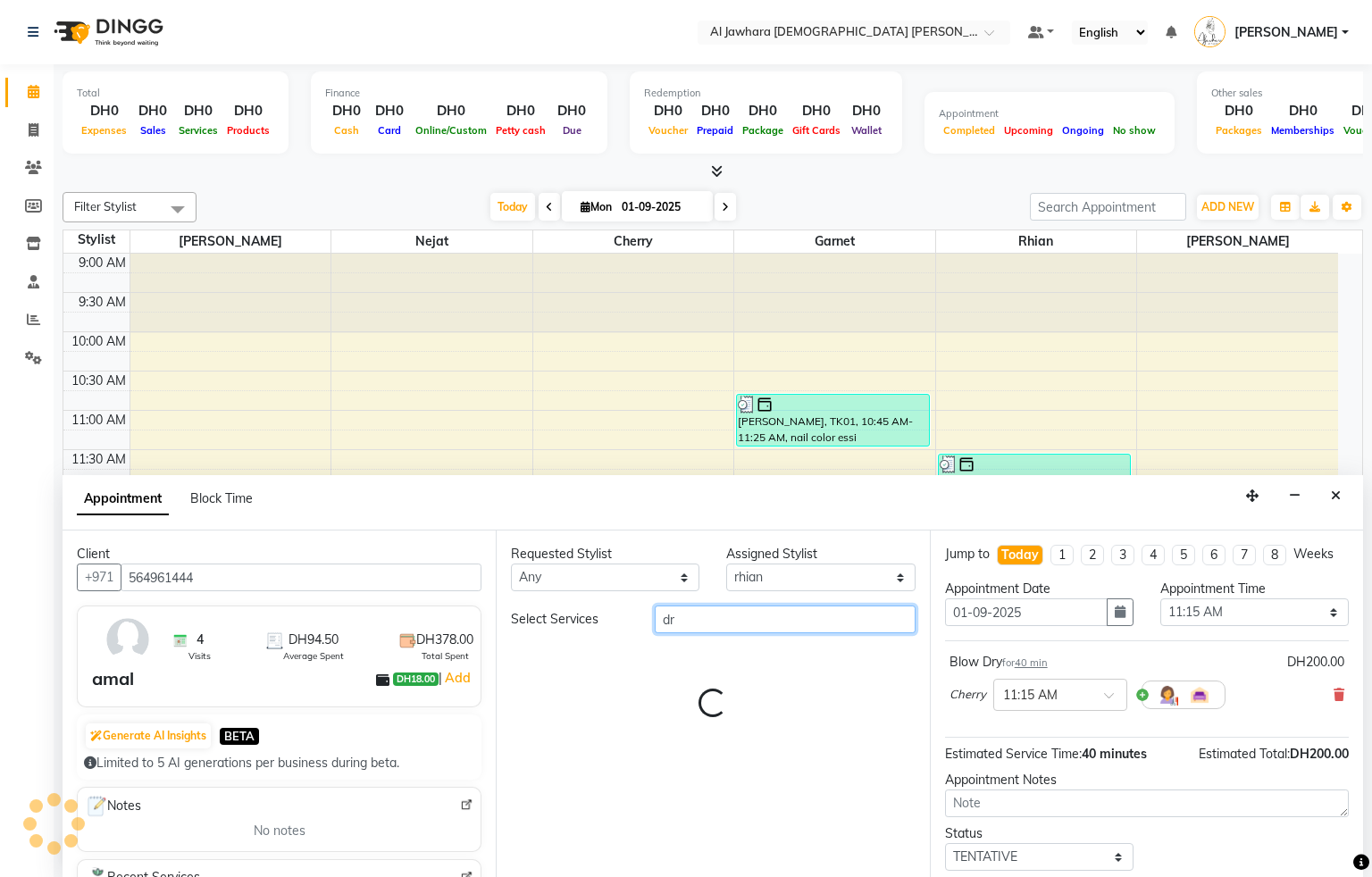
type input "d"
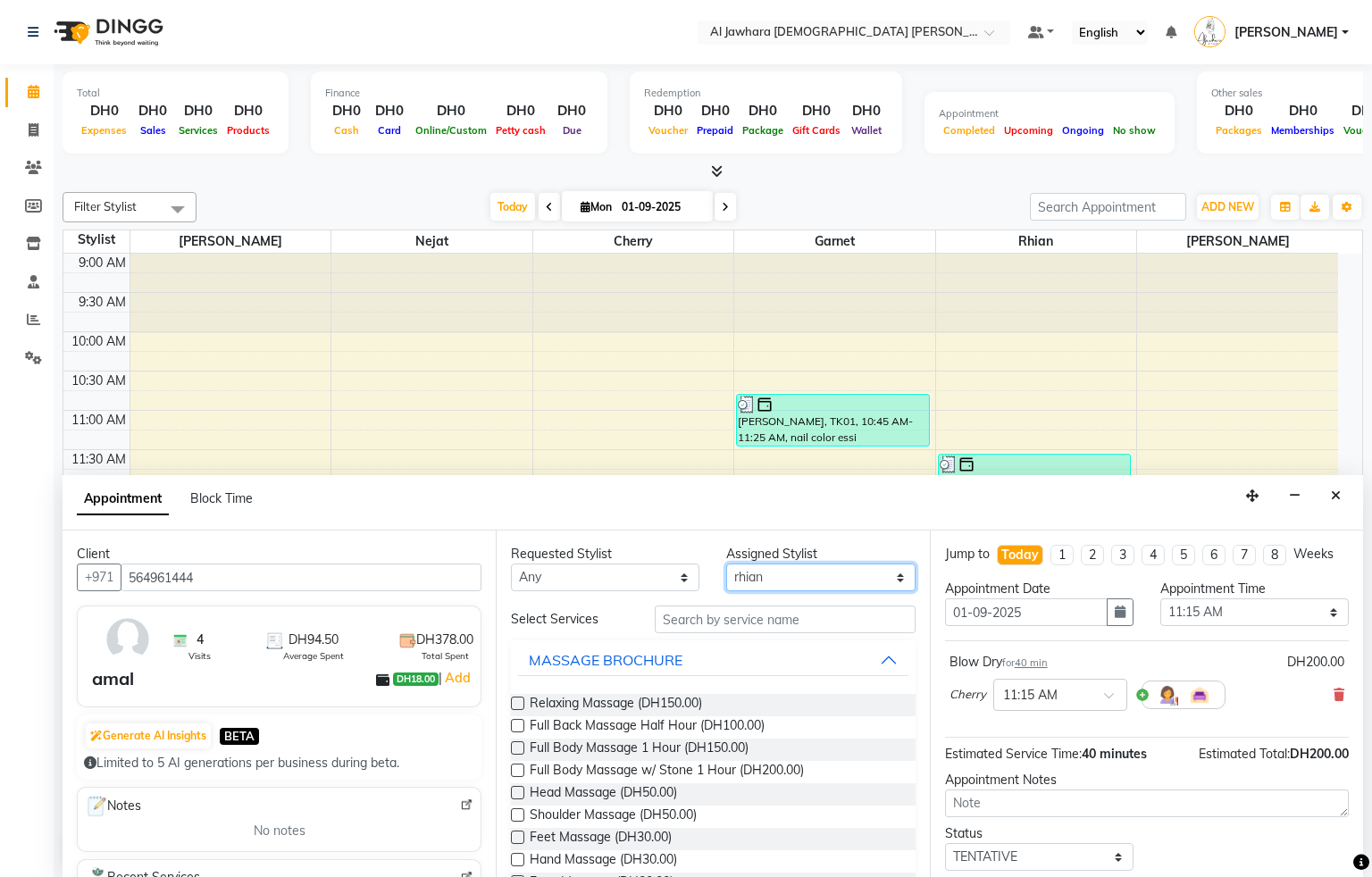
click at [765, 572] on select "Select Cherry Garnet [PERSON_NAME] rhian [PERSON_NAME]" at bounding box center [820, 577] width 188 height 27
select select "44223"
click at [726, 564] on select "Select Cherry Garnet [PERSON_NAME] rhian [PERSON_NAME]" at bounding box center [820, 577] width 188 height 27
click at [713, 624] on input "text" at bounding box center [785, 619] width 261 height 27
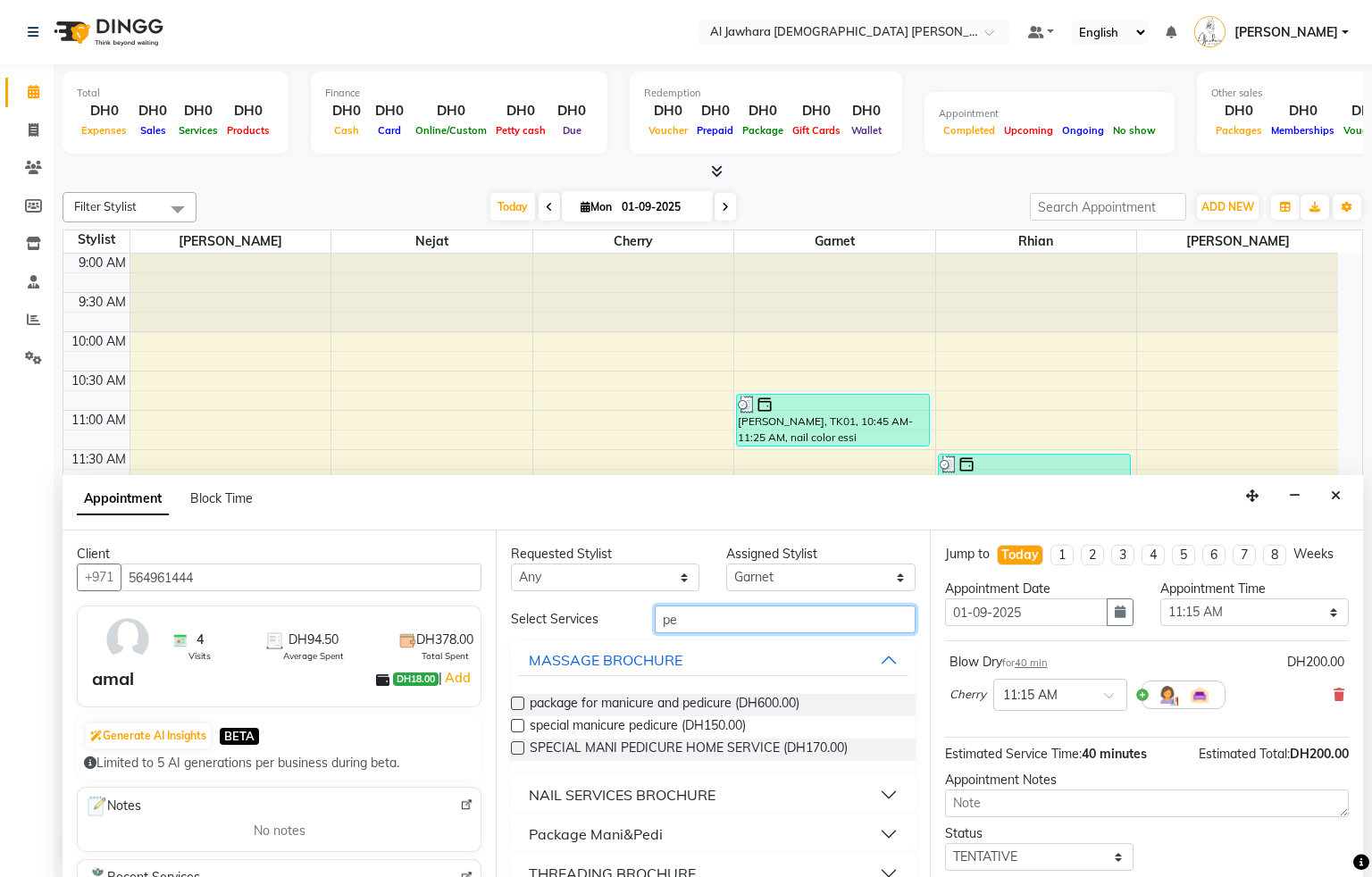
type input "pe"
click at [679, 791] on div "NAIL SERVICES BROCHURE" at bounding box center [622, 795] width 186 height 22
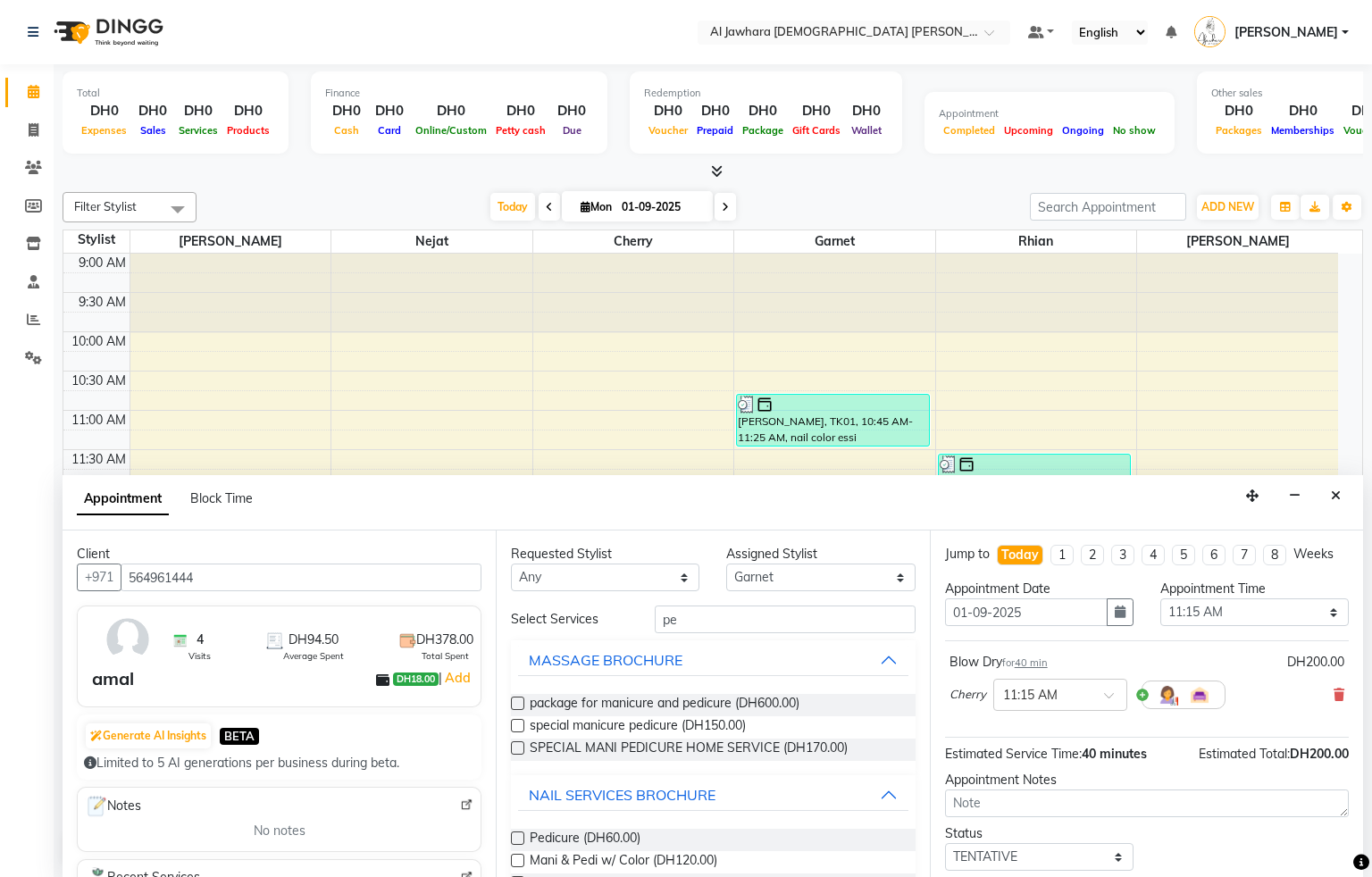
click at [513, 836] on label at bounding box center [517, 838] width 14 height 14
click at [513, 836] on input "checkbox" at bounding box center [516, 840] width 12 height 12
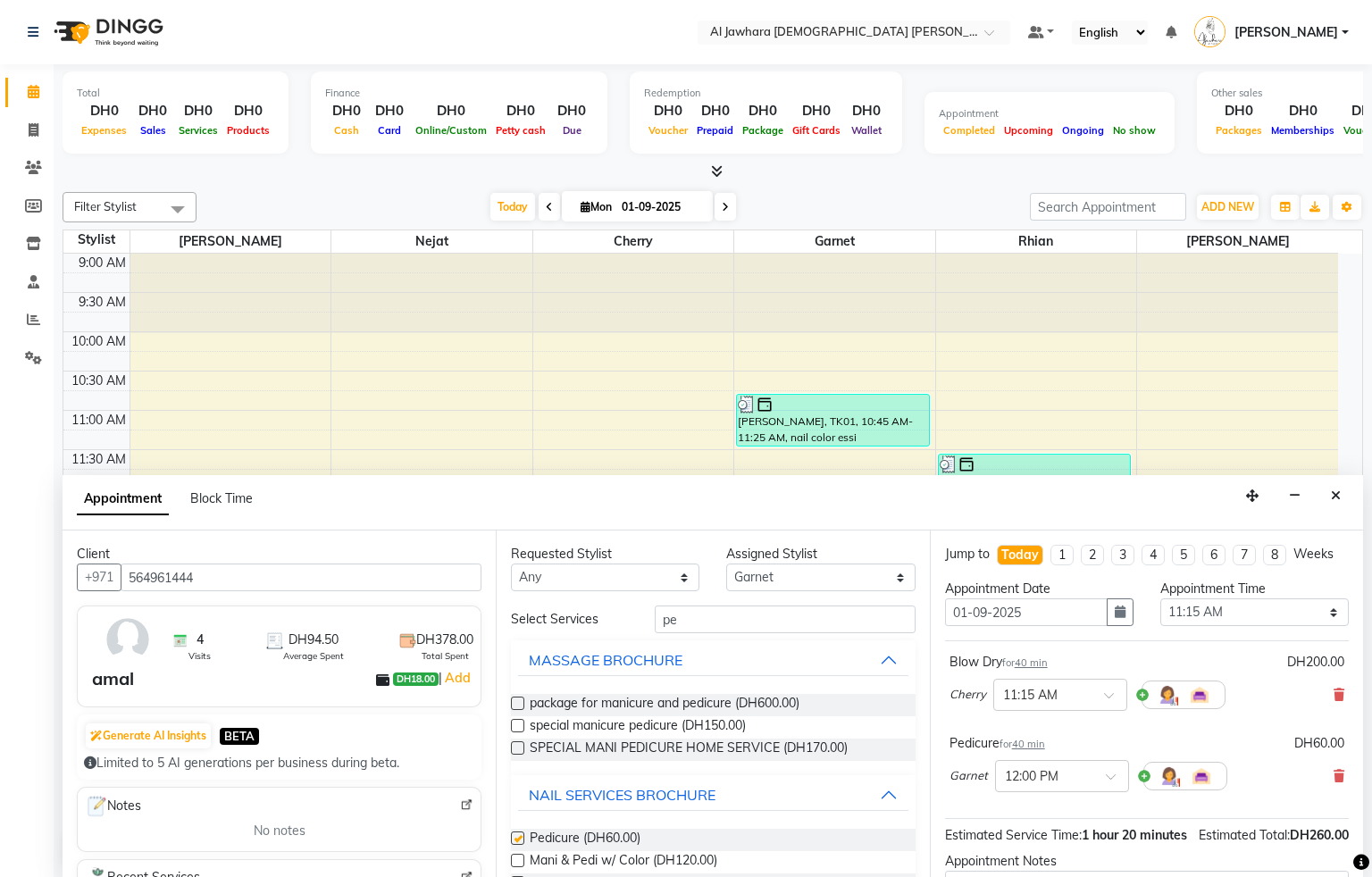
checkbox input "false"
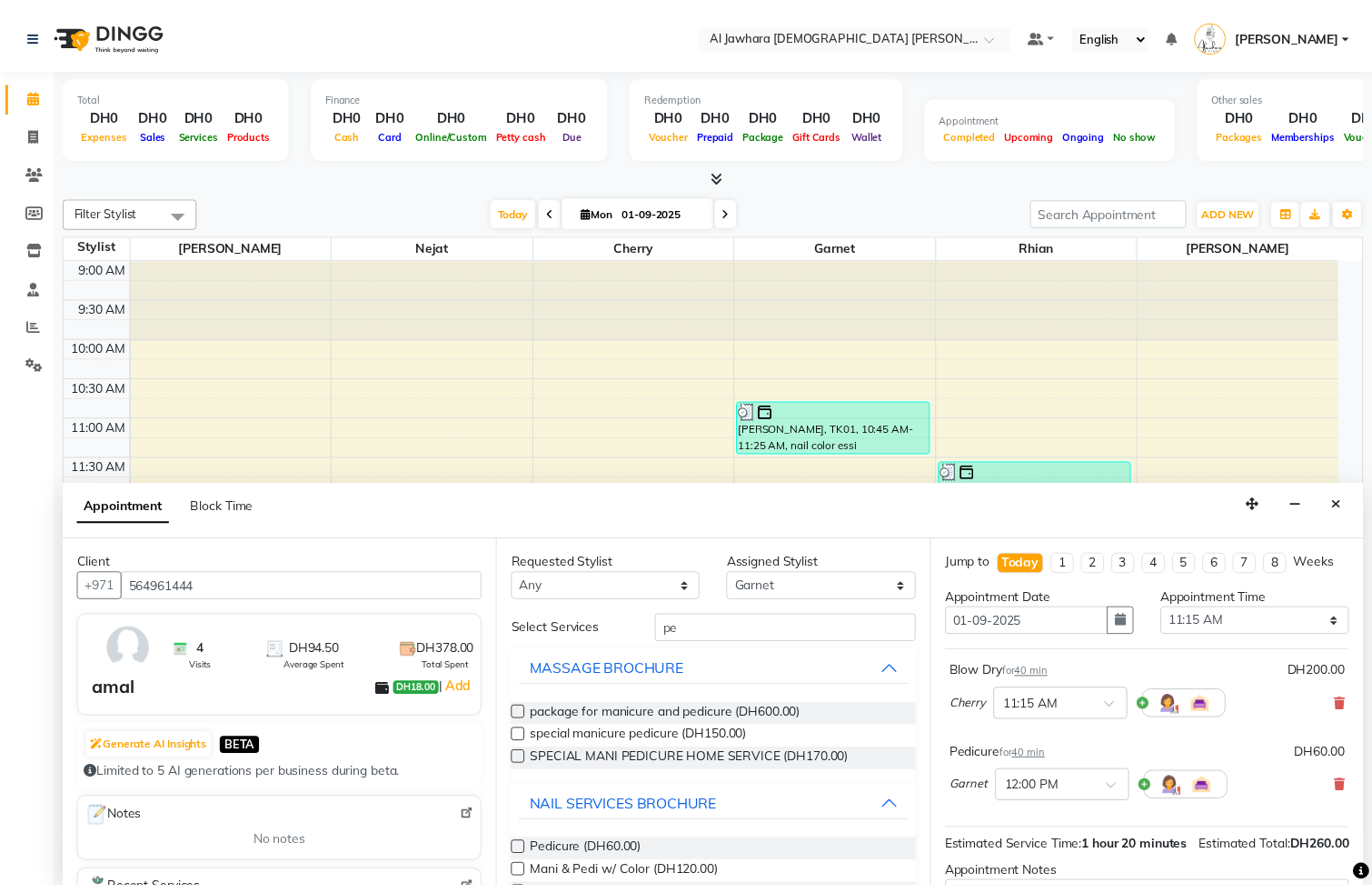
scroll to position [230, 0]
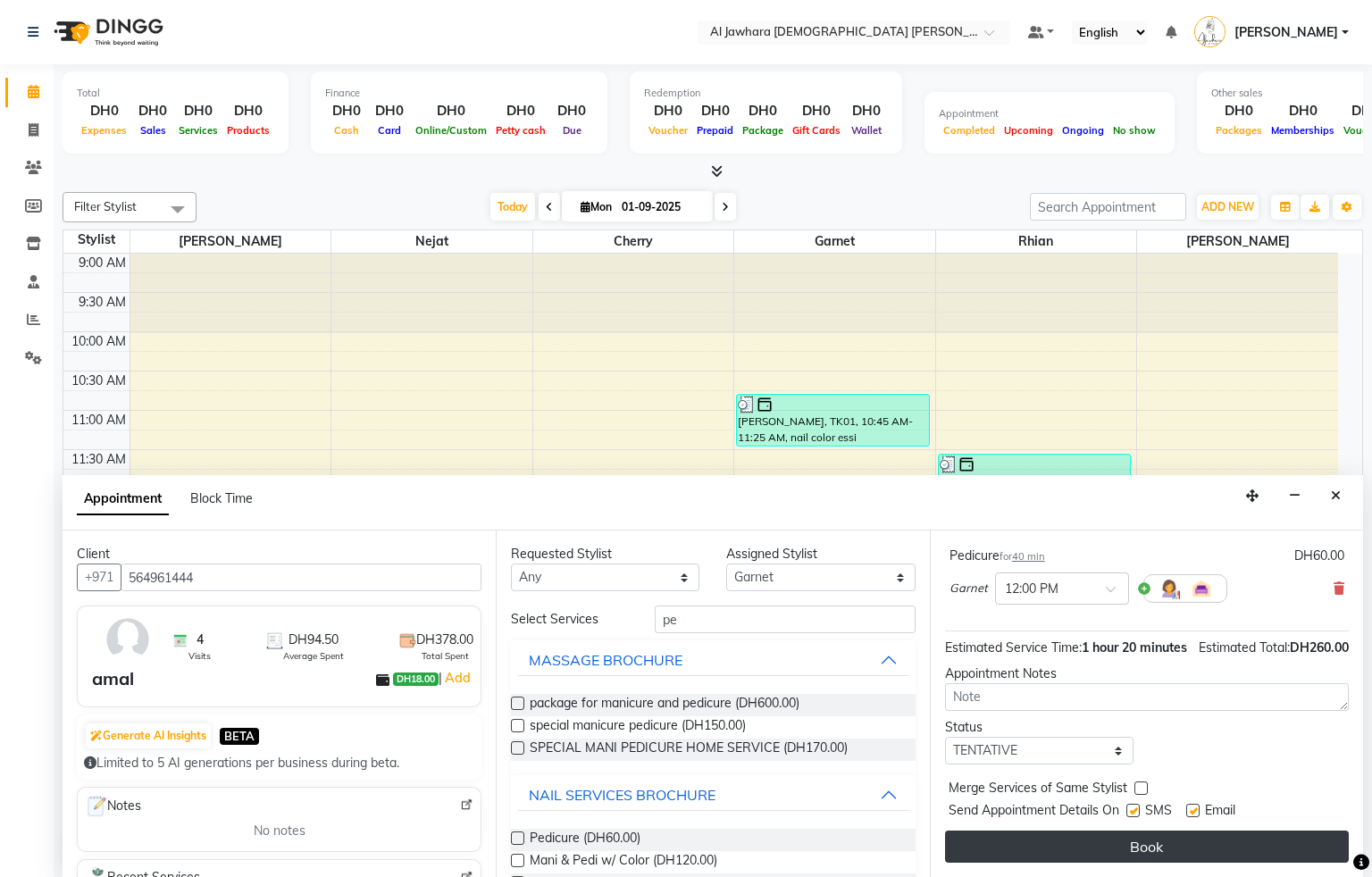
click at [1227, 846] on button "Book" at bounding box center [1147, 846] width 404 height 32
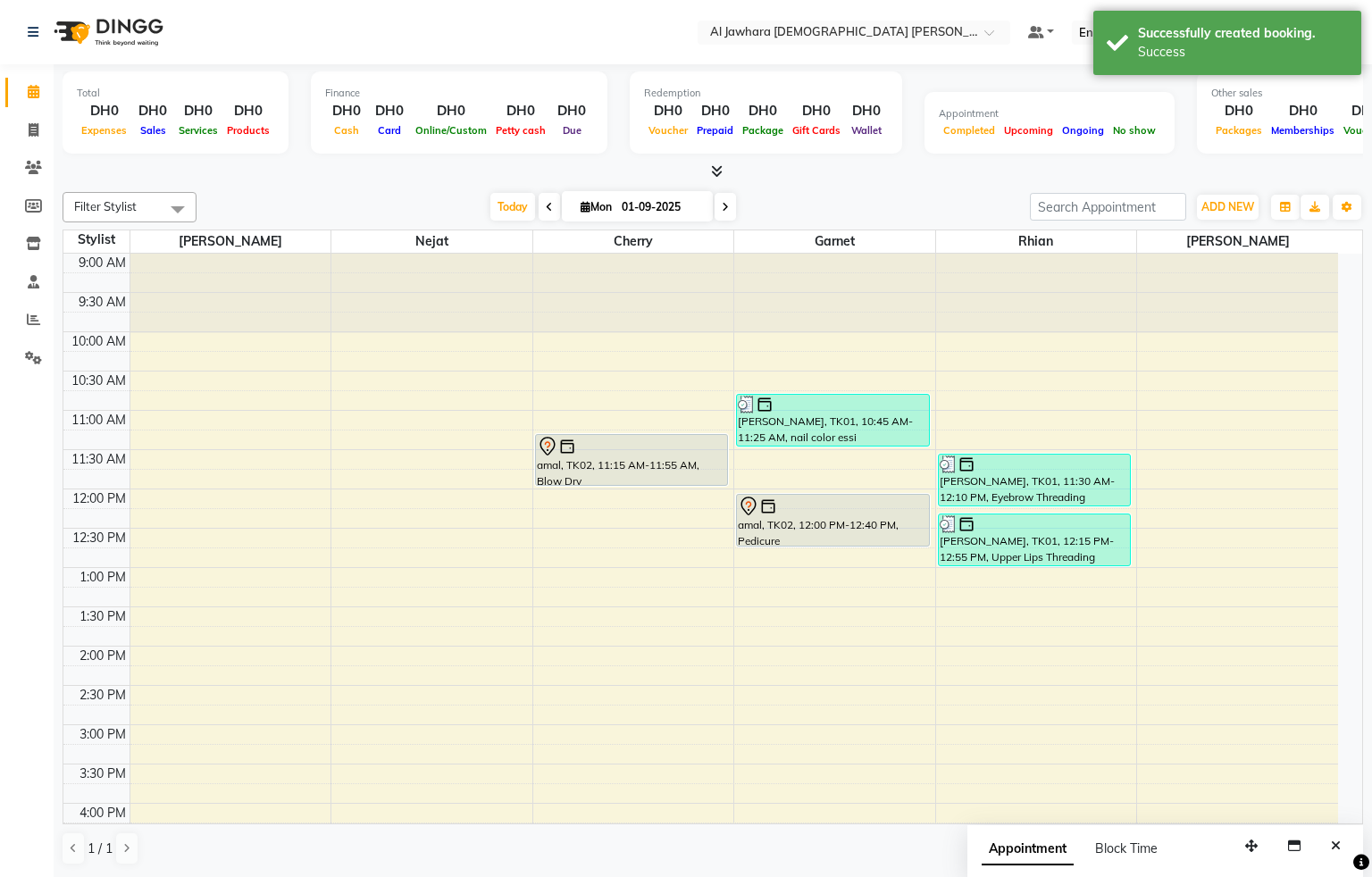
click at [649, 472] on div "amal, TK02, 11:15 AM-11:55 AM, Blow Dry" at bounding box center [631, 459] width 192 height 50
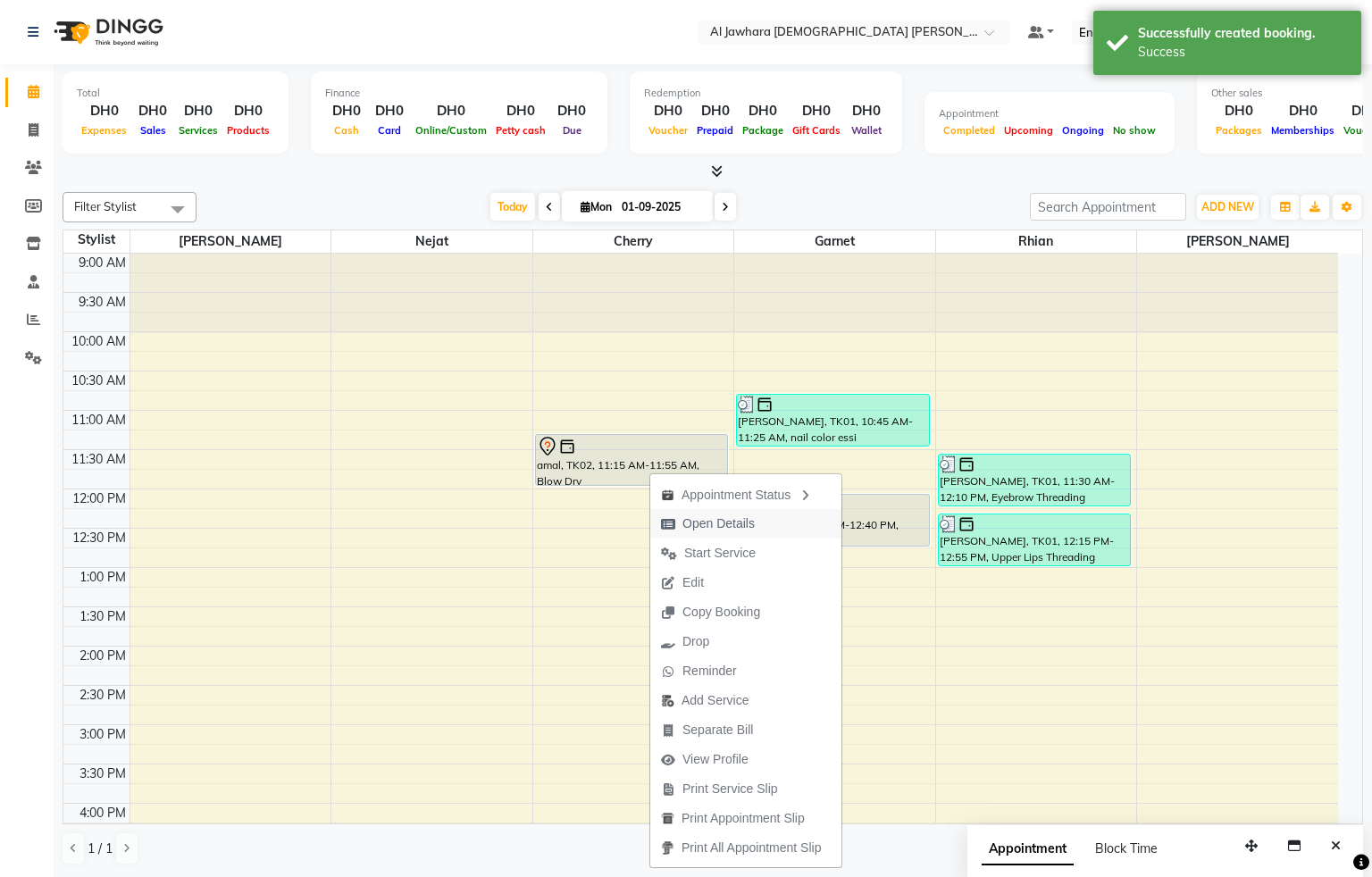
click at [729, 521] on span "Open Details" at bounding box center [719, 523] width 73 height 19
select select "7"
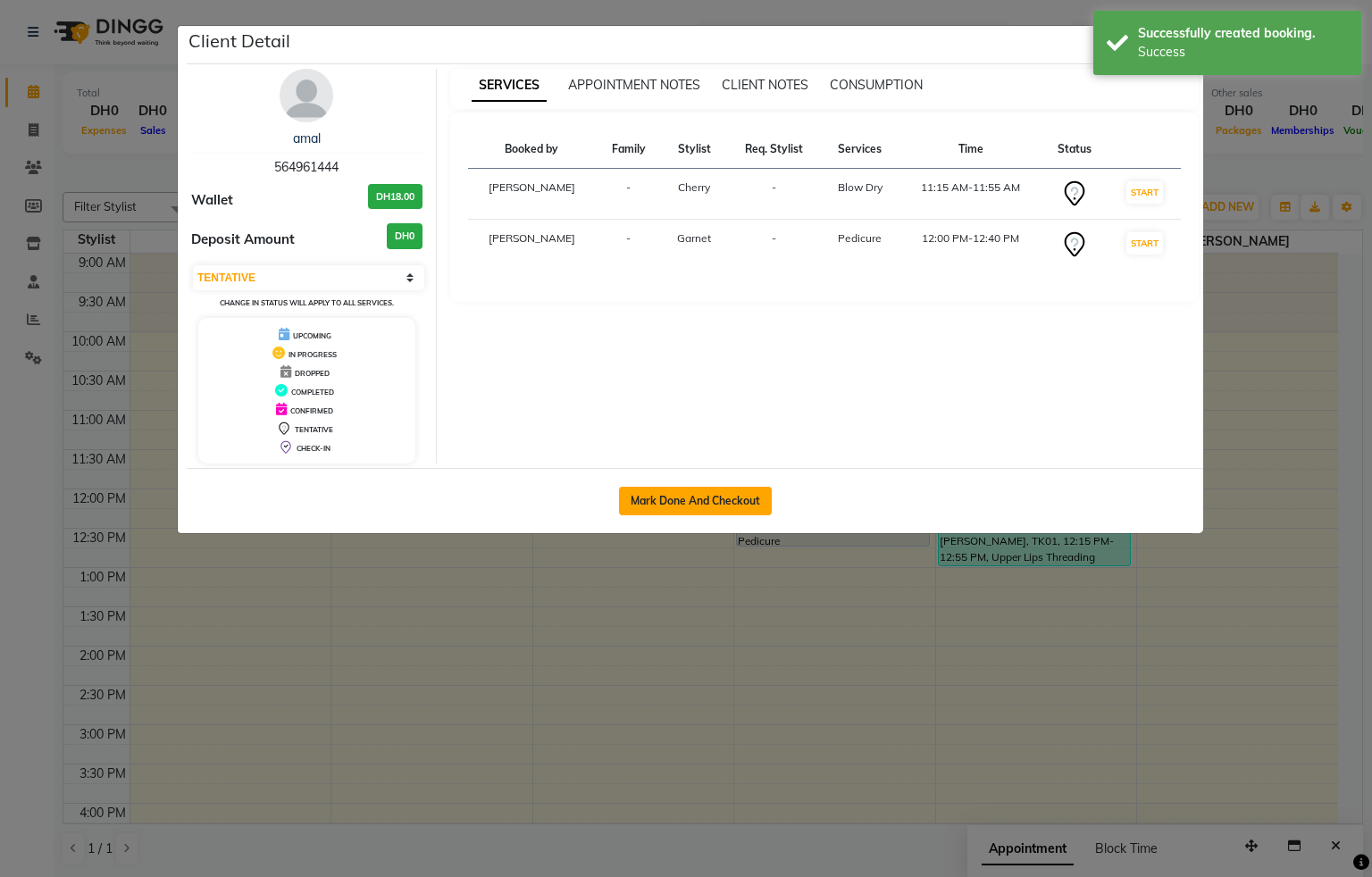
click at [740, 501] on button "Mark Done And Checkout" at bounding box center [696, 500] width 153 height 28
select select "service"
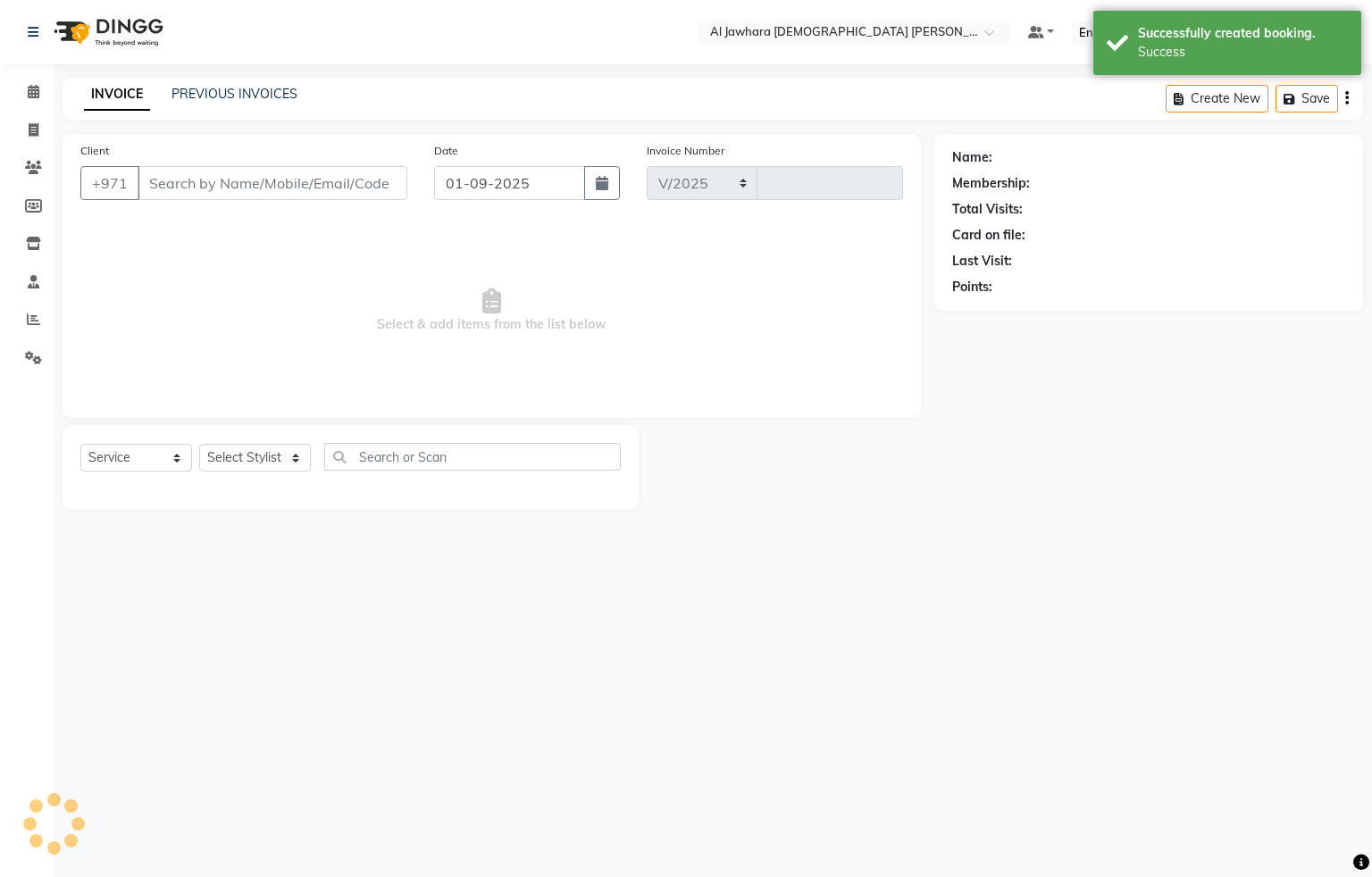
select select "808"
type input "0766"
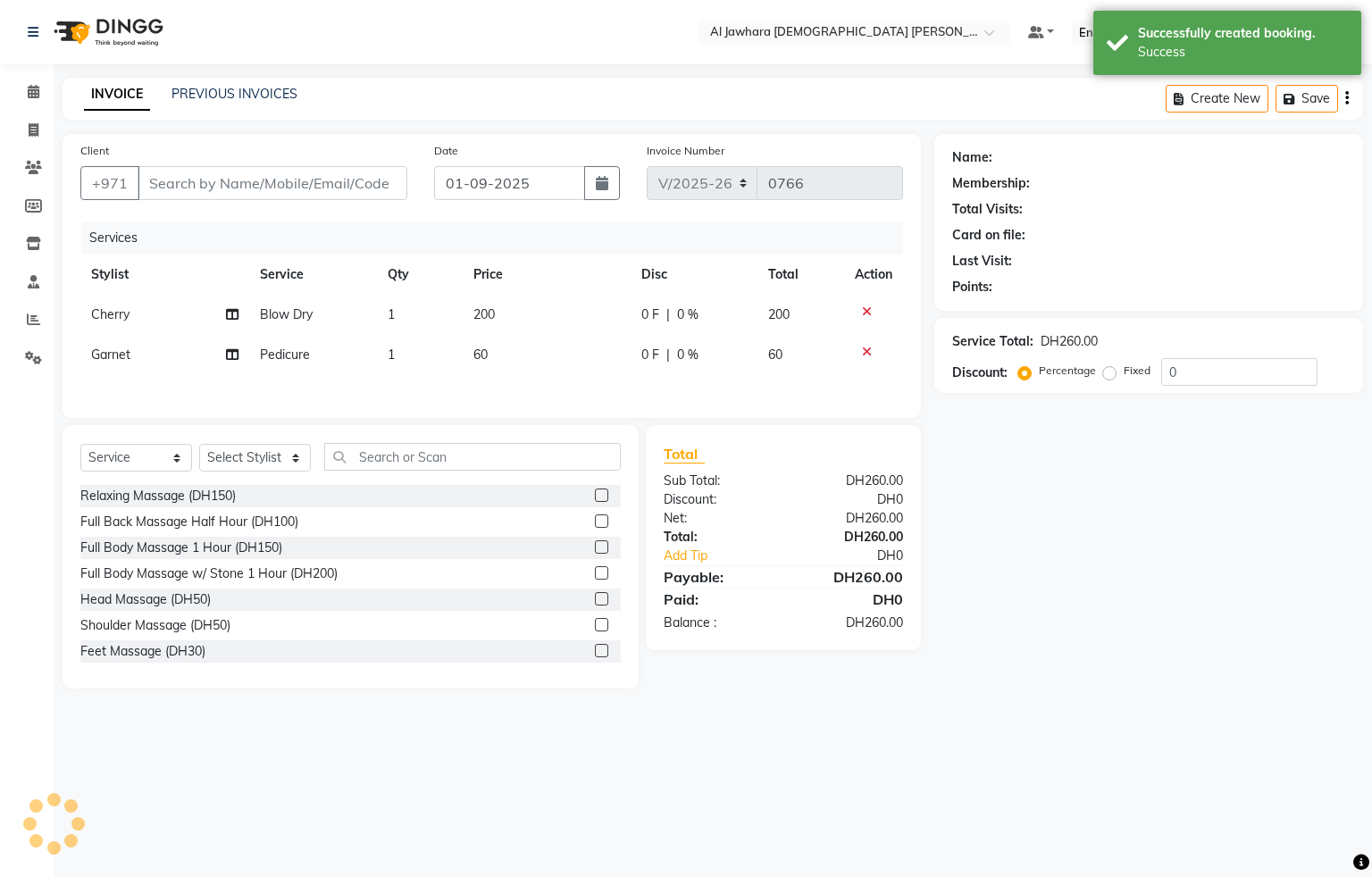
type input "564961444"
select select "44223"
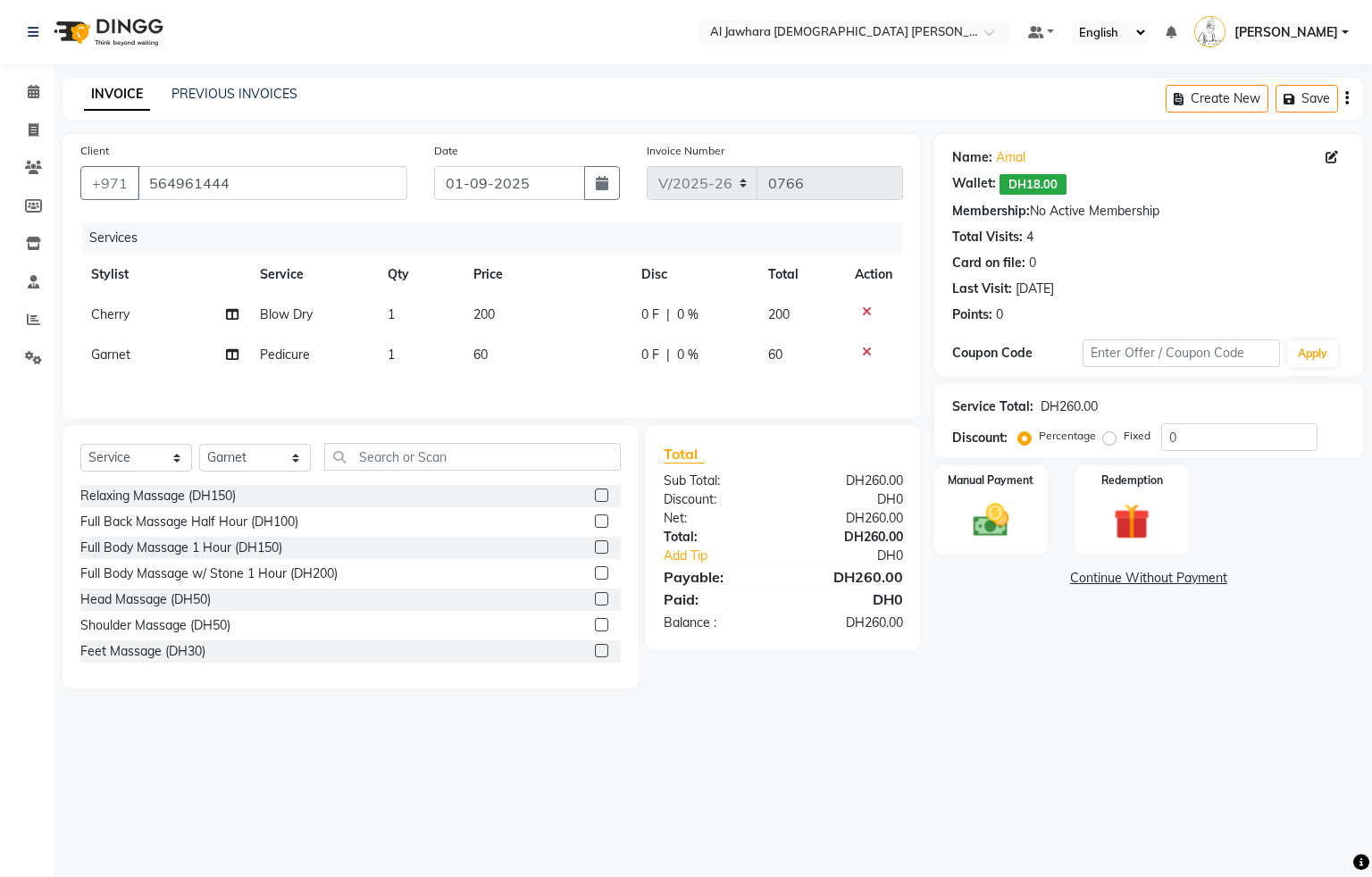
click at [536, 314] on td "200" at bounding box center [546, 314] width 168 height 40
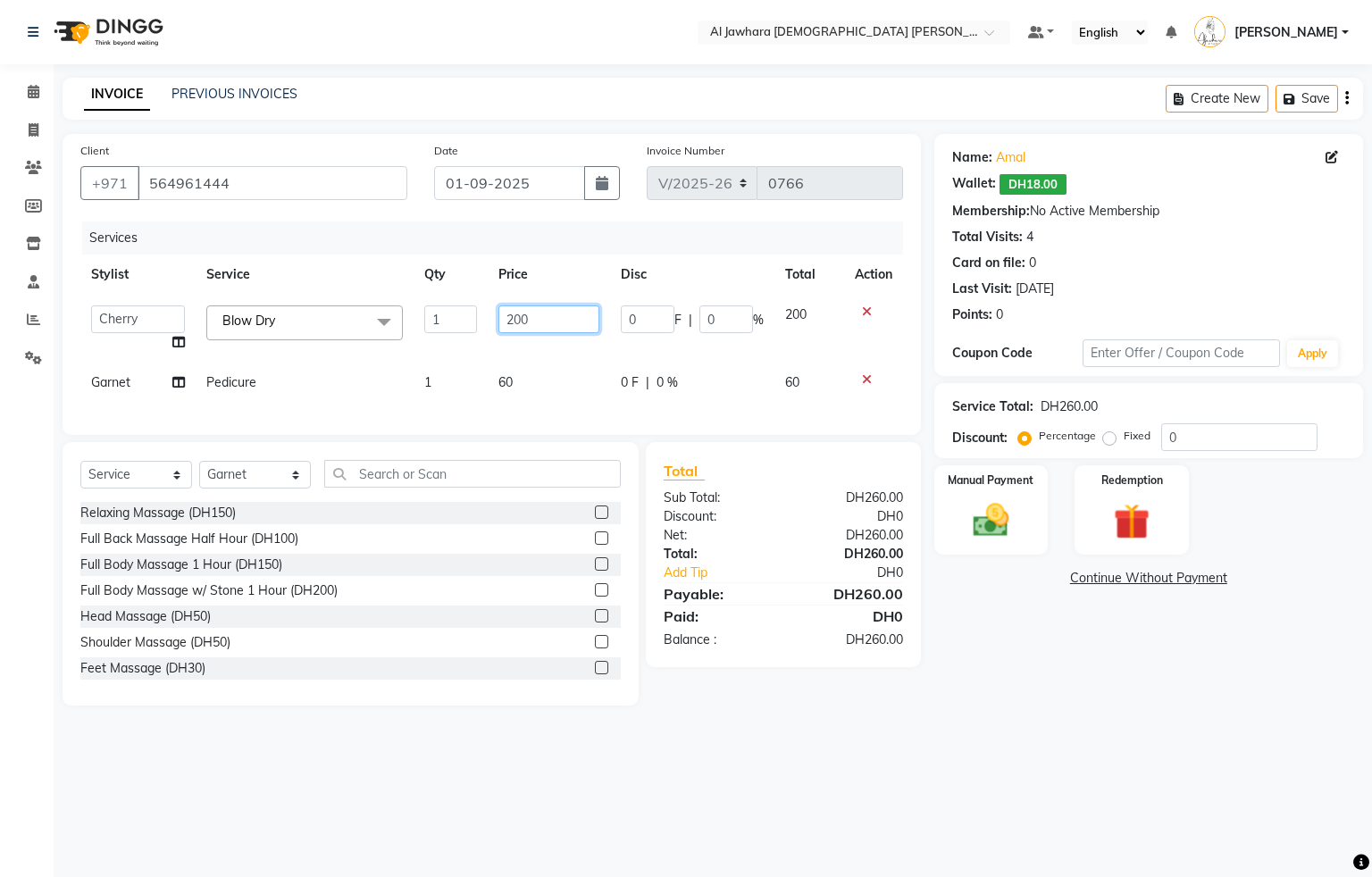
click at [536, 314] on input "200" at bounding box center [548, 319] width 101 height 27
type input "2"
type input "120"
click at [552, 383] on div "Services Stylist Service Qty Price Disc Total Action Cherry Fatima Garnet Jenny…" at bounding box center [491, 319] width 823 height 195
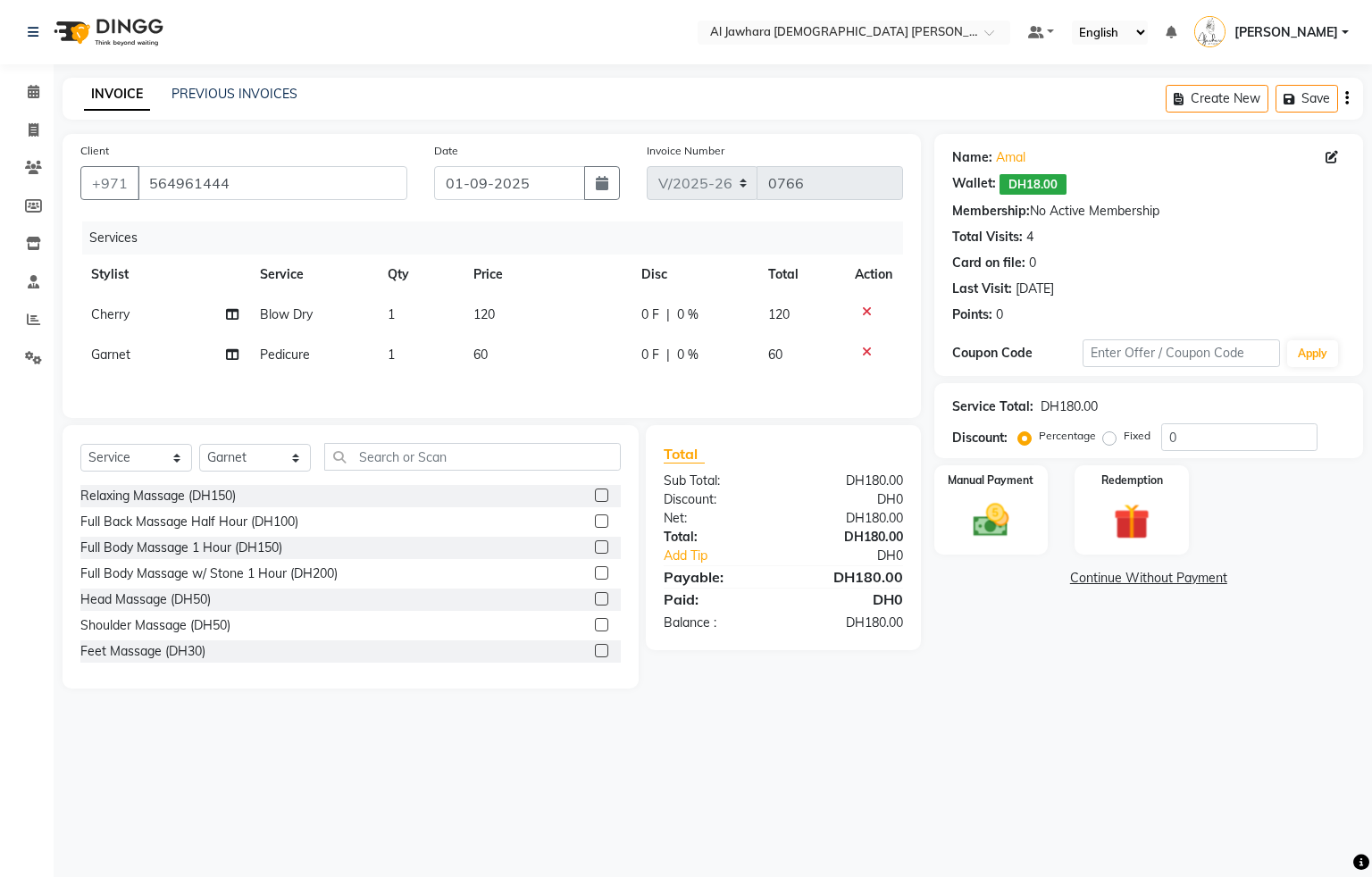
click at [558, 351] on td "60" at bounding box center [546, 354] width 168 height 40
select select "44223"
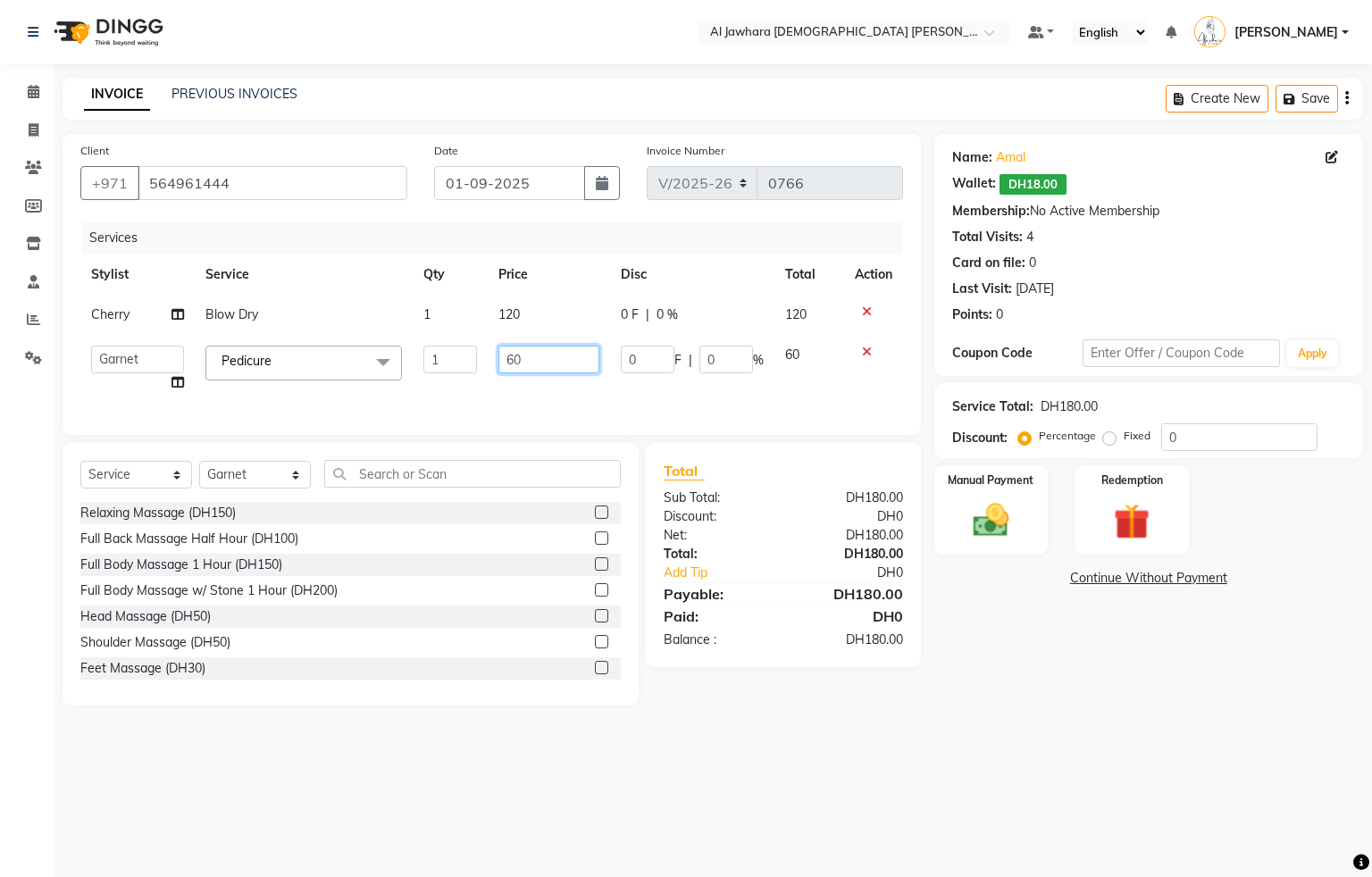
click at [558, 351] on input "60" at bounding box center [549, 359] width 102 height 27
type input "6"
type input "50"
click at [583, 386] on div "Services Stylist Service Qty Price Disc Total Action Cherry Blow Dry 1 120 0 F …" at bounding box center [491, 319] width 823 height 195
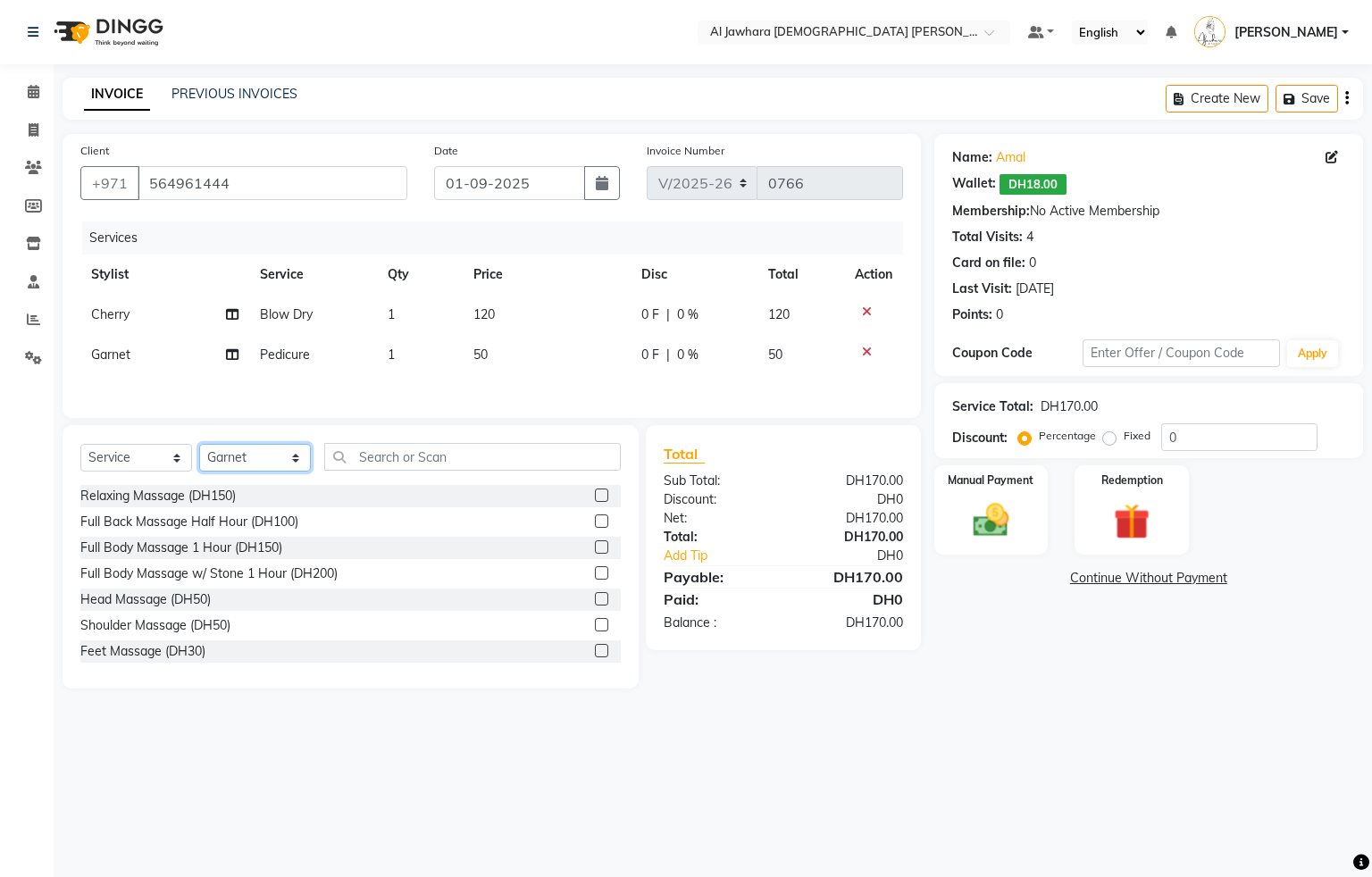
click at [261, 472] on select "Select Stylist Cherry Fatima Garnet Jenny nejat rhian sonia" at bounding box center [255, 457] width 112 height 27
select select "26823"
click at [199, 456] on select "Select Stylist Cherry Fatima Garnet Jenny nejat rhian sonia" at bounding box center [255, 457] width 112 height 27
click at [406, 461] on input "text" at bounding box center [473, 456] width 296 height 27
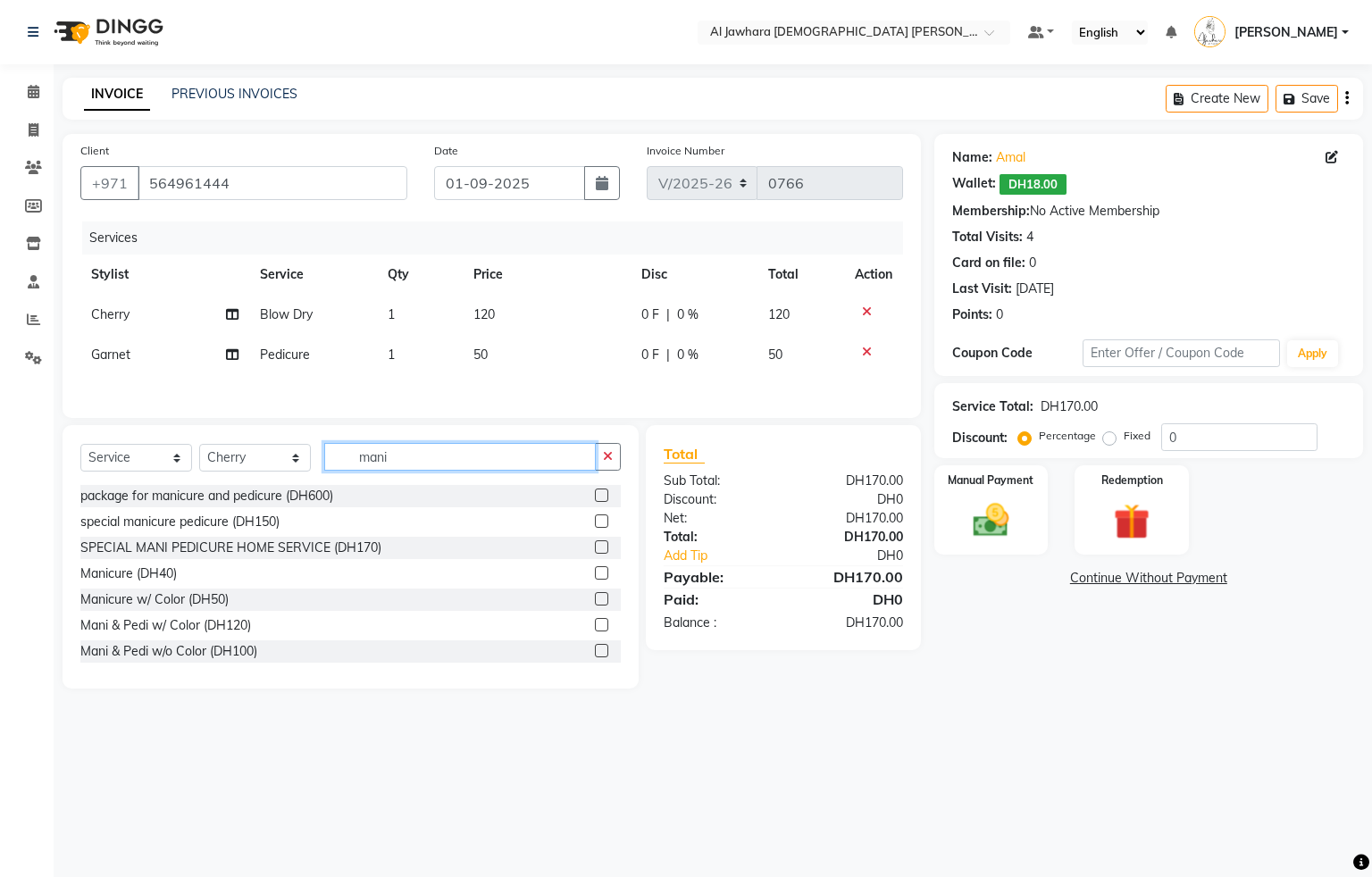
type input "mani"
click at [595, 580] on label at bounding box center [601, 573] width 14 height 14
click at [595, 580] on input "checkbox" at bounding box center [600, 573] width 12 height 12
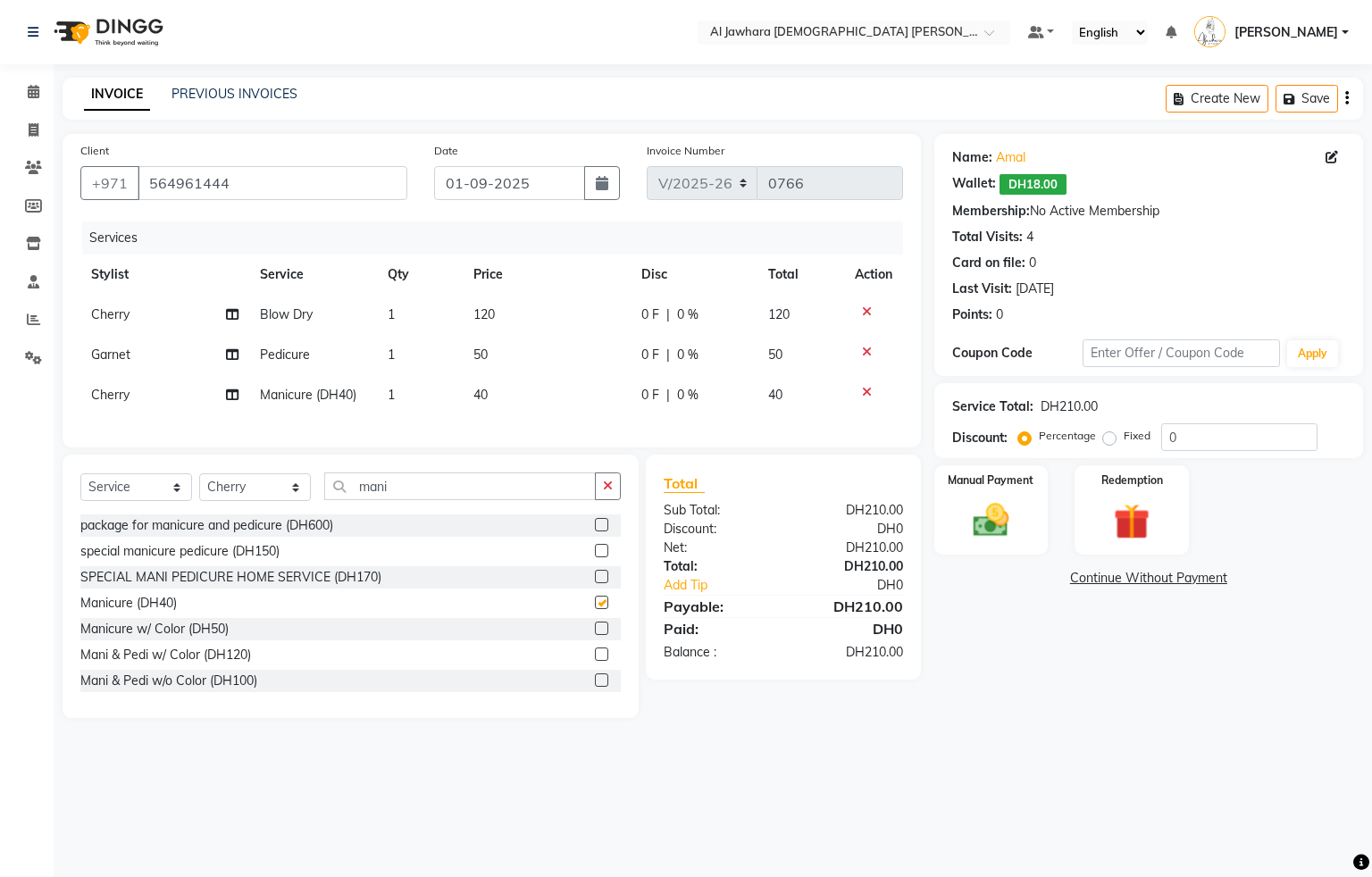
checkbox input "false"
click at [515, 394] on td "40" at bounding box center [546, 395] width 168 height 40
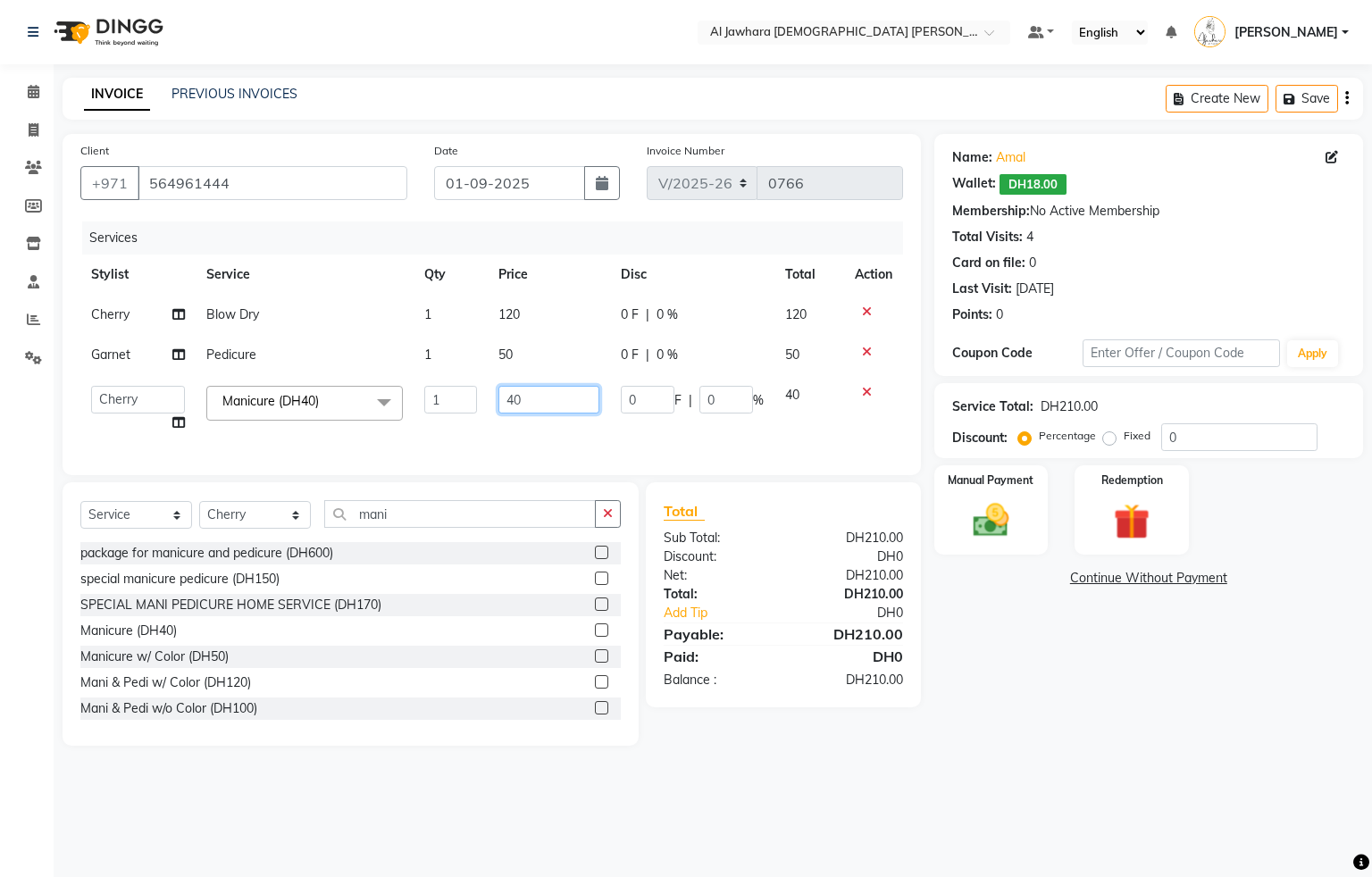
click at [532, 394] on input "40" at bounding box center [548, 399] width 101 height 27
type input "4"
type input "50"
click at [553, 436] on div "Services Stylist Service Qty Price Disc Total Action Cherry Blow Dry 1 120 0 F …" at bounding box center [491, 339] width 823 height 235
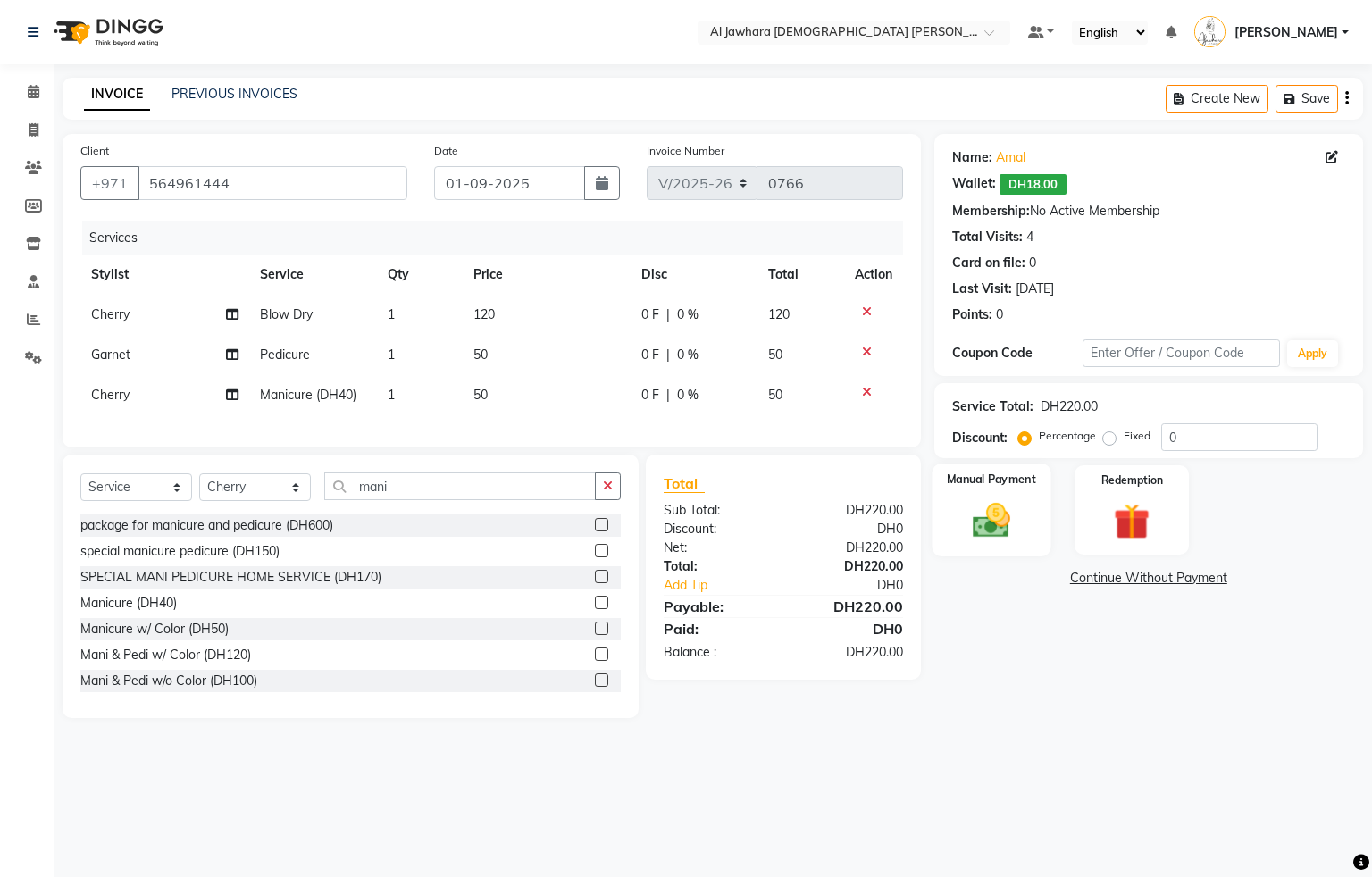
click at [982, 533] on img at bounding box center [990, 520] width 61 height 43
drag, startPoint x: 1265, startPoint y: 577, endPoint x: 1196, endPoint y: 598, distance: 72.1
click at [1263, 577] on span "Visa Card" at bounding box center [1266, 579] width 57 height 21
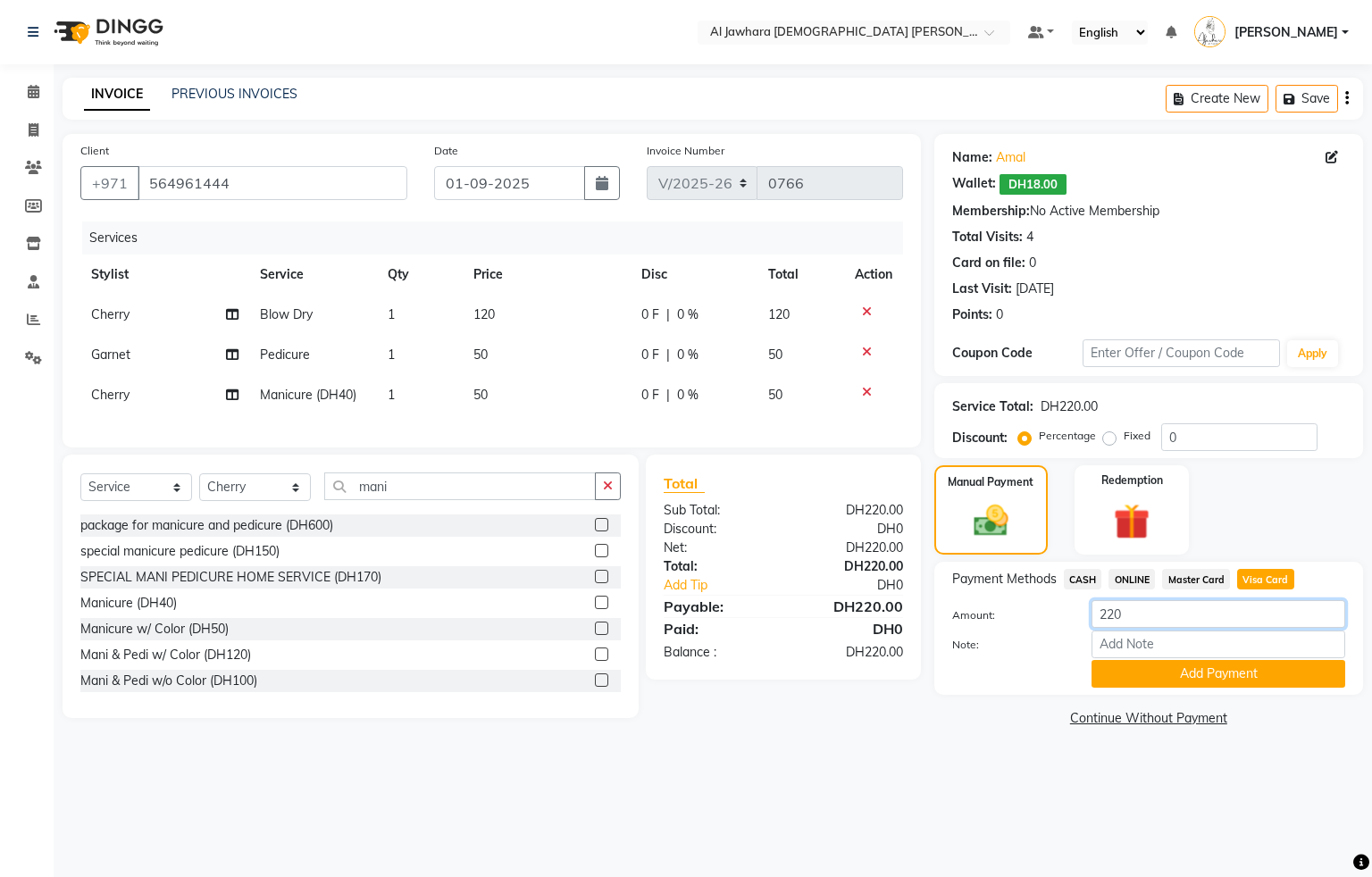
click at [1144, 623] on input "220" at bounding box center [1217, 613] width 254 height 27
type input "231"
click at [1226, 664] on button "Add Payment" at bounding box center [1217, 673] width 254 height 27
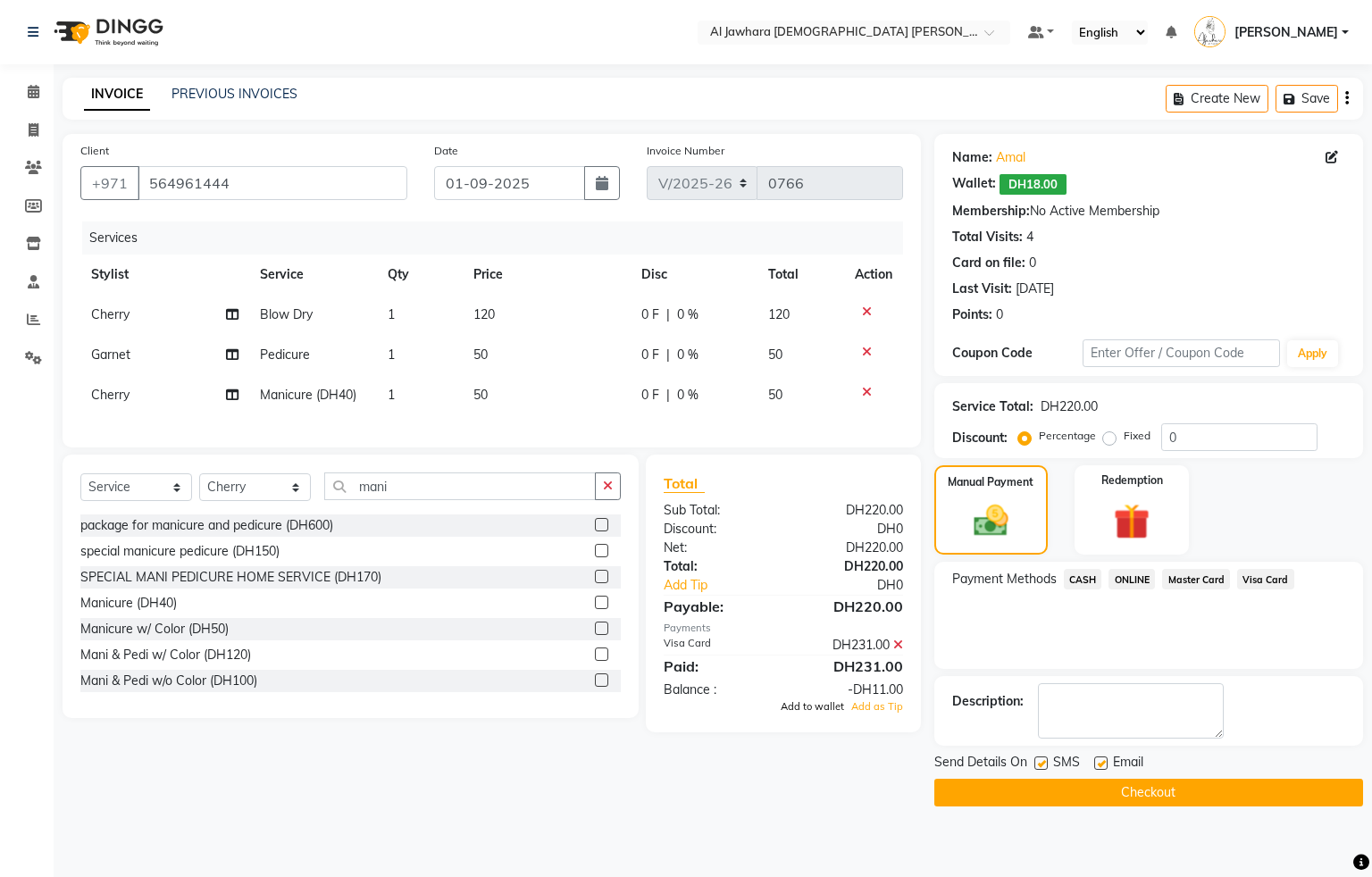
click at [821, 713] on span "Add to wallet" at bounding box center [813, 706] width 64 height 13
click at [1117, 792] on button "Checkout" at bounding box center [1149, 792] width 429 height 27
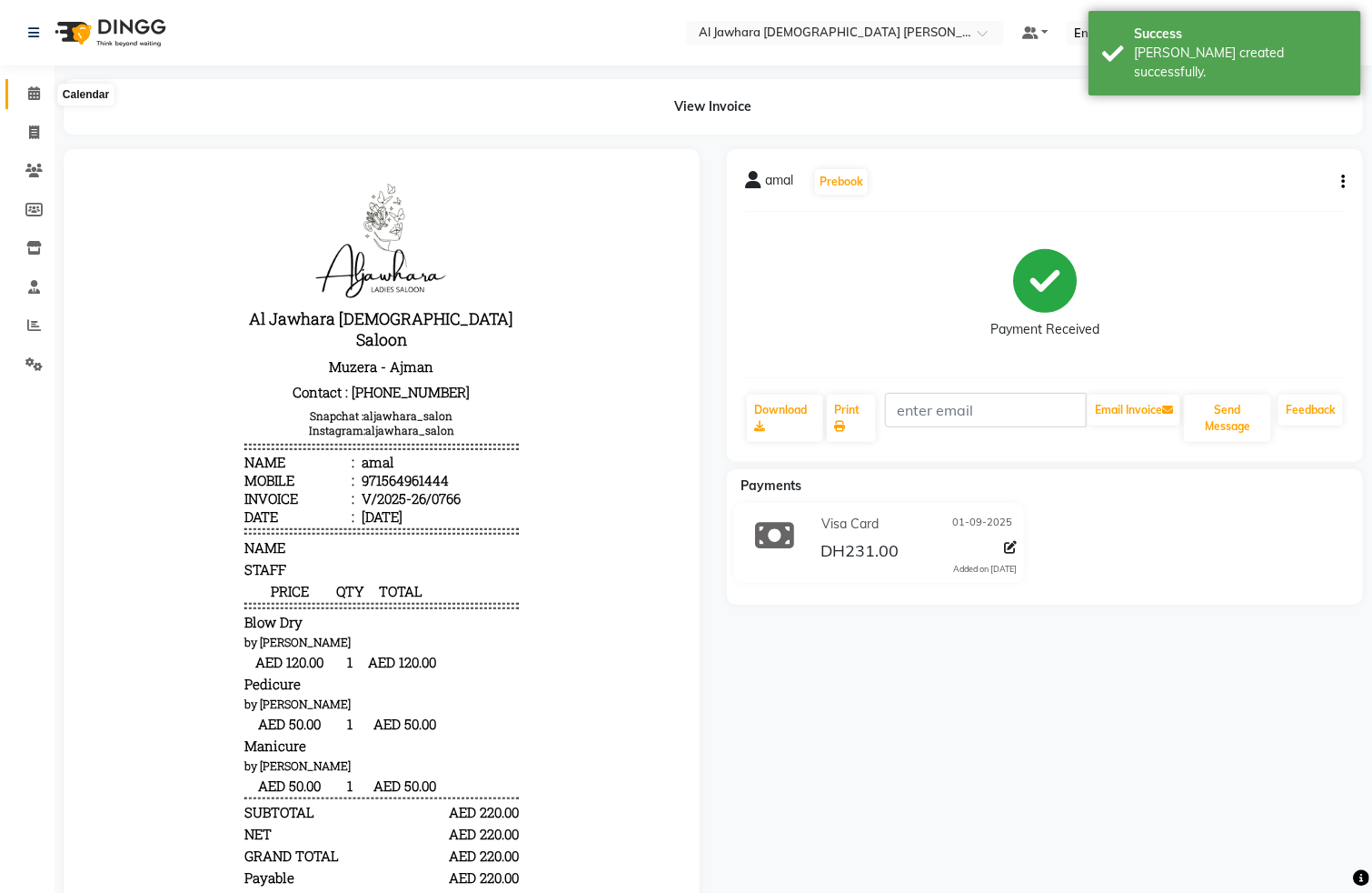
drag, startPoint x: 31, startPoint y: 93, endPoint x: 47, endPoint y: 85, distance: 17.9
click at [31, 93] on icon at bounding box center [33, 93] width 12 height 14
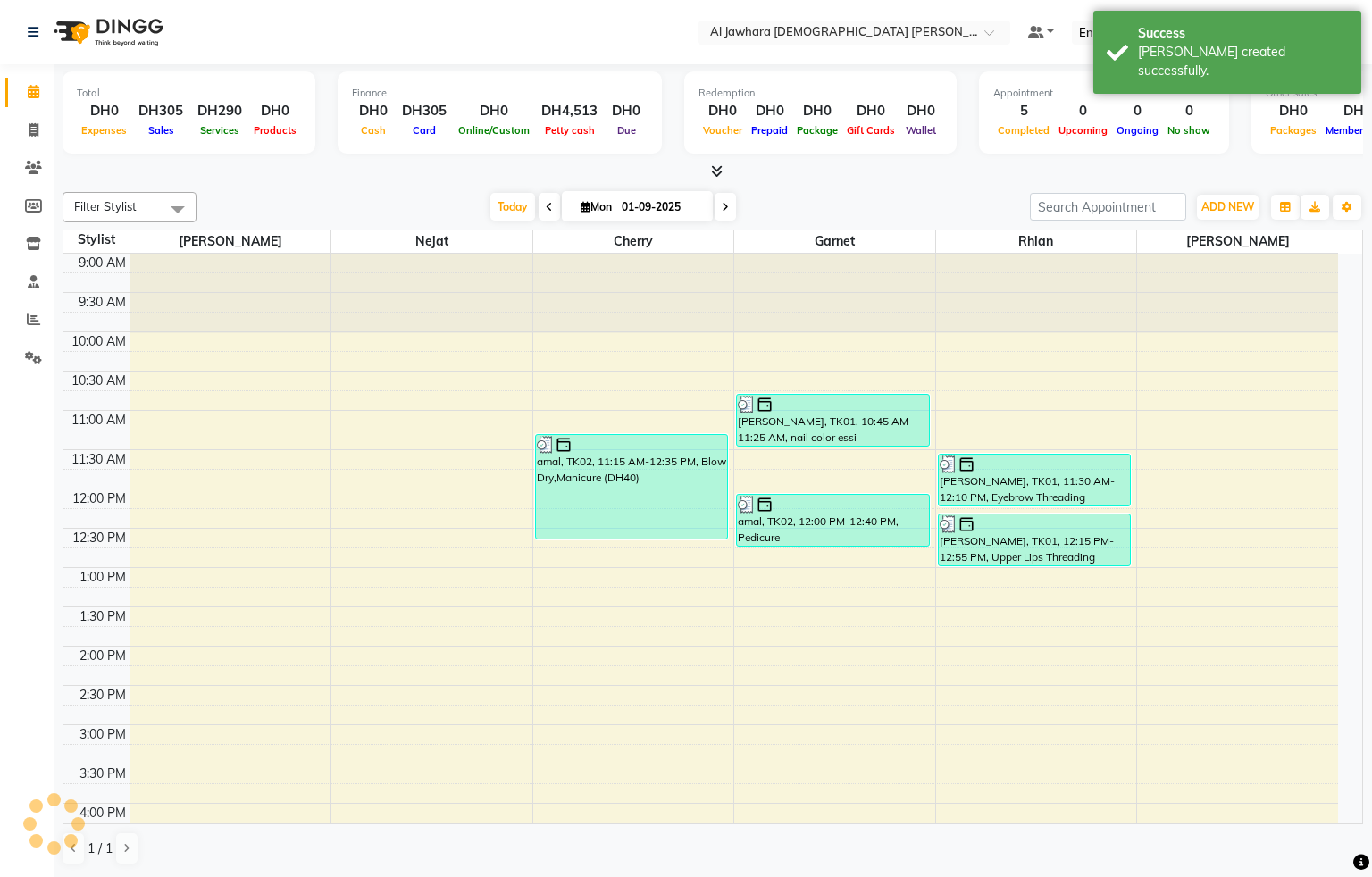
click at [245, 483] on div "9:00 AM 9:30 AM 10:00 AM 10:30 AM 11:00 AM 11:30 AM 12:00 PM 12:30 PM 1:00 PM 1…" at bounding box center [701, 763] width 1275 height 1021
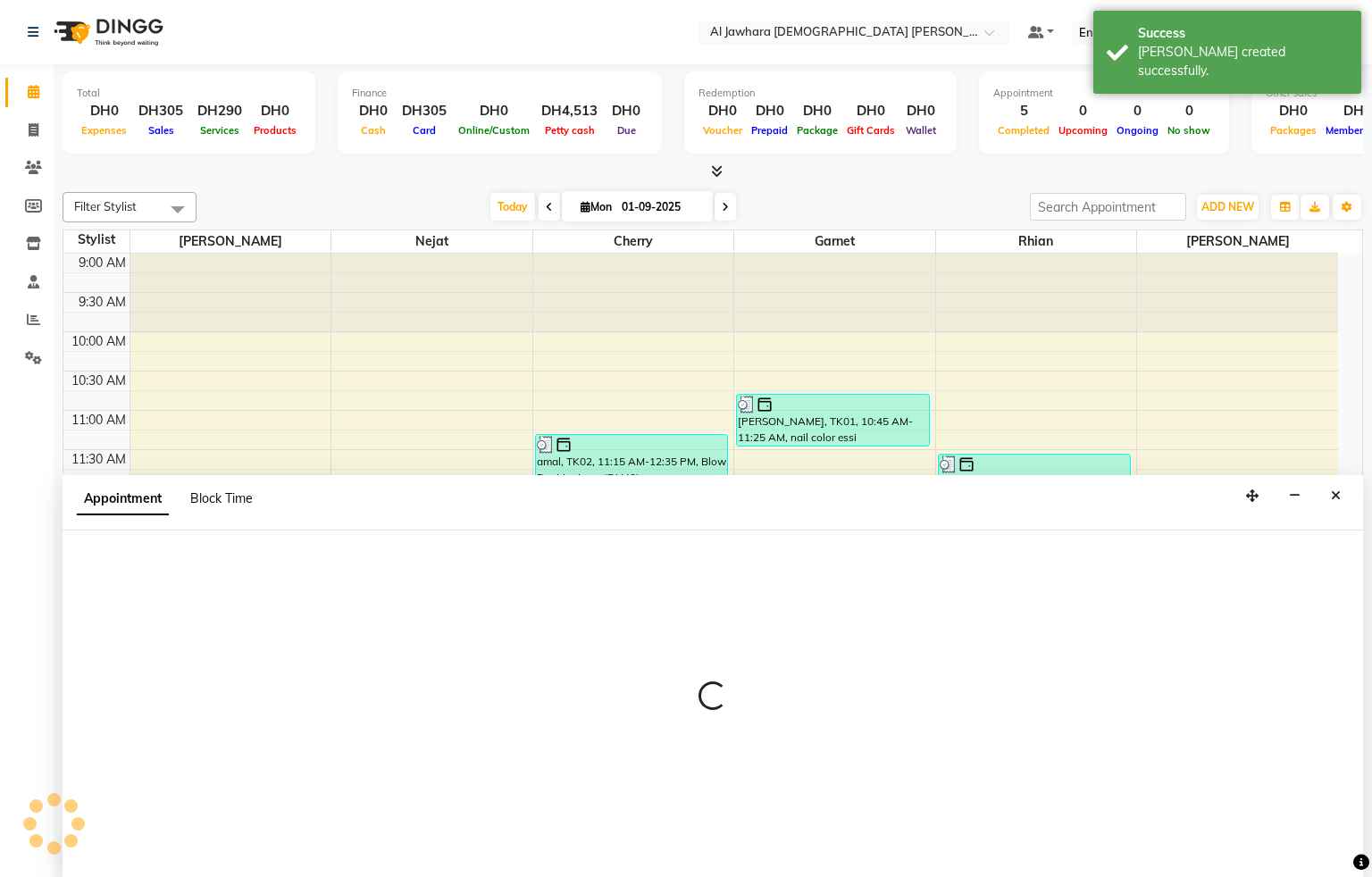
select select "13408"
select select "705"
select select "tentative"
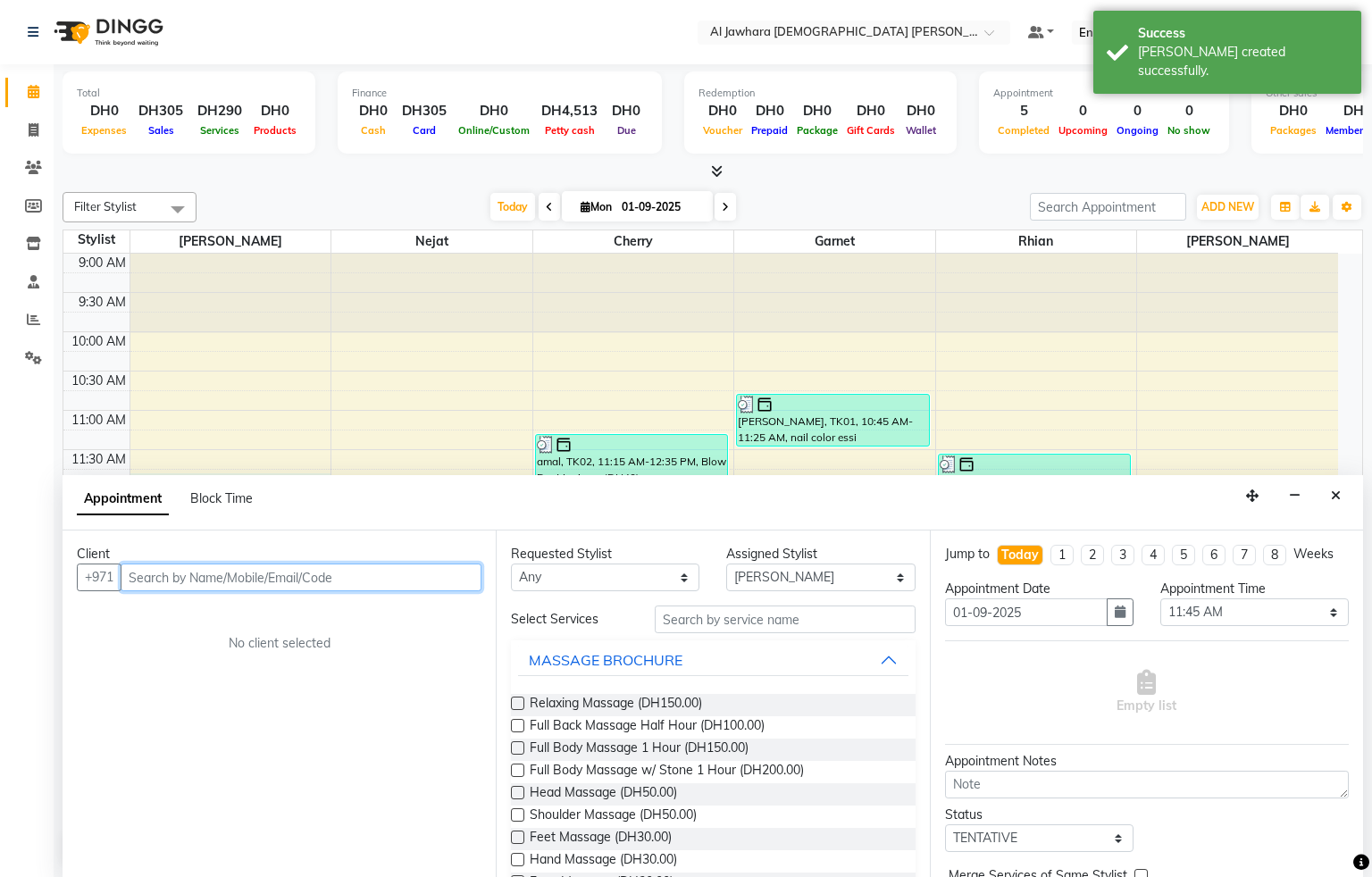
click at [159, 580] on input "text" at bounding box center [301, 577] width 361 height 27
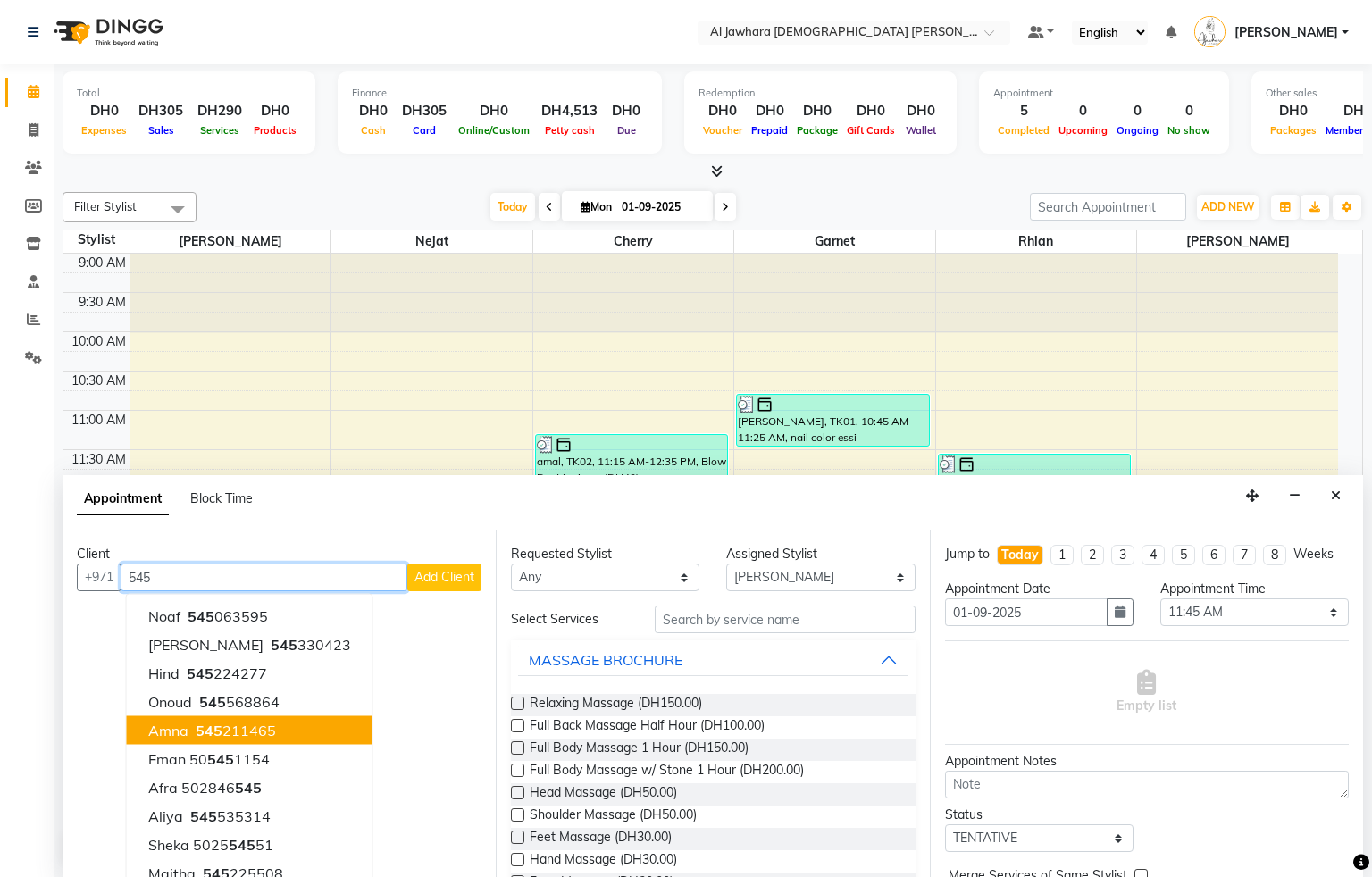
click at [213, 729] on span "545" at bounding box center [208, 731] width 26 height 18
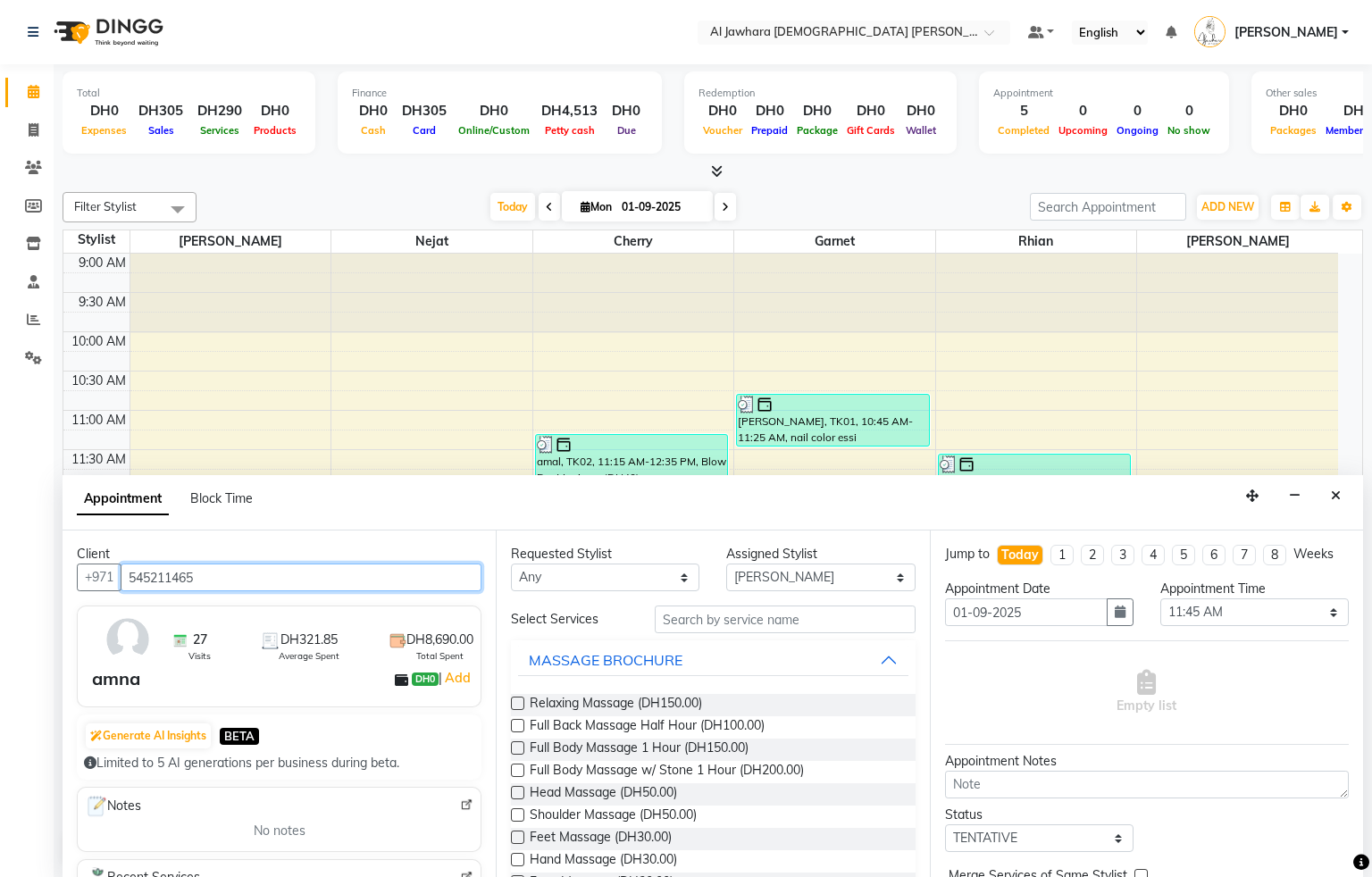
type input "545211465"
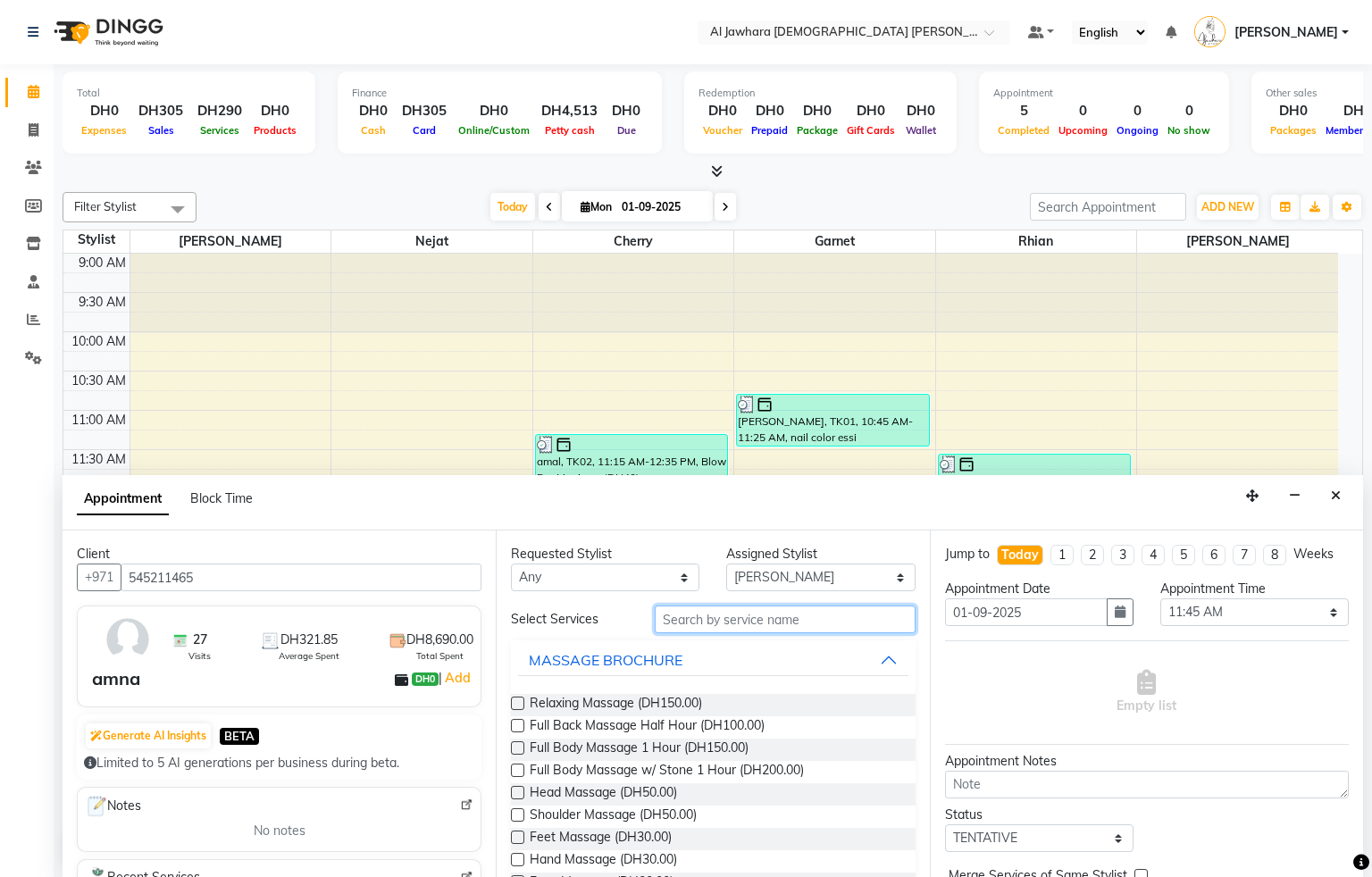
click at [740, 617] on input "text" at bounding box center [785, 619] width 261 height 27
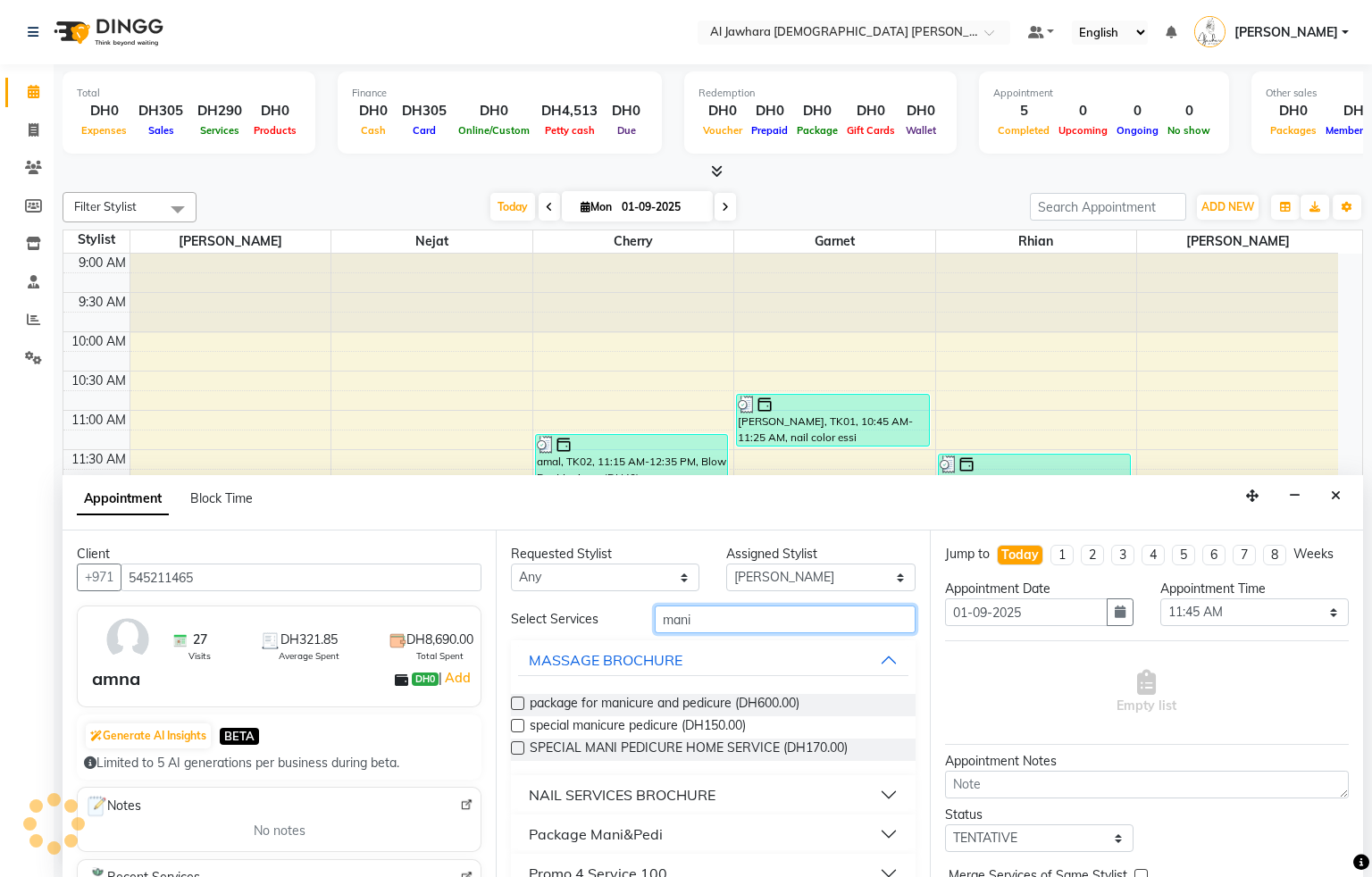
type input "mani"
click at [575, 792] on div "NAIL SERVICES BROCHURE" at bounding box center [622, 795] width 186 height 22
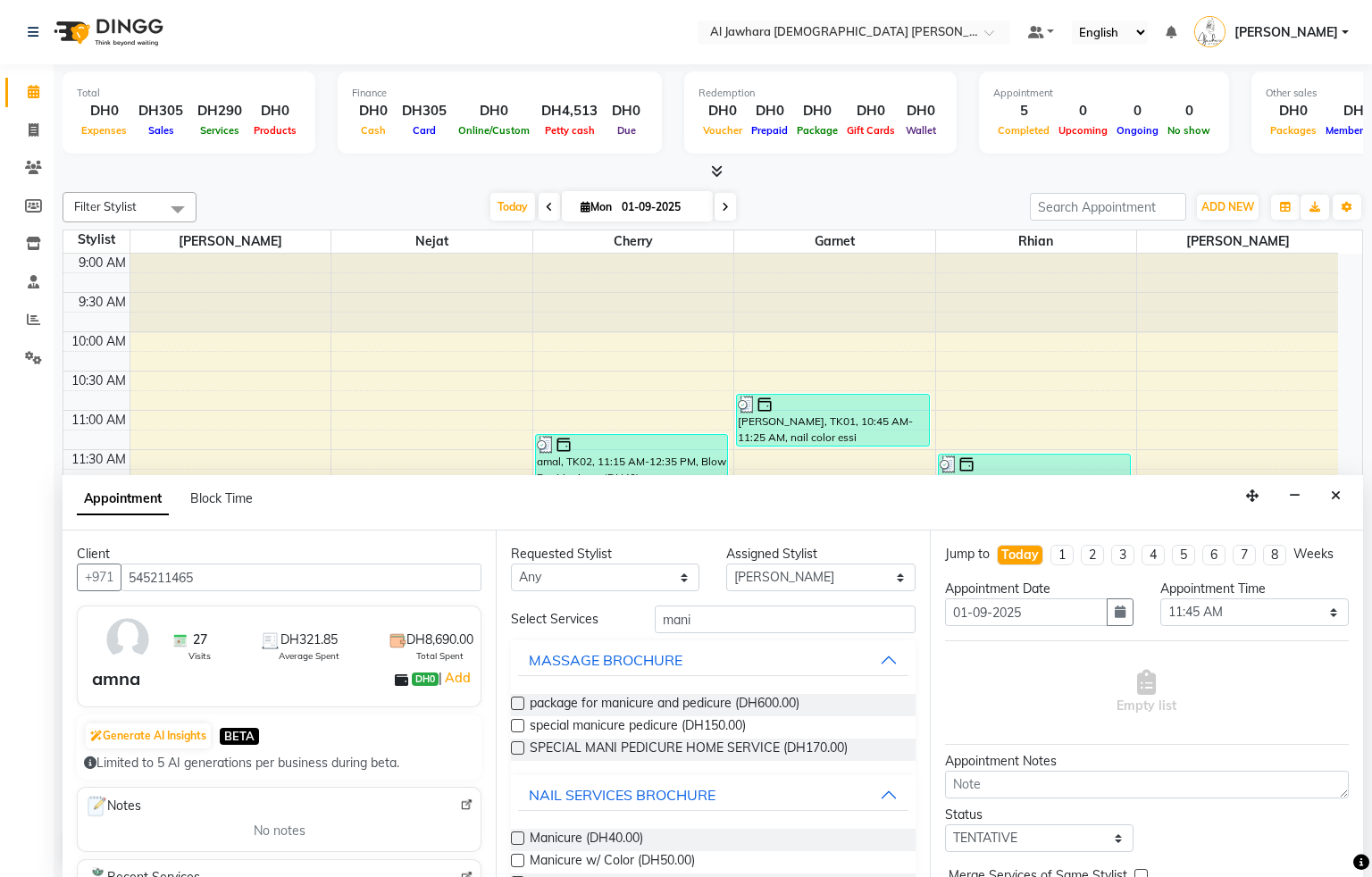
click at [516, 838] on label at bounding box center [517, 838] width 14 height 14
click at [516, 838] on input "checkbox" at bounding box center [516, 840] width 12 height 12
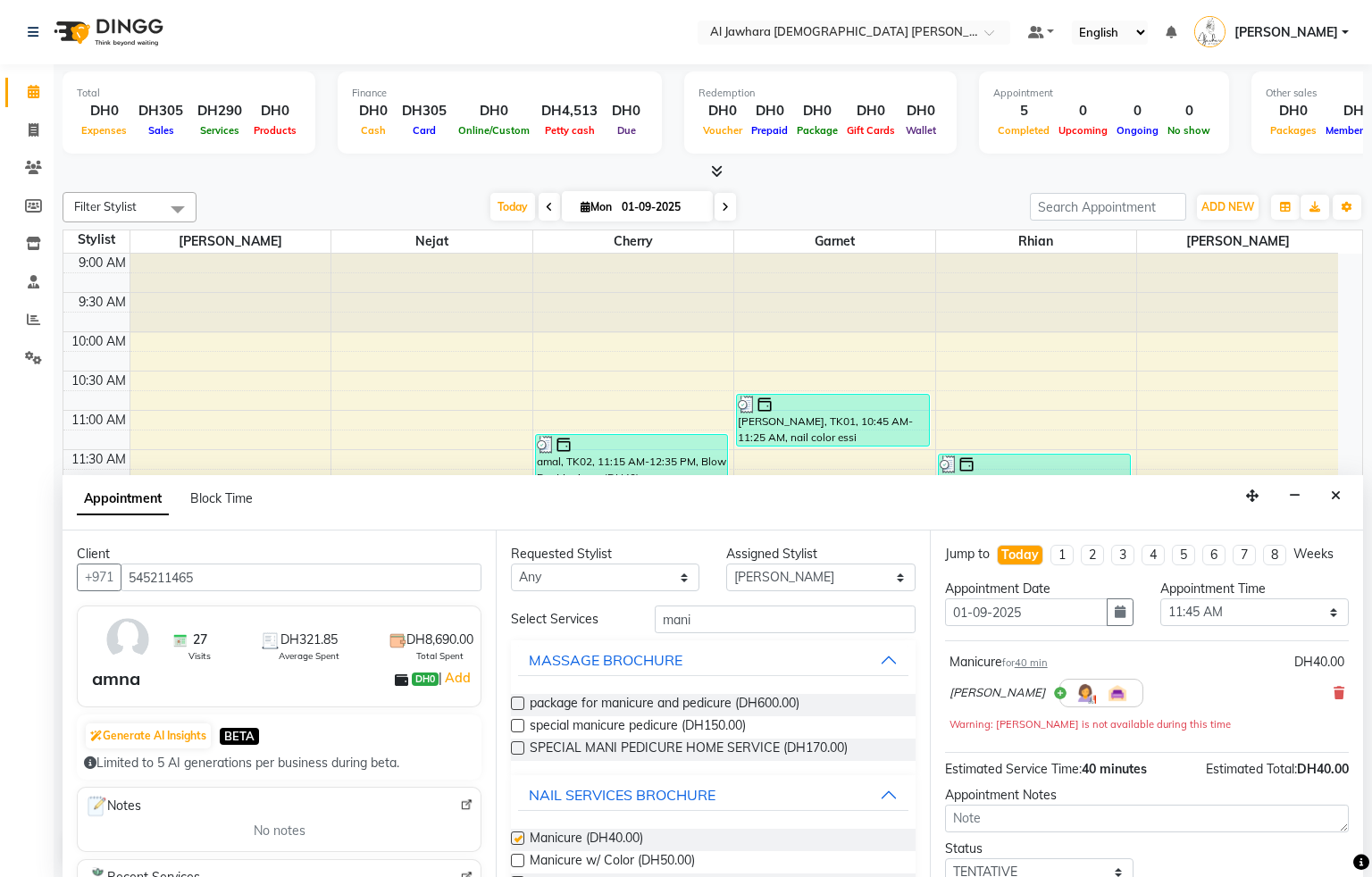
checkbox input "false"
click at [1362, 871] on span at bounding box center [1361, 862] width 16 height 21
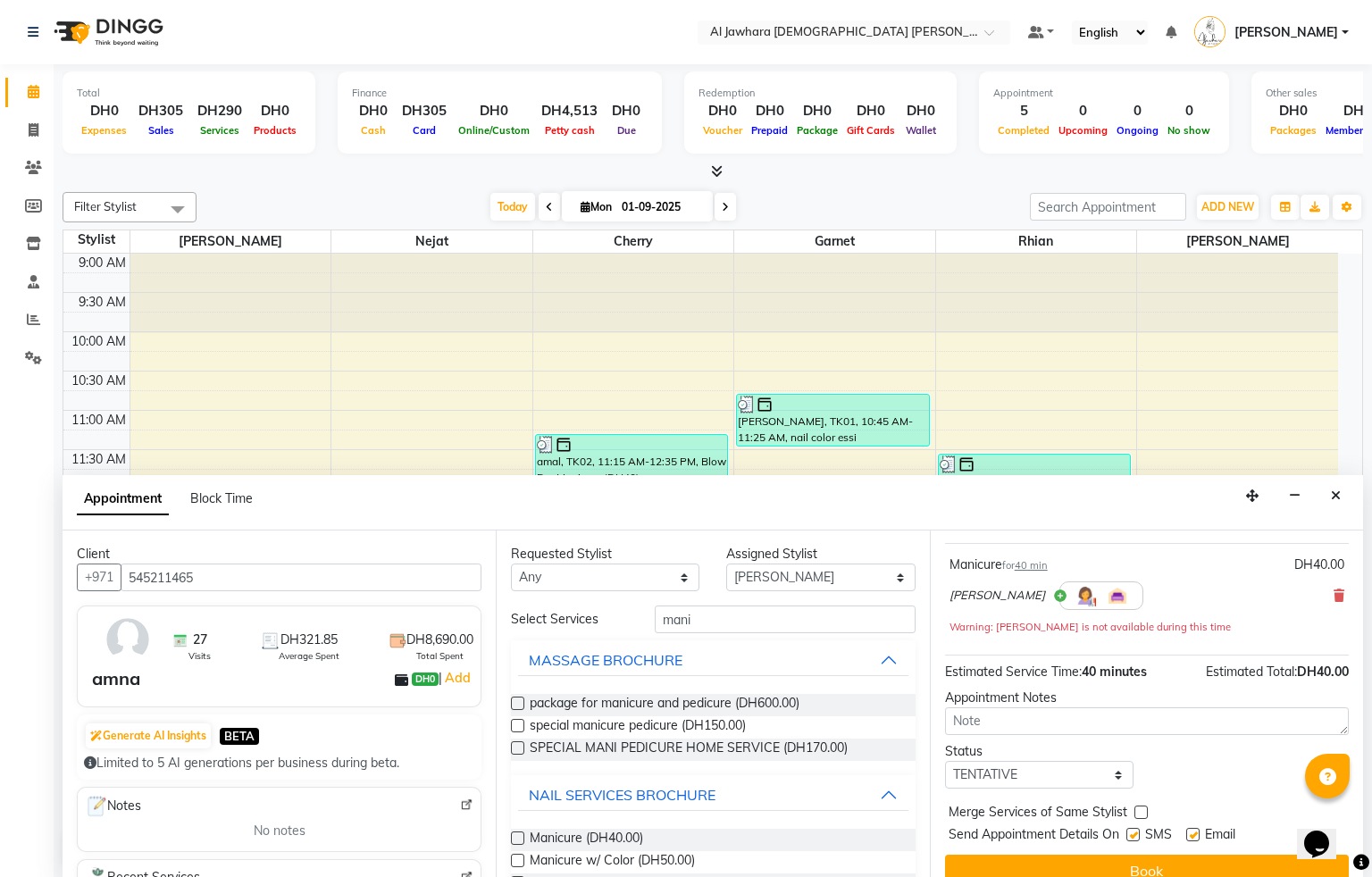
scroll to position [142, 0]
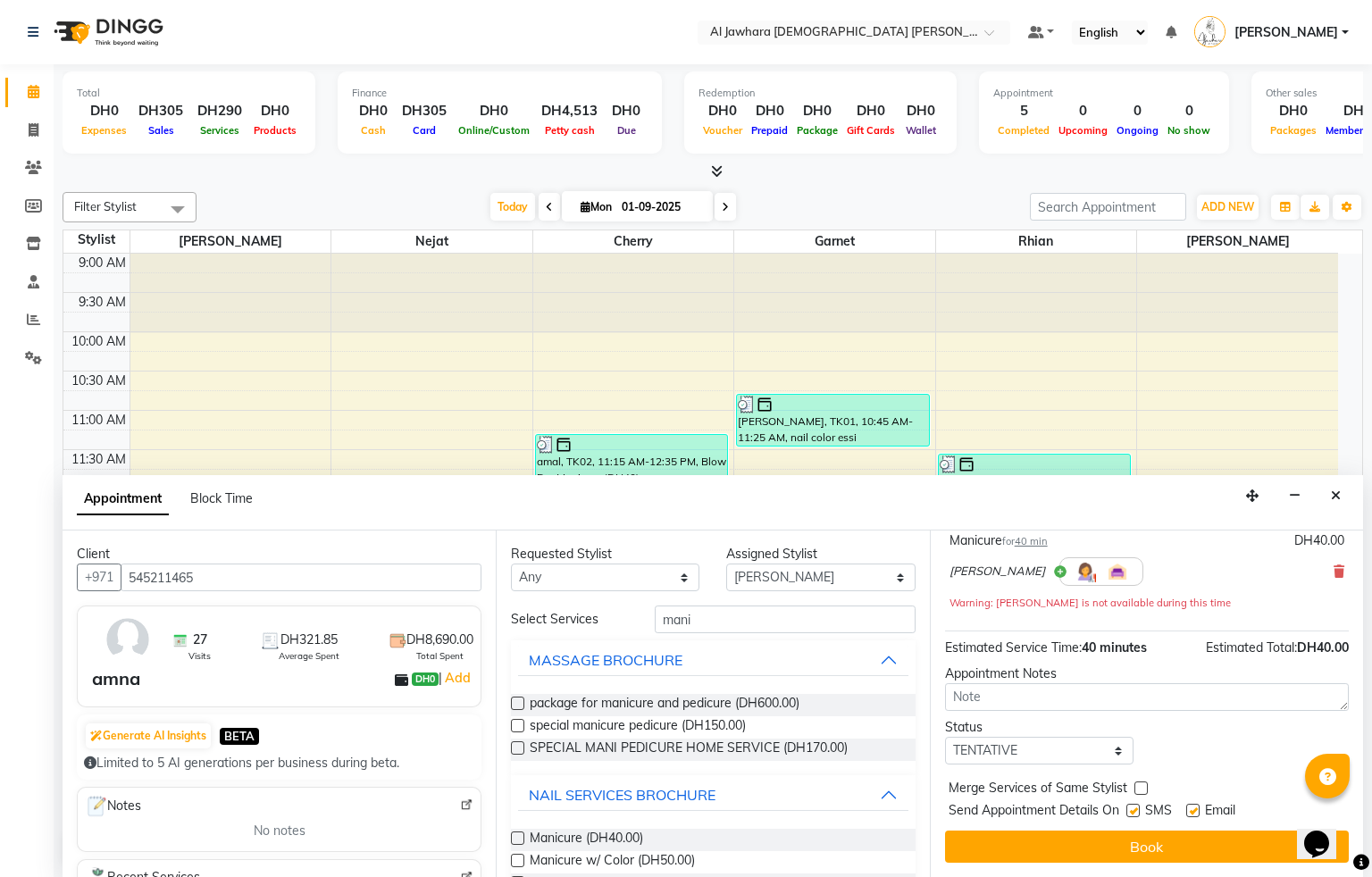
click at [1164, 844] on button "Book" at bounding box center [1147, 846] width 404 height 32
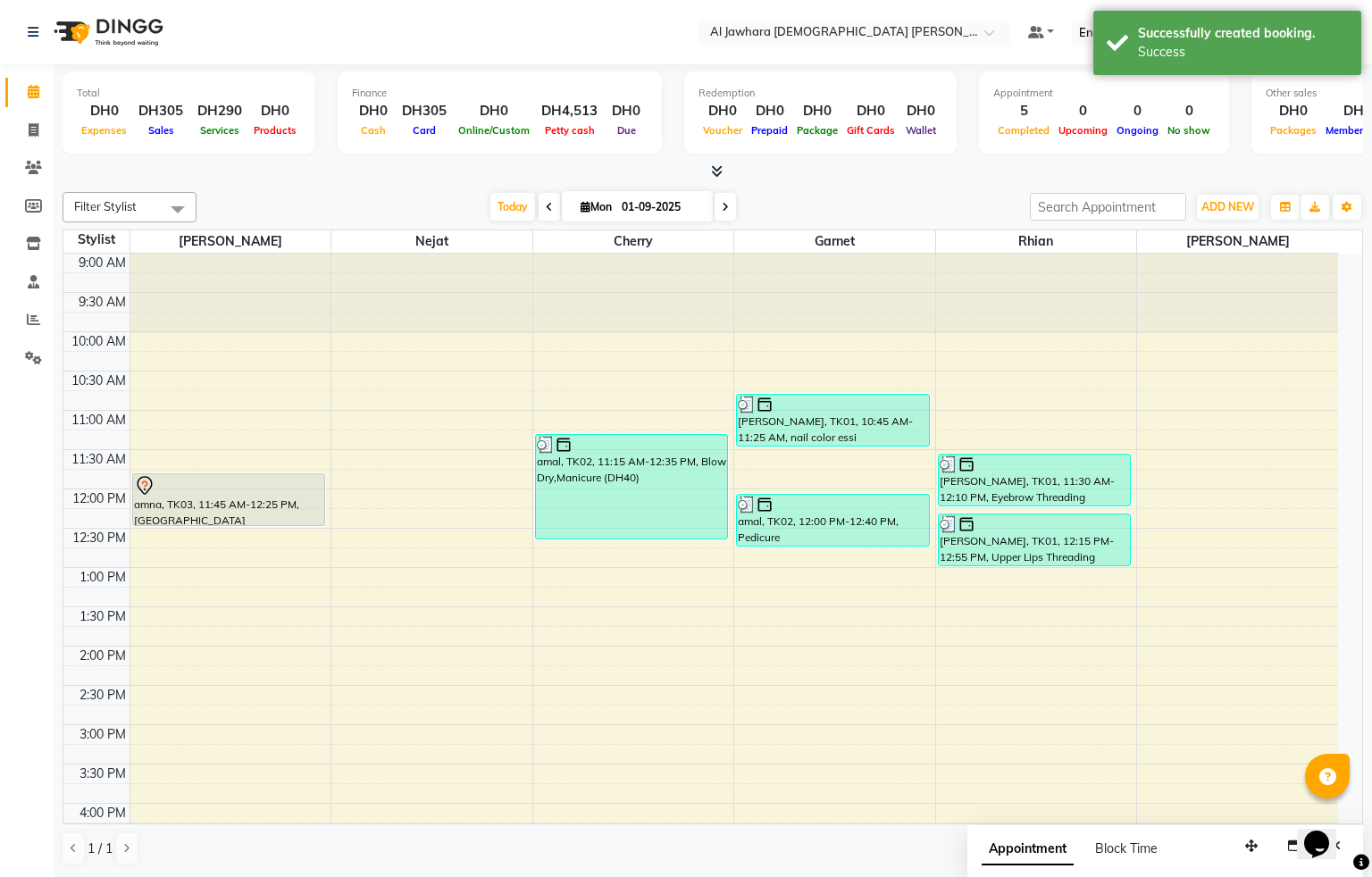
click at [215, 515] on div "amna, TK03, 11:45 AM-12:25 PM, Manicure" at bounding box center [228, 500] width 192 height 51
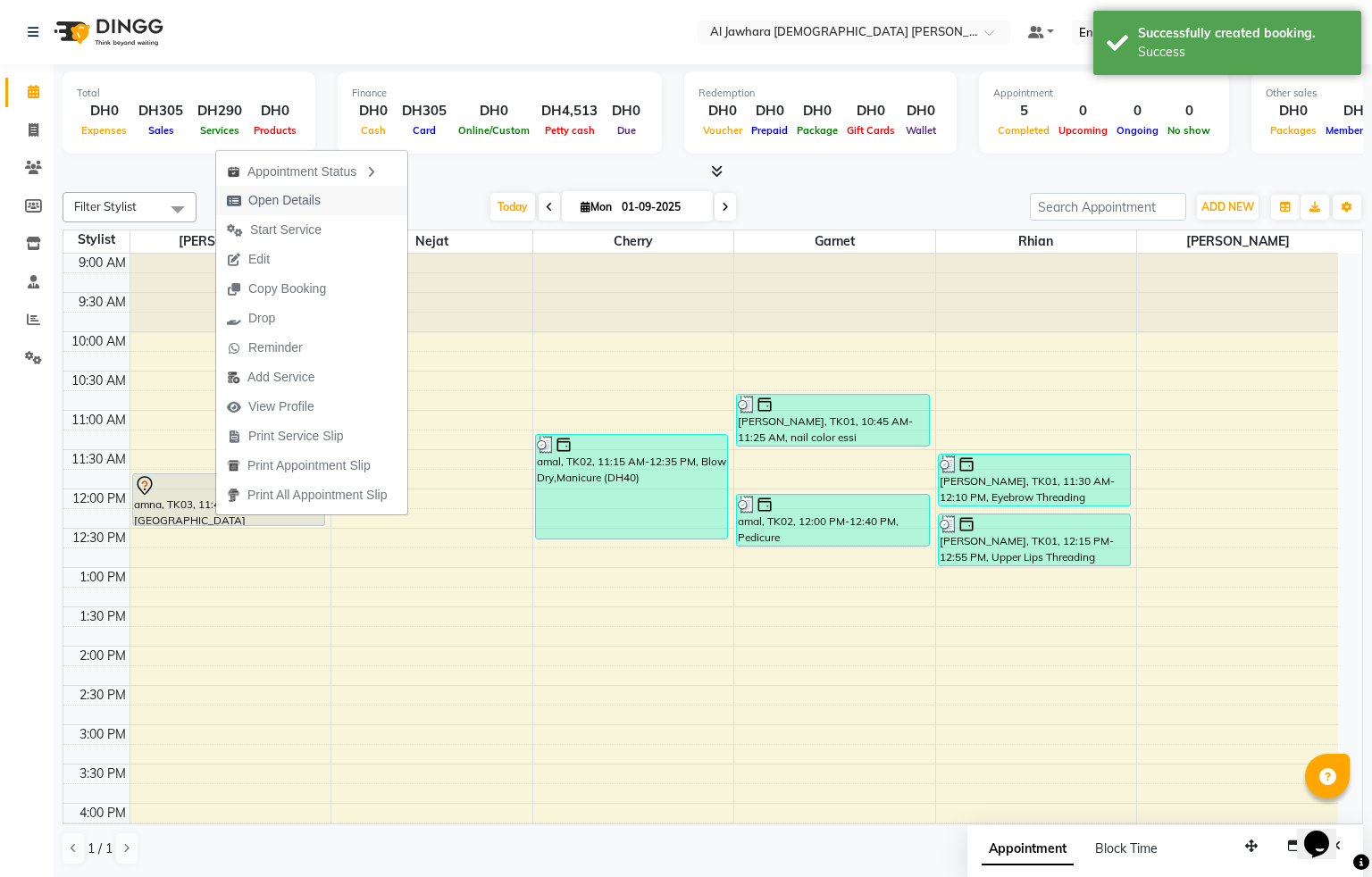
click at [306, 198] on span "Open Details" at bounding box center [285, 200] width 73 height 19
select select "7"
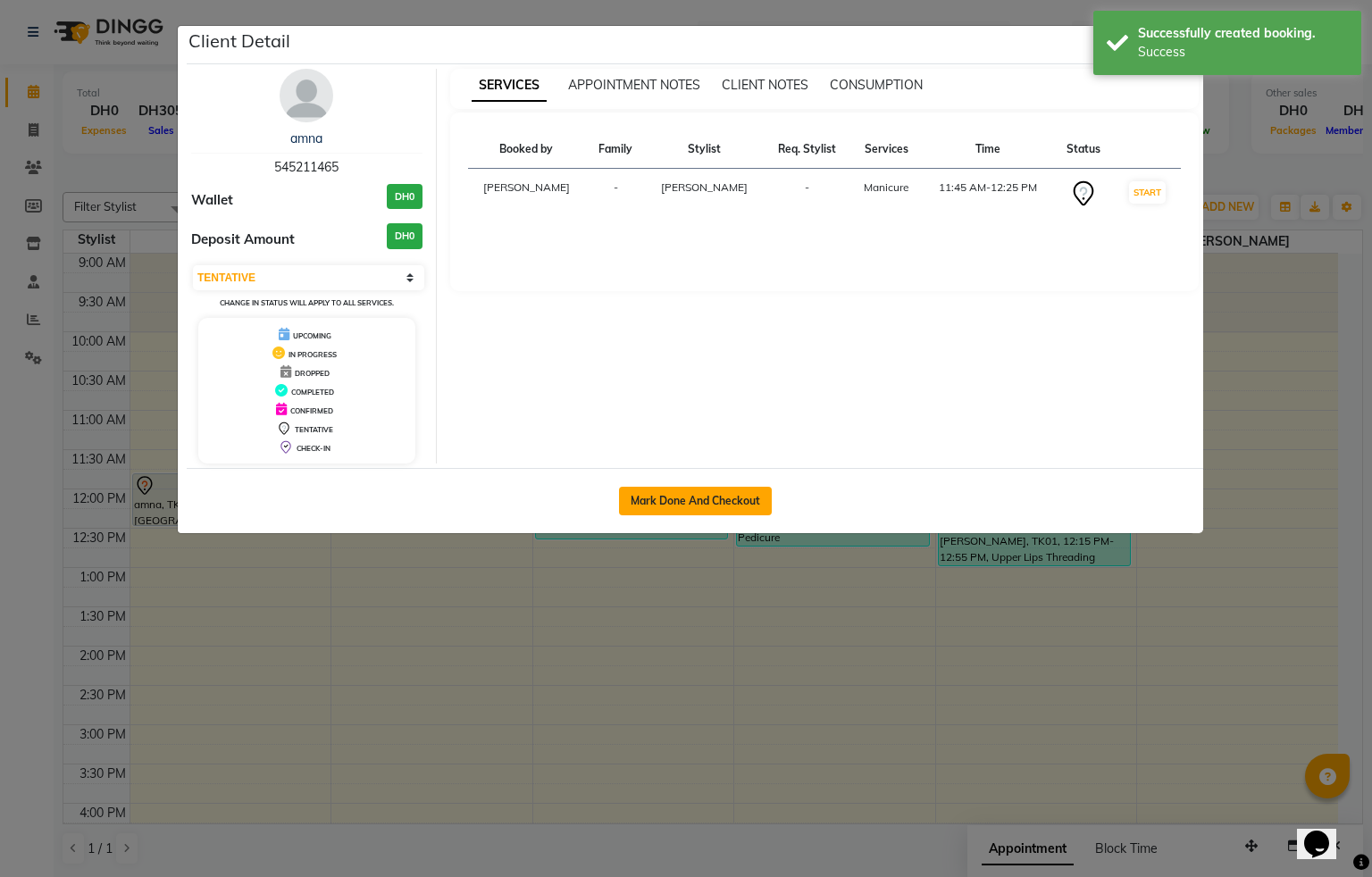
click at [713, 507] on button "Mark Done And Checkout" at bounding box center [696, 500] width 153 height 28
select select "service"
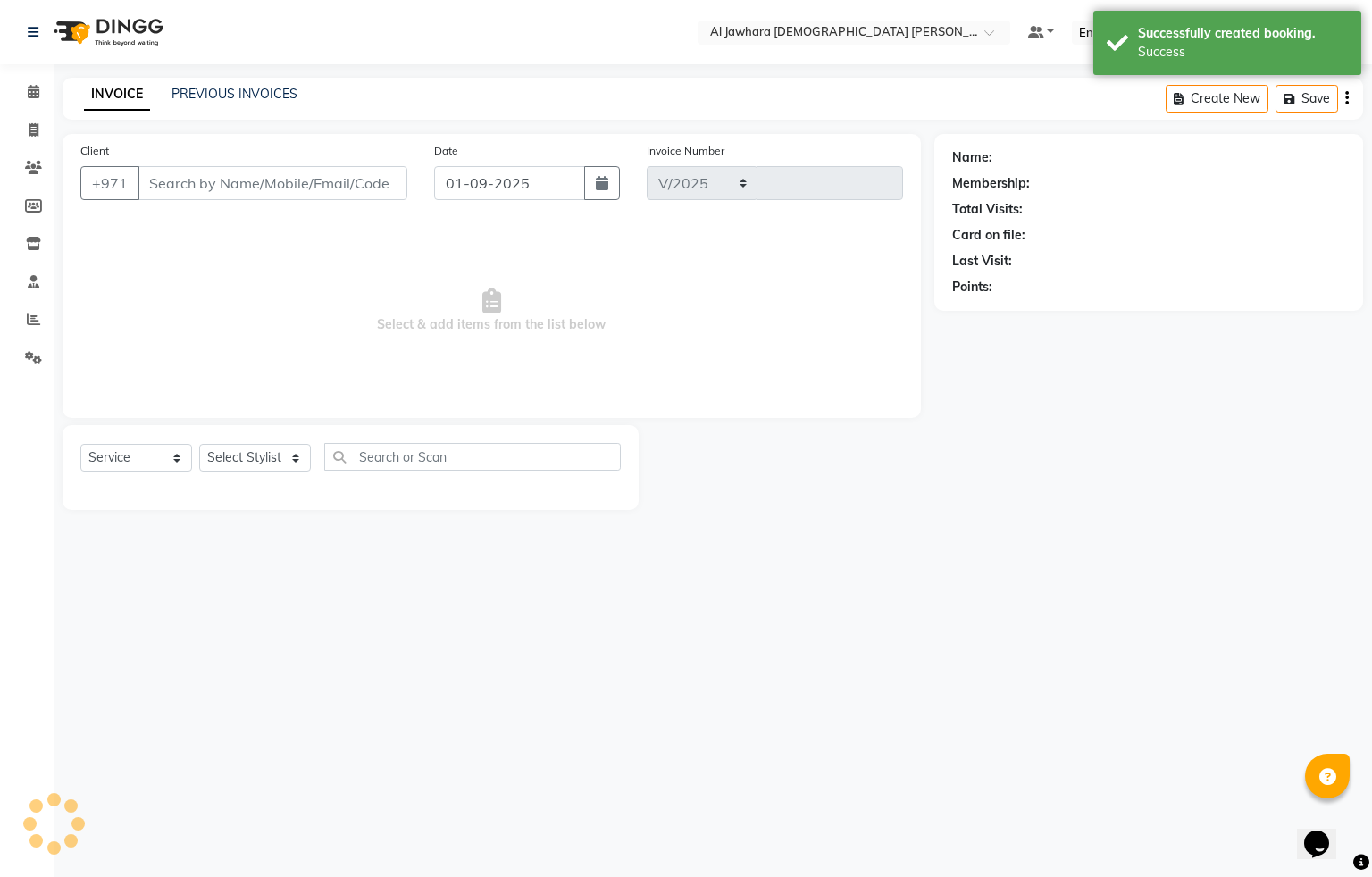
select select "808"
type input "0767"
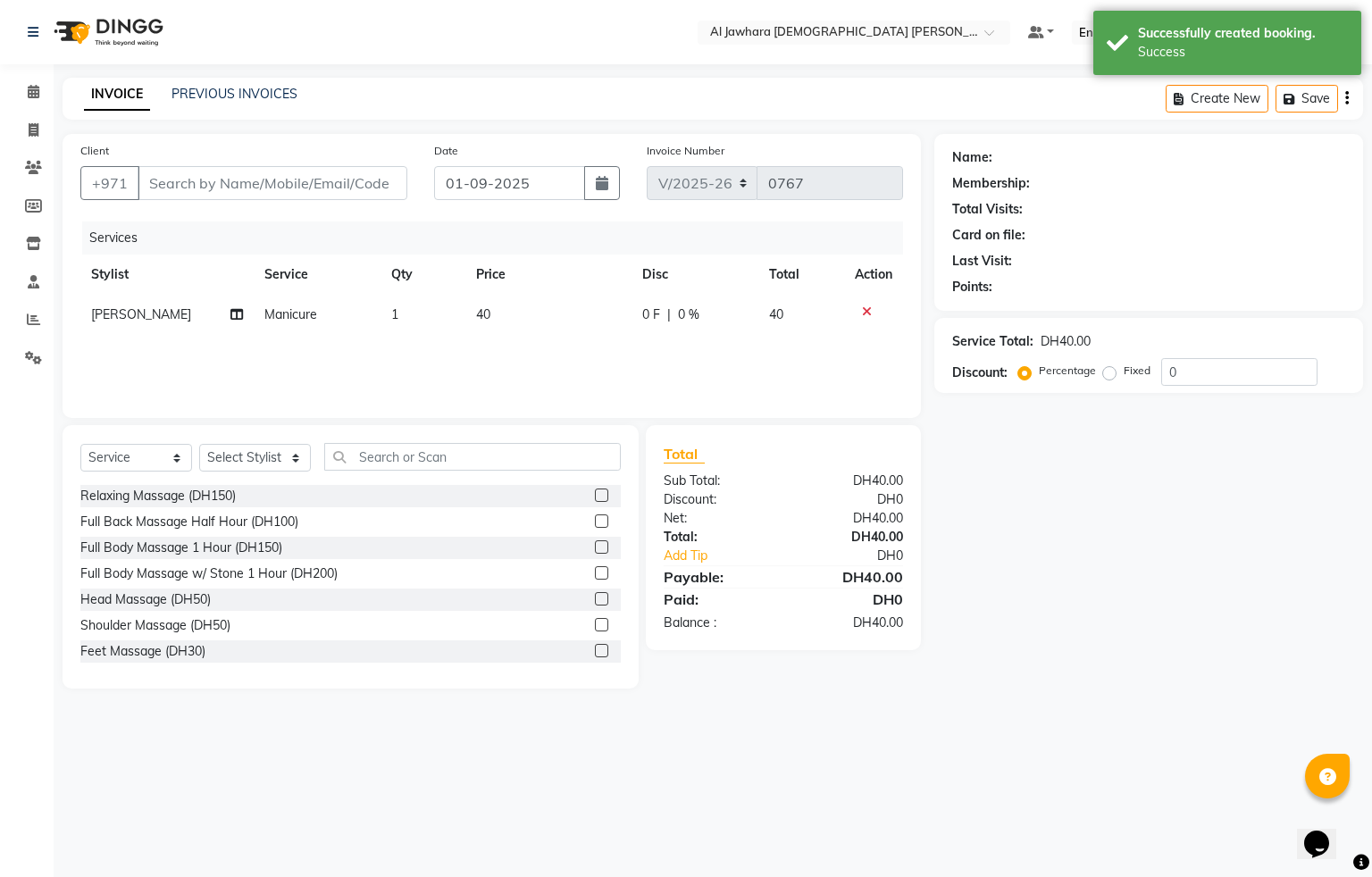
type input "545211465"
select select "13408"
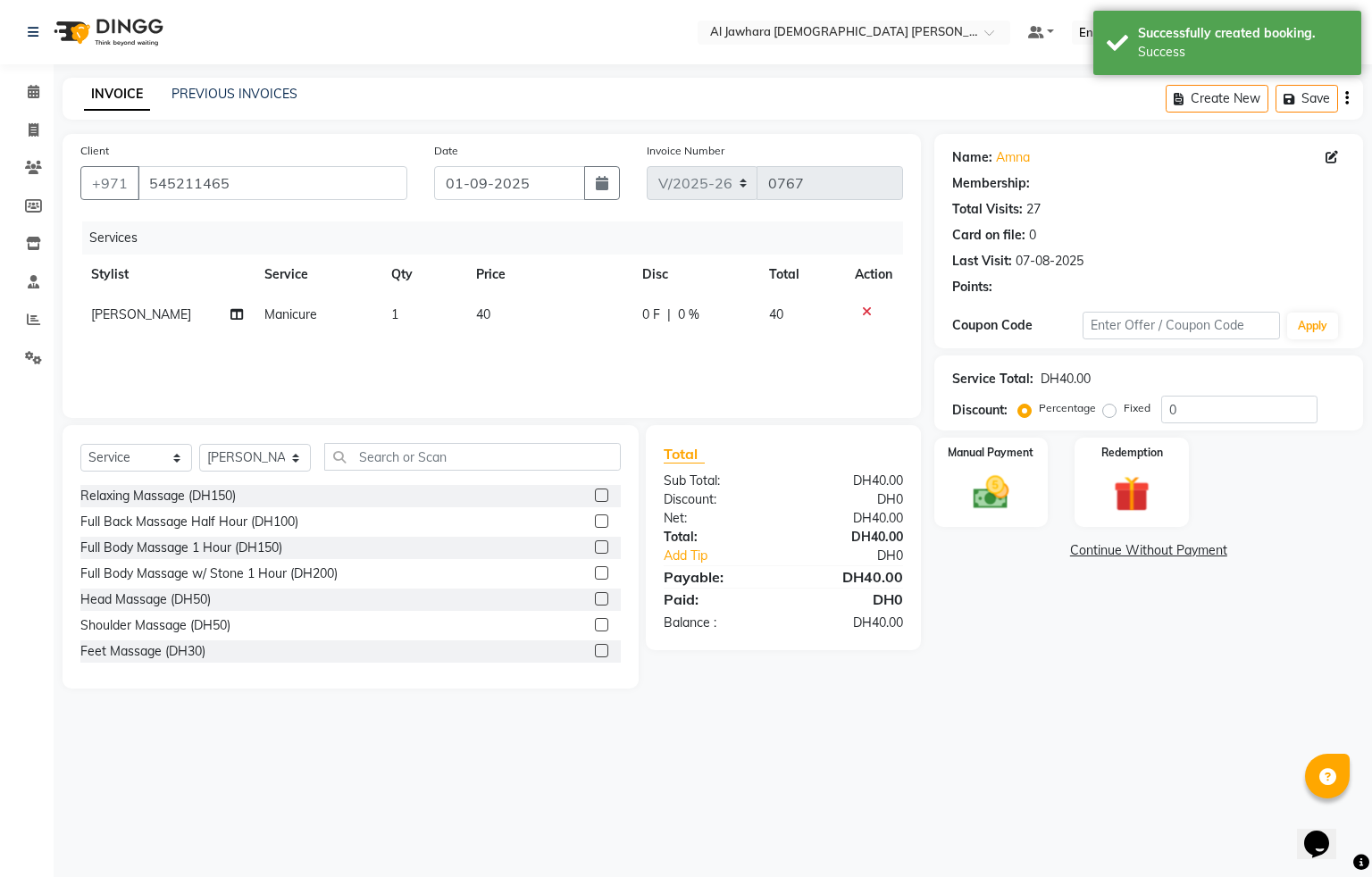
click at [524, 314] on td "40" at bounding box center [548, 314] width 166 height 40
select select "13408"
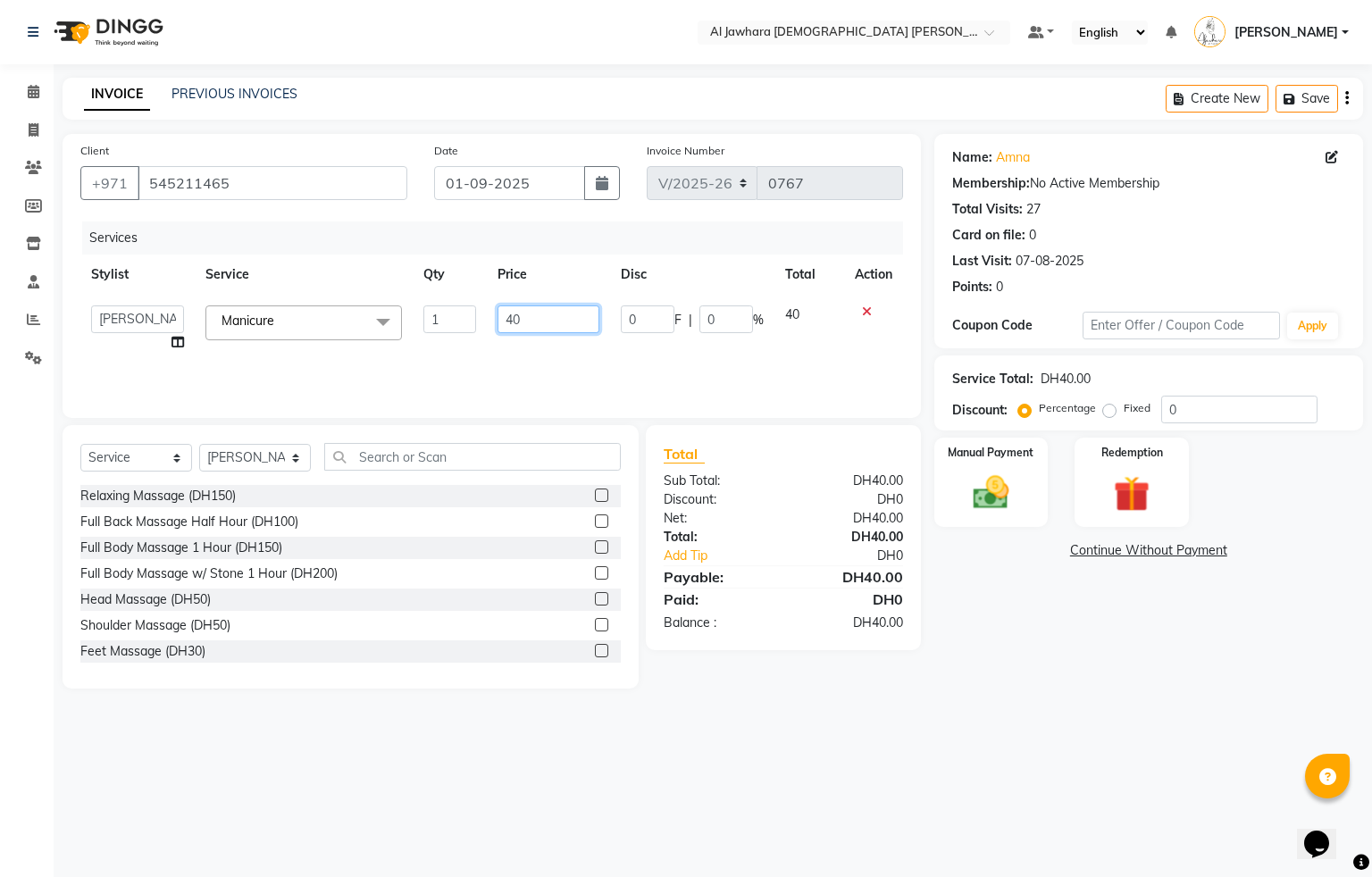
click at [566, 316] on input "40" at bounding box center [548, 319] width 102 height 27
type input "4"
type input "50"
click at [582, 349] on div "Services Stylist Service Qty Price Disc Total Action Cherry Fatima Garnet Jenny…" at bounding box center [491, 311] width 823 height 178
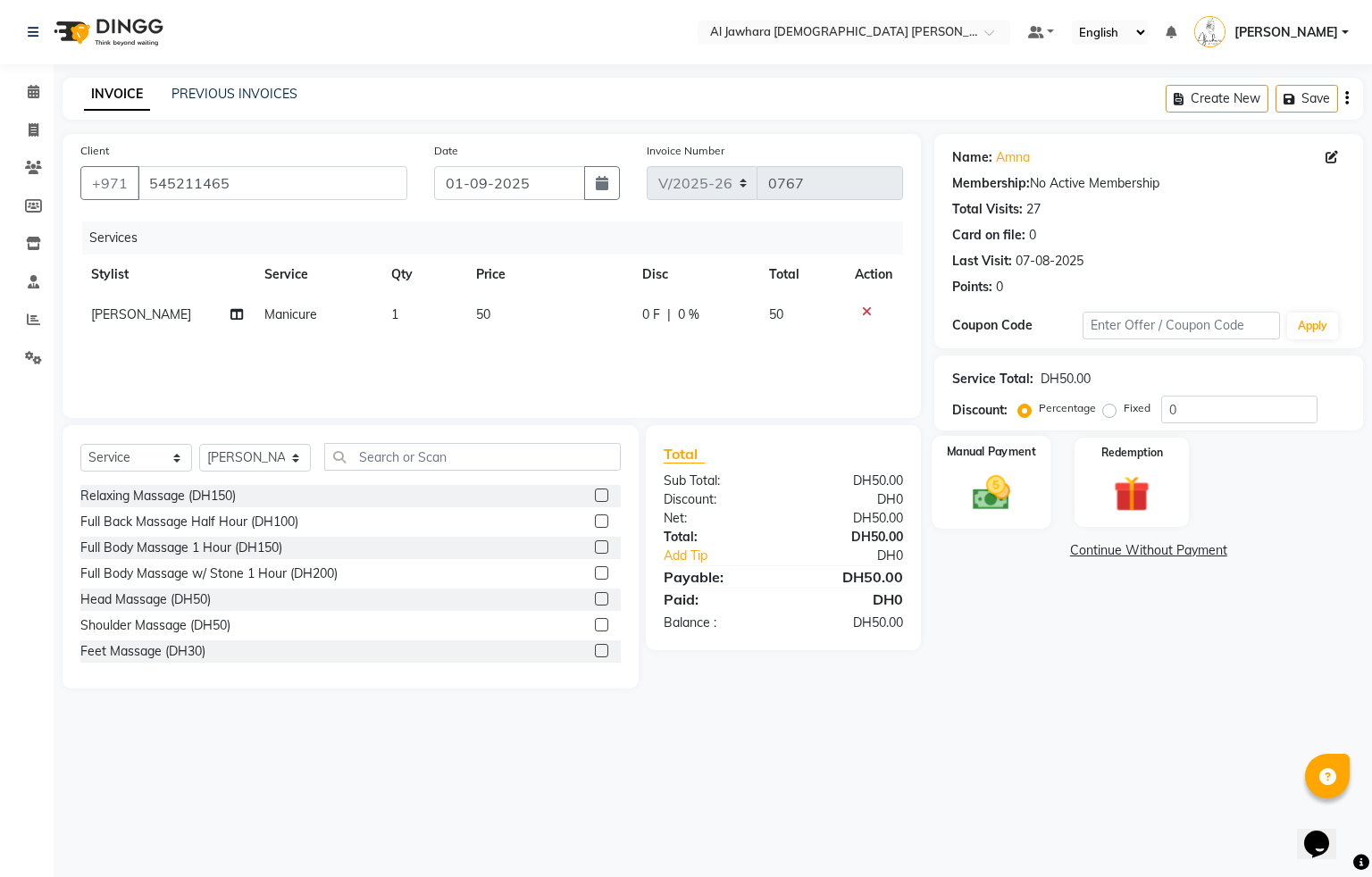
click at [1026, 495] on div "Manual Payment" at bounding box center [991, 482] width 119 height 93
click at [1257, 544] on span "Visa Card" at bounding box center [1266, 551] width 57 height 21
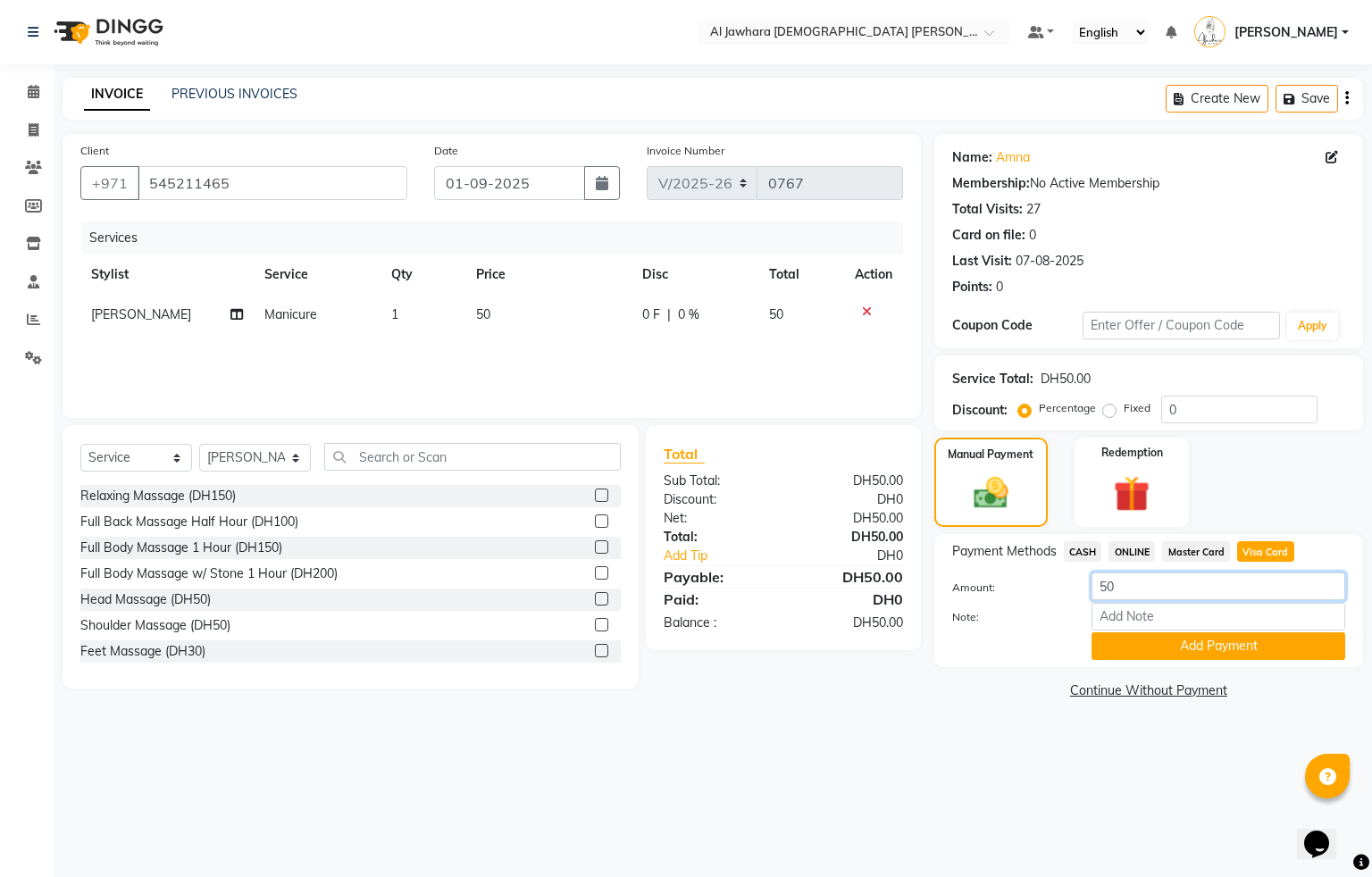
click at [1137, 594] on input "50" at bounding box center [1217, 586] width 254 height 27
type input "5"
type input "105"
click at [1231, 643] on button "Add Payment" at bounding box center [1217, 646] width 254 height 27
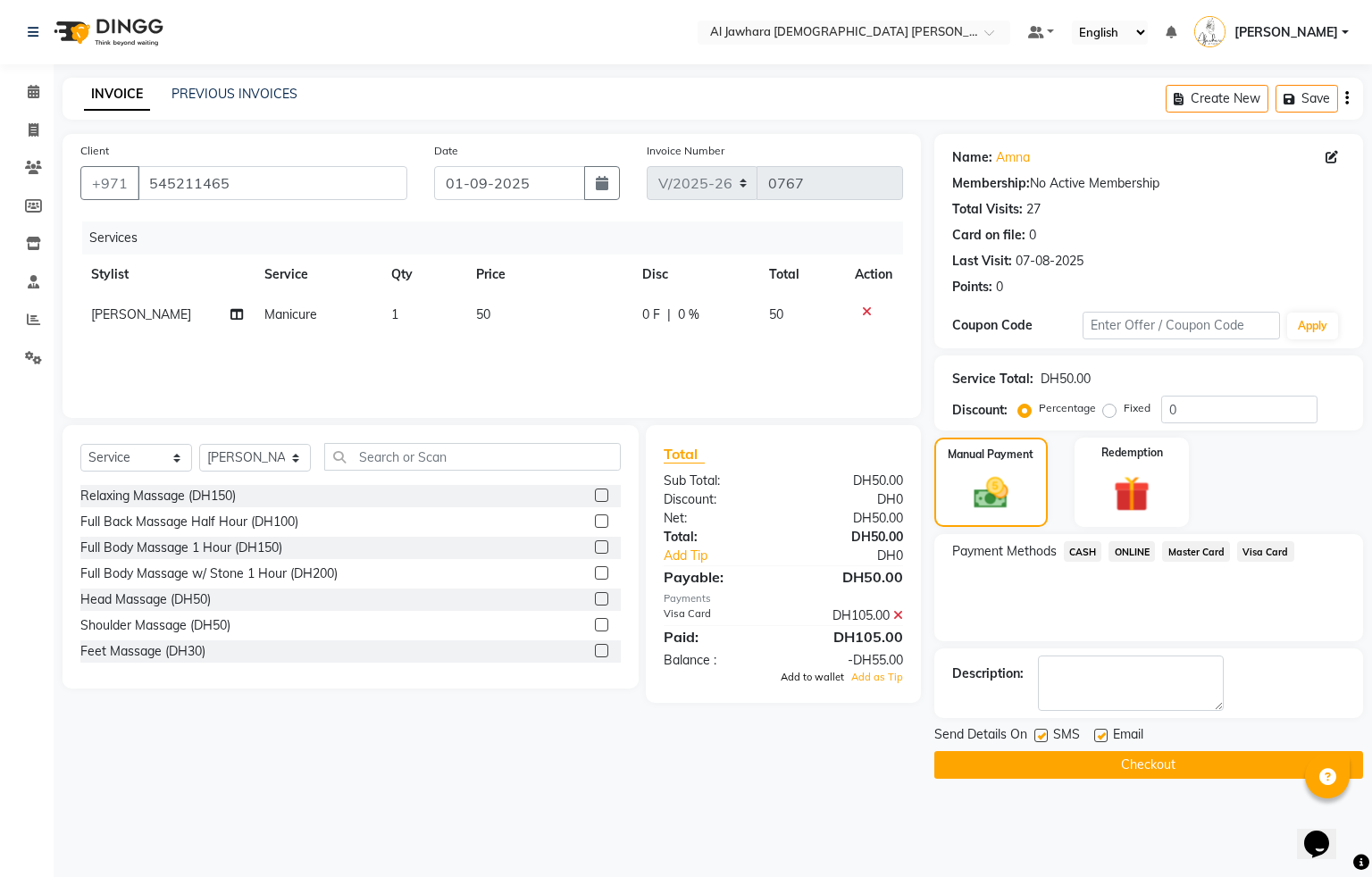
click at [816, 682] on span "Add to wallet" at bounding box center [813, 677] width 64 height 13
click at [1145, 767] on button "Checkout" at bounding box center [1149, 764] width 429 height 27
